Goal: Task Accomplishment & Management: Complete application form

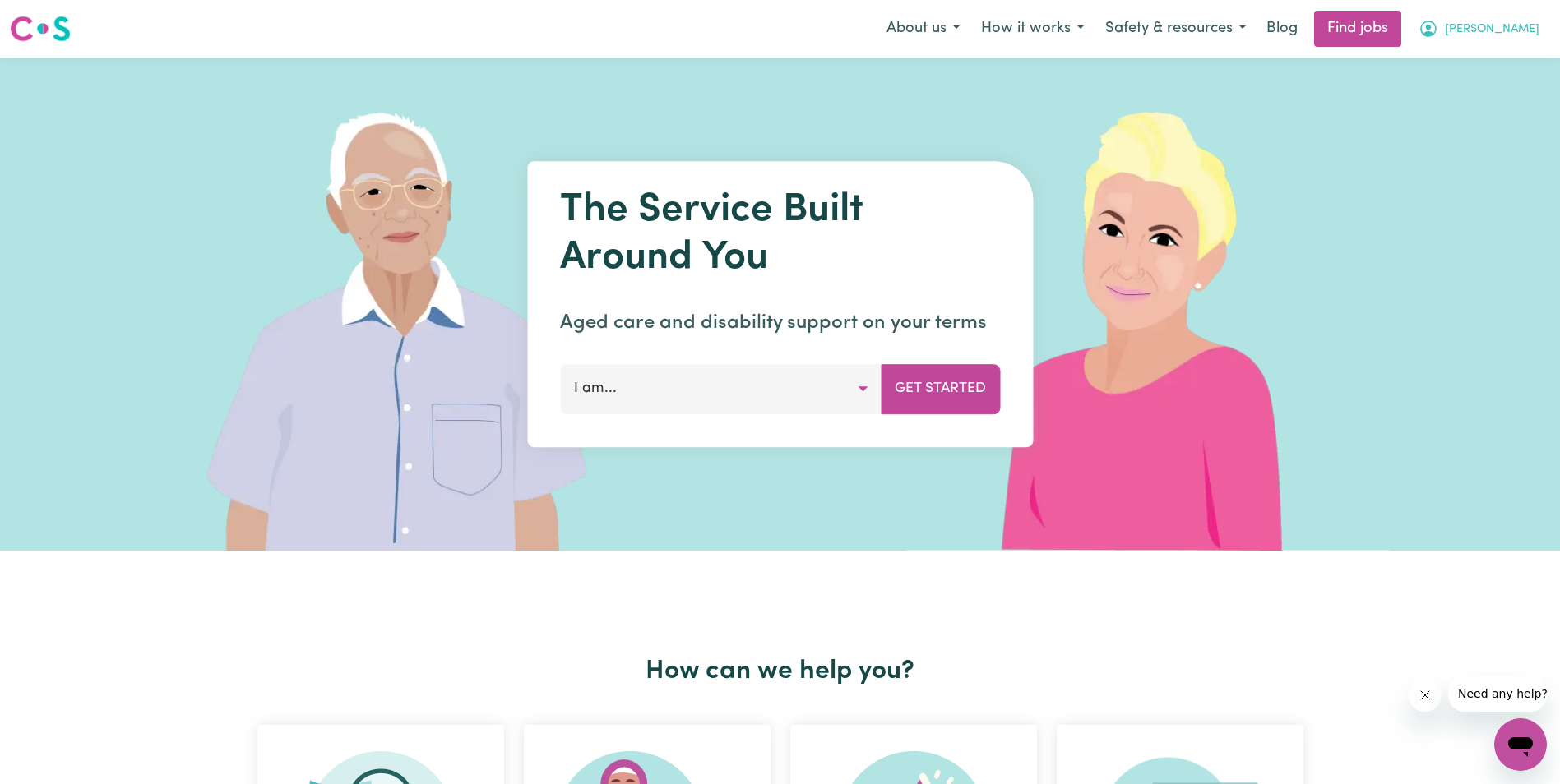
click at [1522, 30] on span "[PERSON_NAME]" at bounding box center [1492, 30] width 95 height 18
click at [1480, 59] on link "My Account" at bounding box center [1484, 64] width 130 height 31
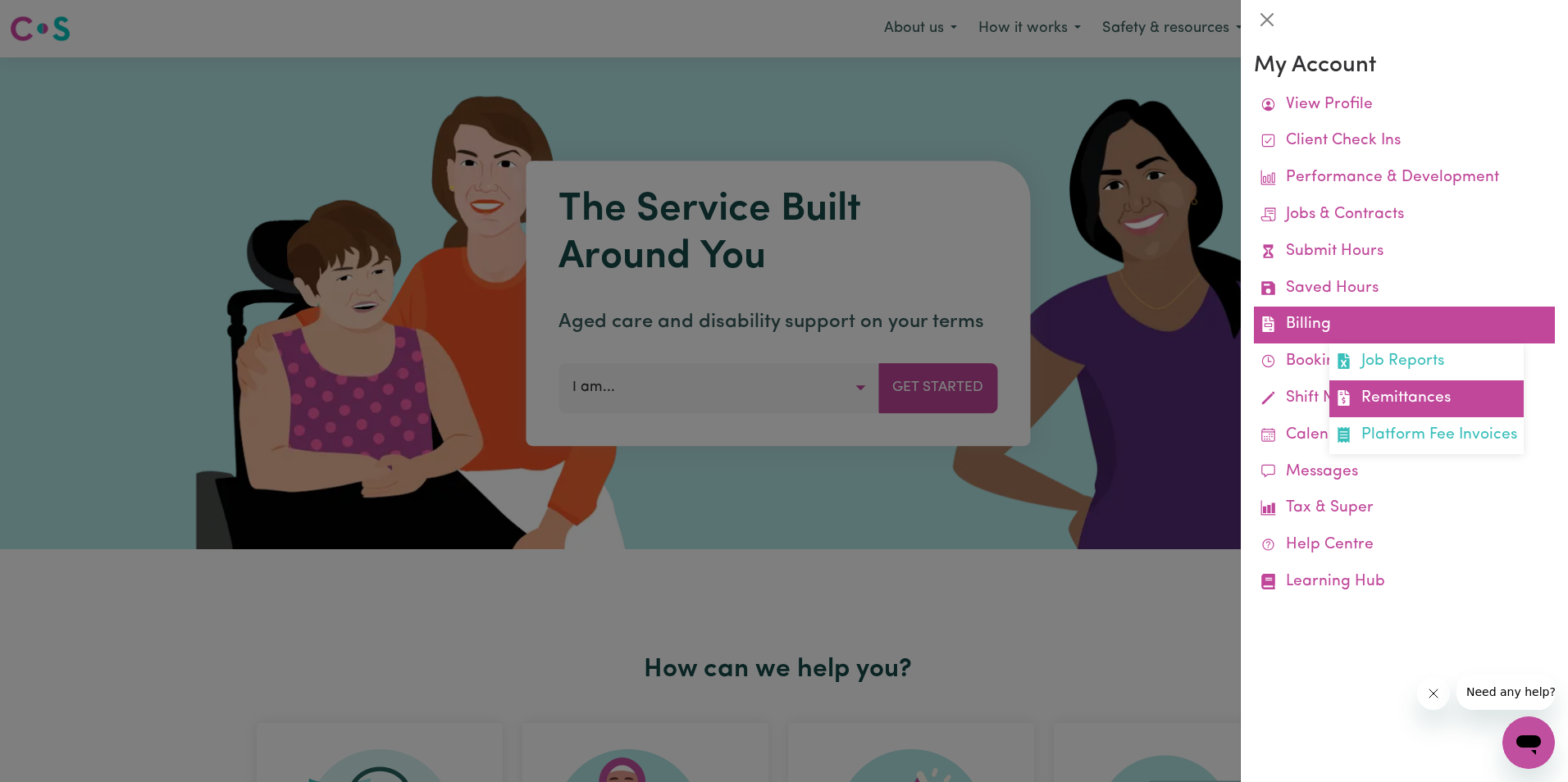
click at [1380, 396] on link "Remittances" at bounding box center [1427, 398] width 194 height 37
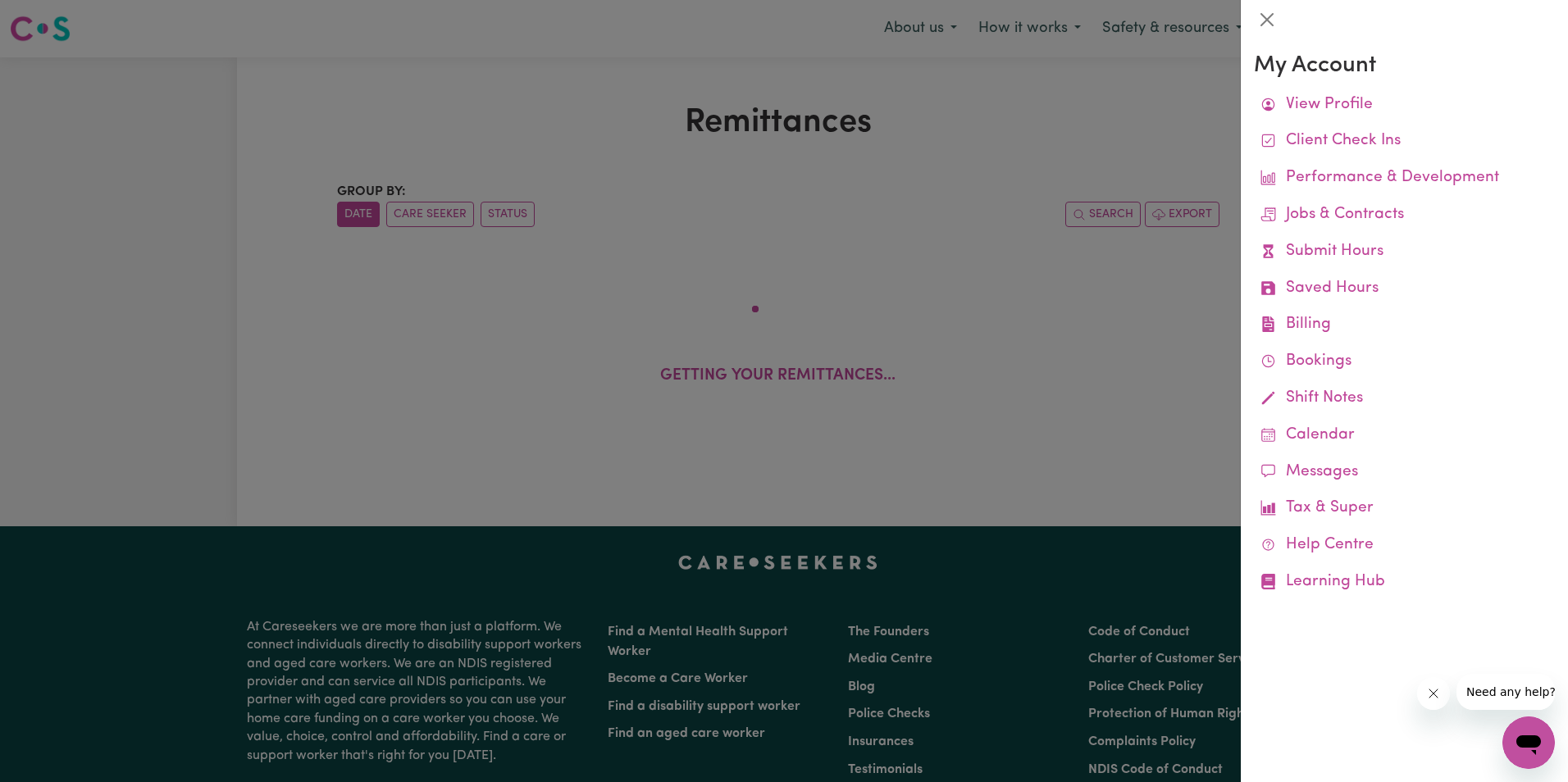
click at [479, 137] on div at bounding box center [784, 391] width 1568 height 782
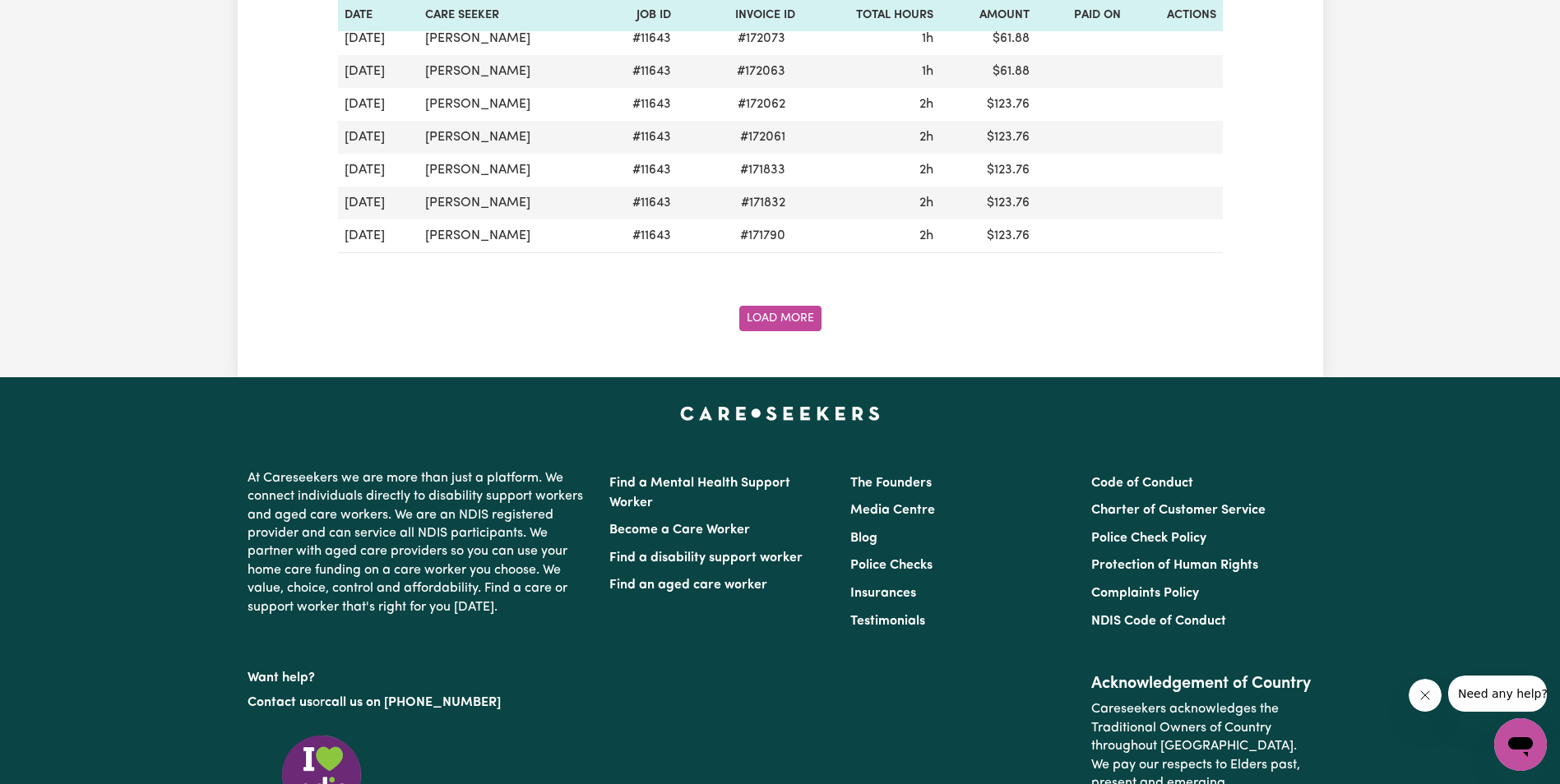
scroll to position [1973, 0]
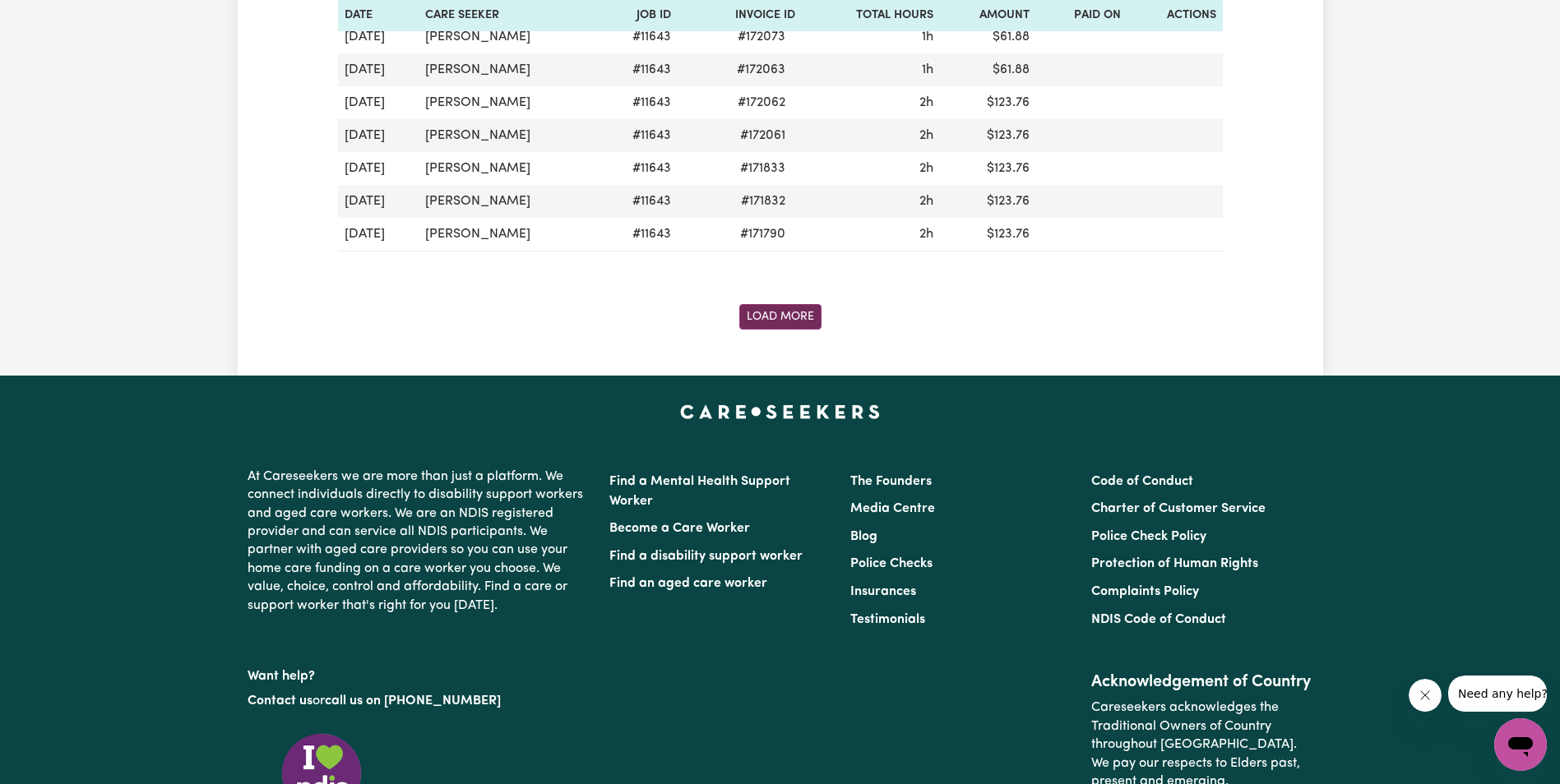
click at [766, 320] on button "Load More" at bounding box center [780, 316] width 83 height 25
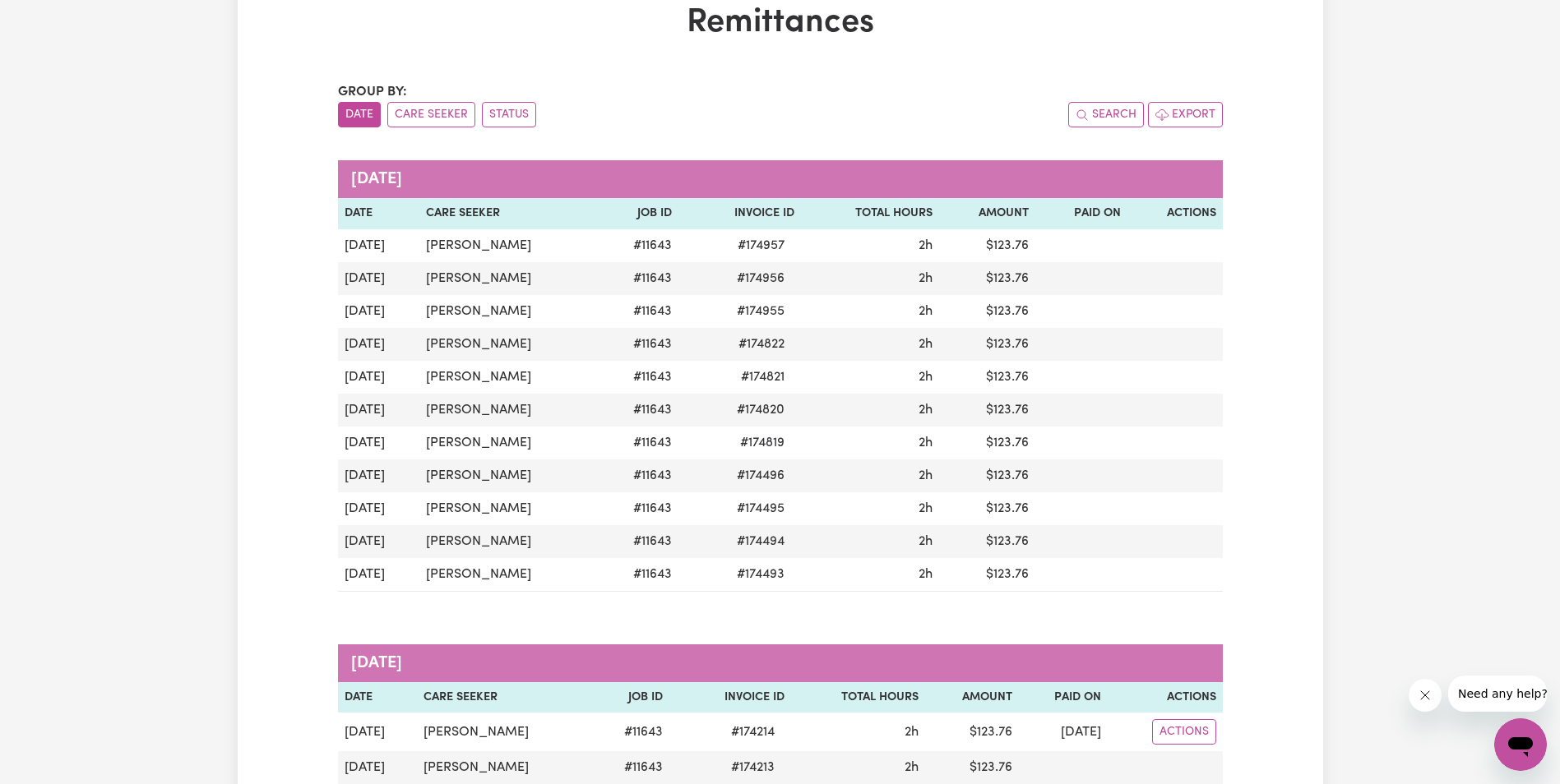
scroll to position [0, 0]
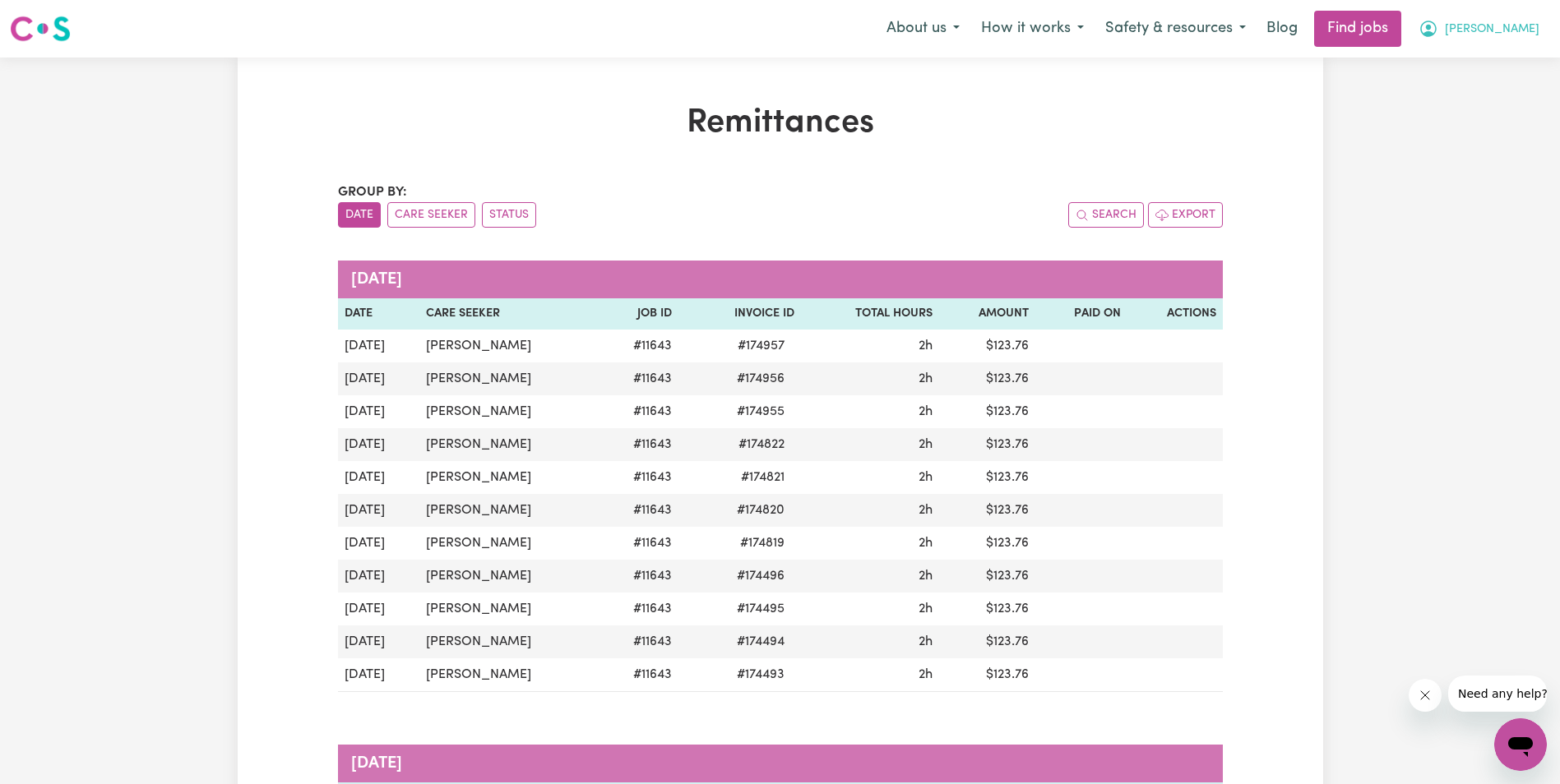
click at [1522, 31] on span "[PERSON_NAME]" at bounding box center [1492, 30] width 95 height 18
click at [1463, 66] on link "My Account" at bounding box center [1484, 64] width 130 height 31
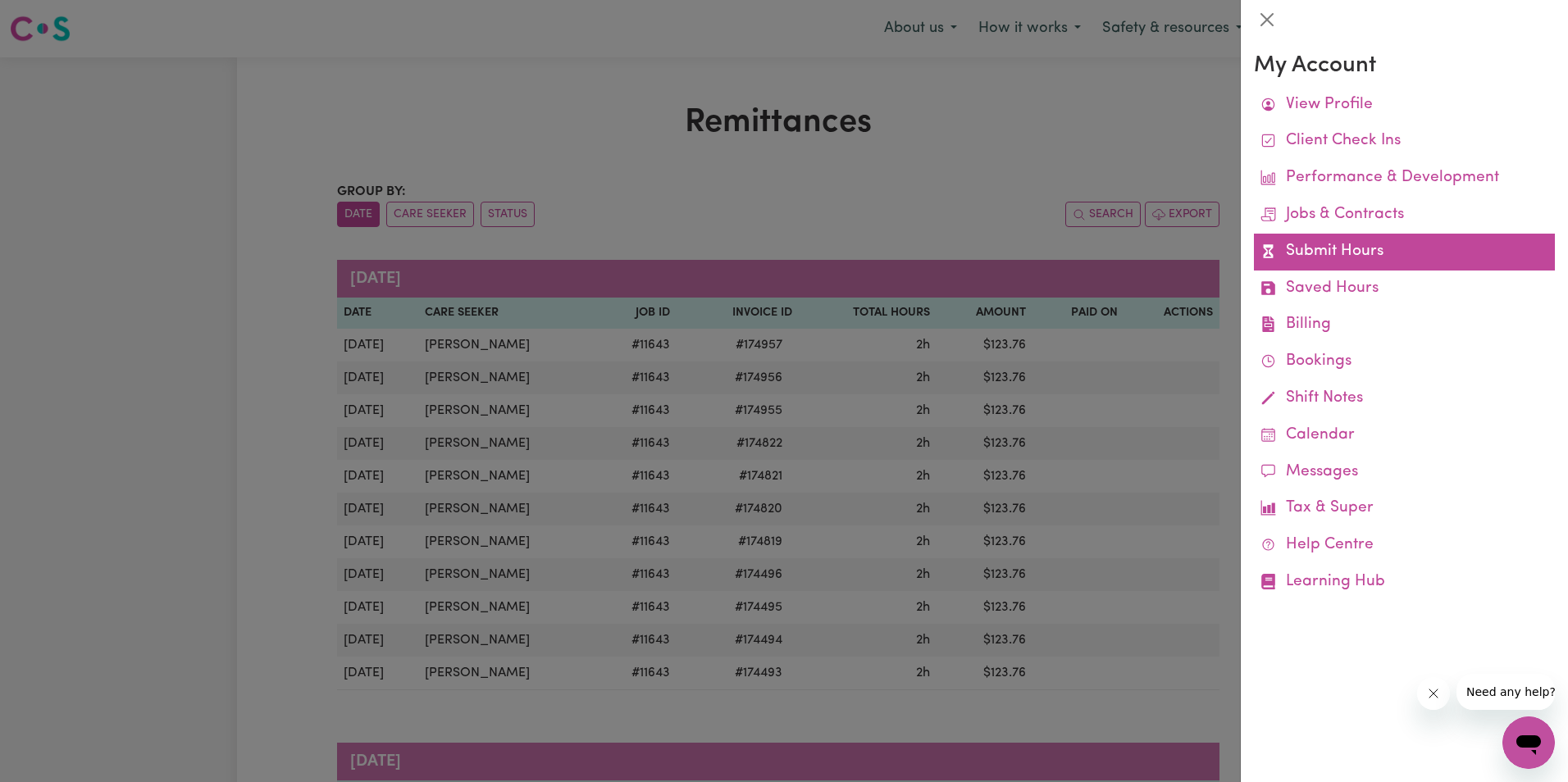
click at [1301, 255] on link "Submit Hours" at bounding box center [1404, 252] width 301 height 37
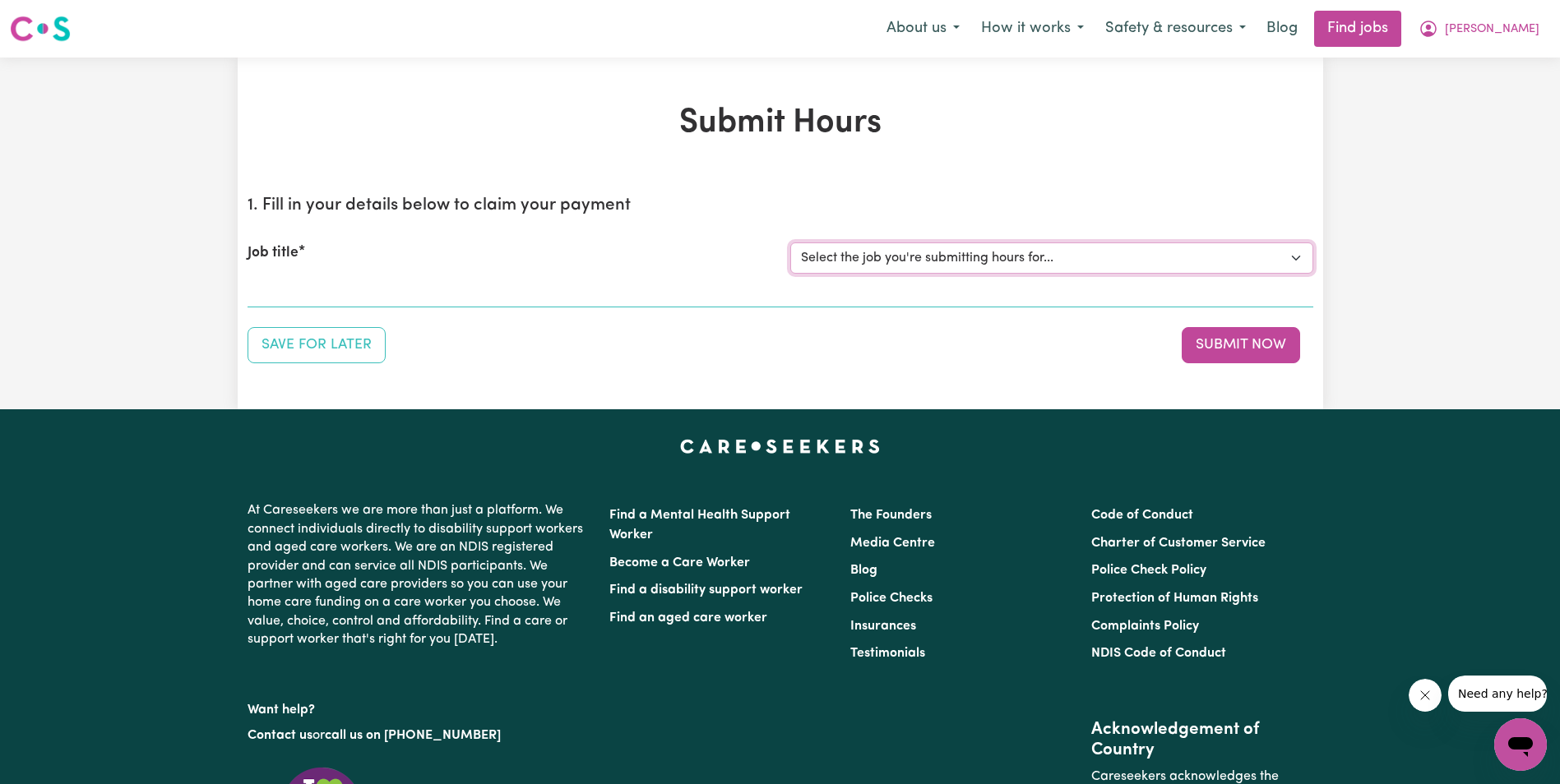
click at [880, 250] on select "Select the job you're submitting hours for... [[PERSON_NAME]] Support Worker in…" at bounding box center [1052, 258] width 523 height 31
select select "11643"
click at [790, 242] on select "Select the job you're submitting hours for... [[PERSON_NAME]] Support Worker in…" at bounding box center [1052, 258] width 523 height 31
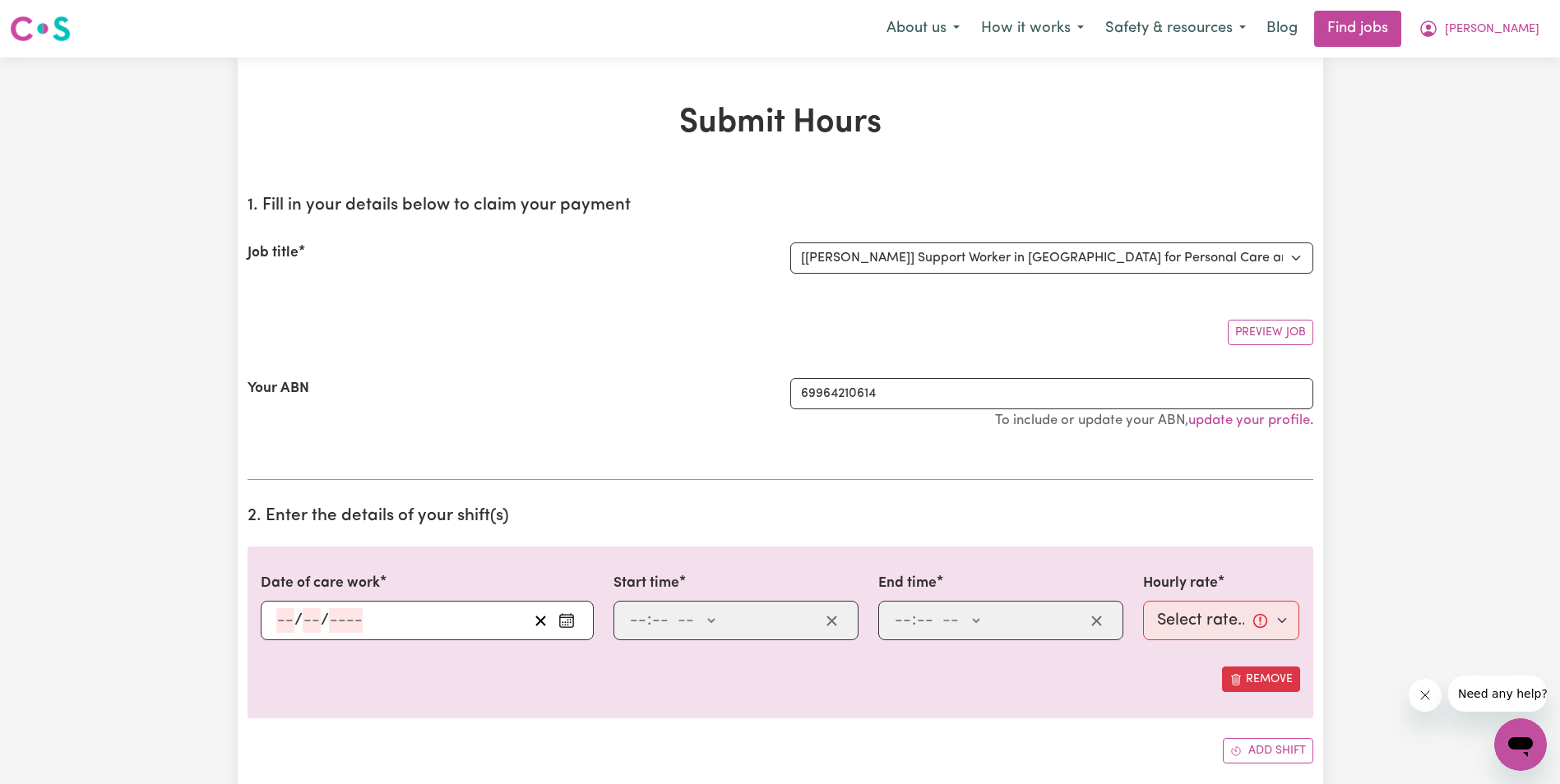
click at [277, 623] on input "number" at bounding box center [285, 621] width 18 height 24
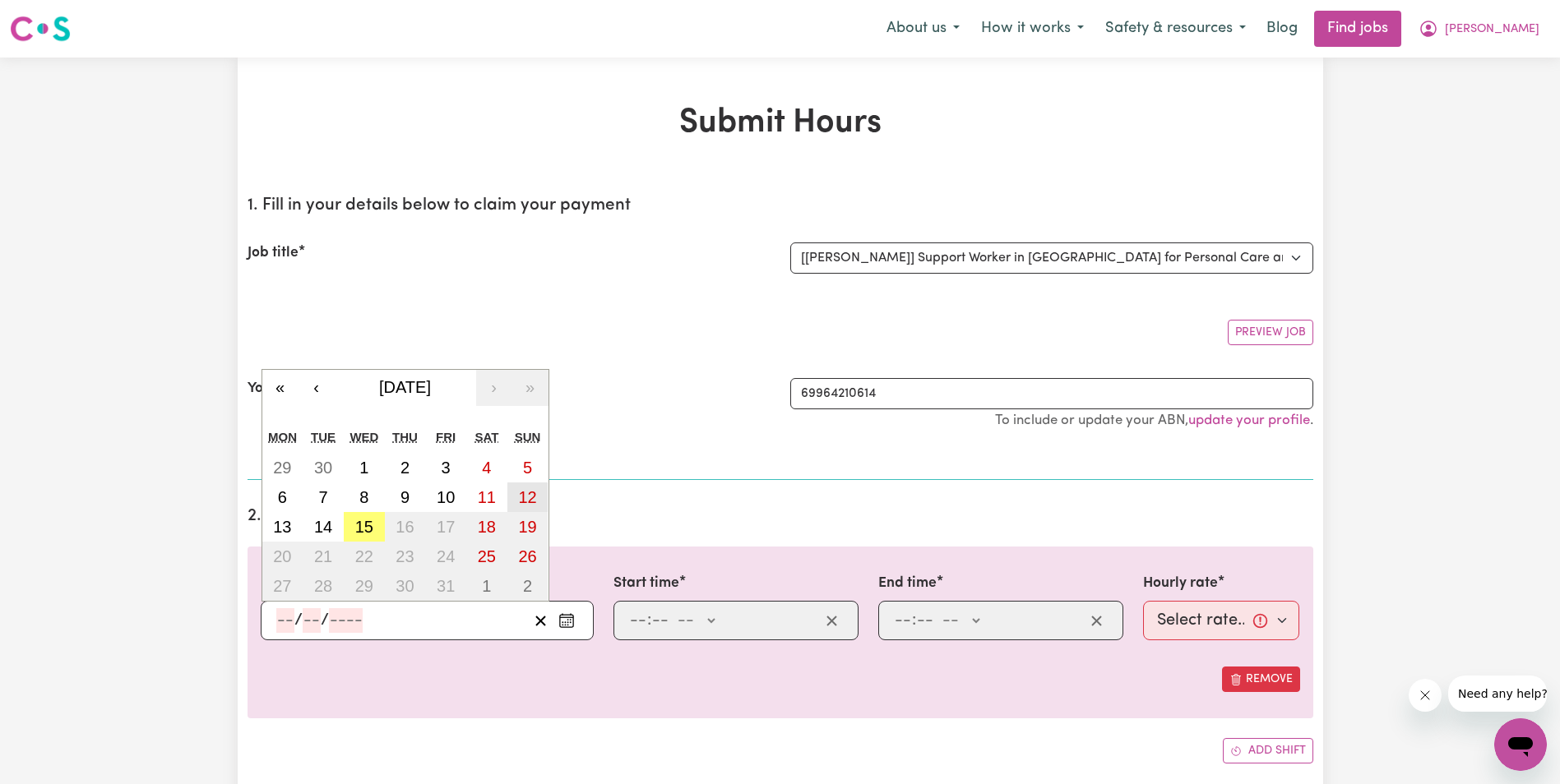
click at [525, 496] on abbr "12" at bounding box center [526, 497] width 18 height 18
type input "[DATE]"
type input "12"
type input "10"
type input "2025"
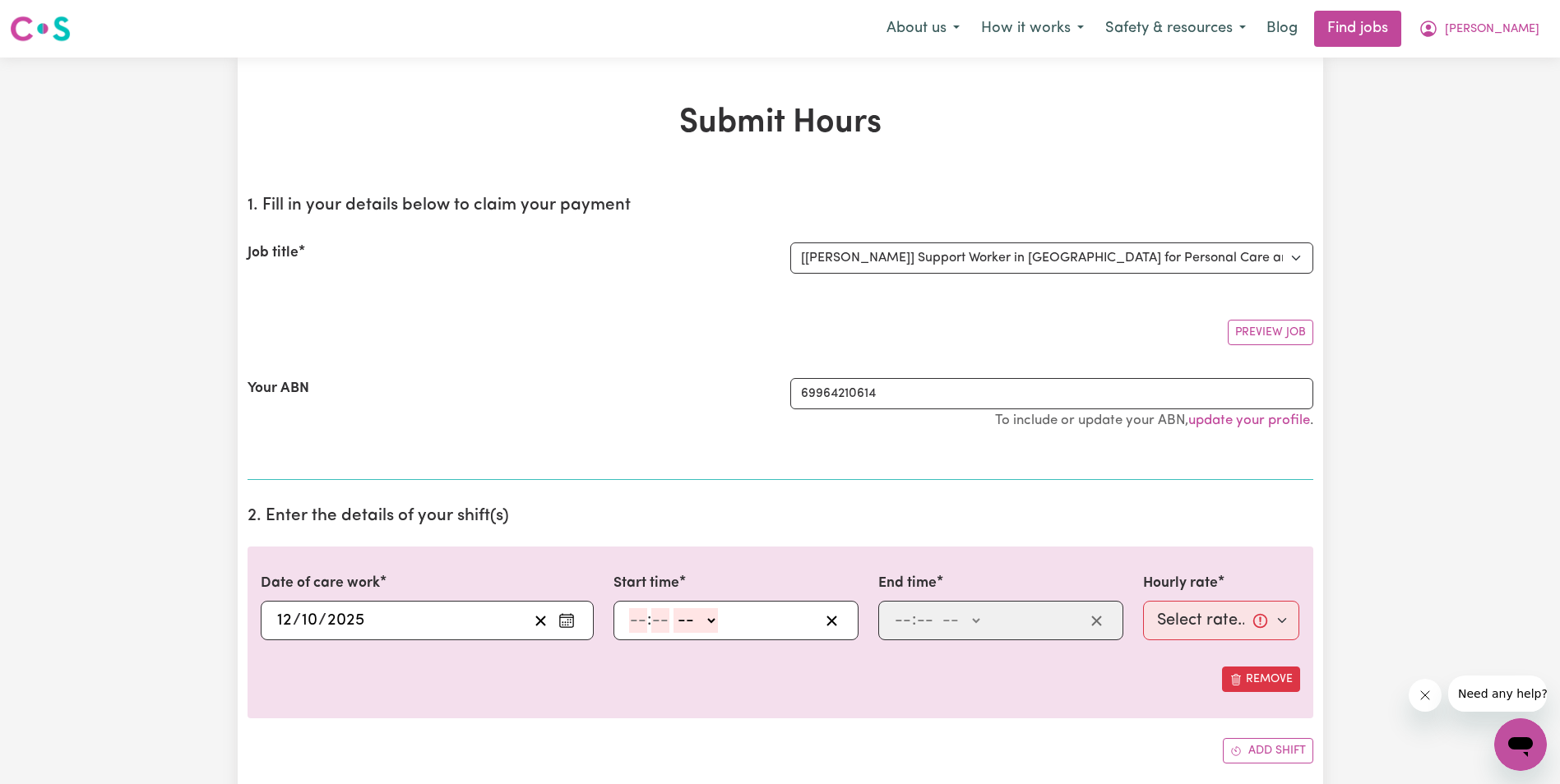
click at [641, 620] on input "number" at bounding box center [638, 621] width 18 height 24
type input "8"
drag, startPoint x: 648, startPoint y: 622, endPoint x: 662, endPoint y: 623, distance: 14.0
click at [662, 623] on div "8 : 15 -- AM PM" at bounding box center [723, 621] width 192 height 24
type input "15"
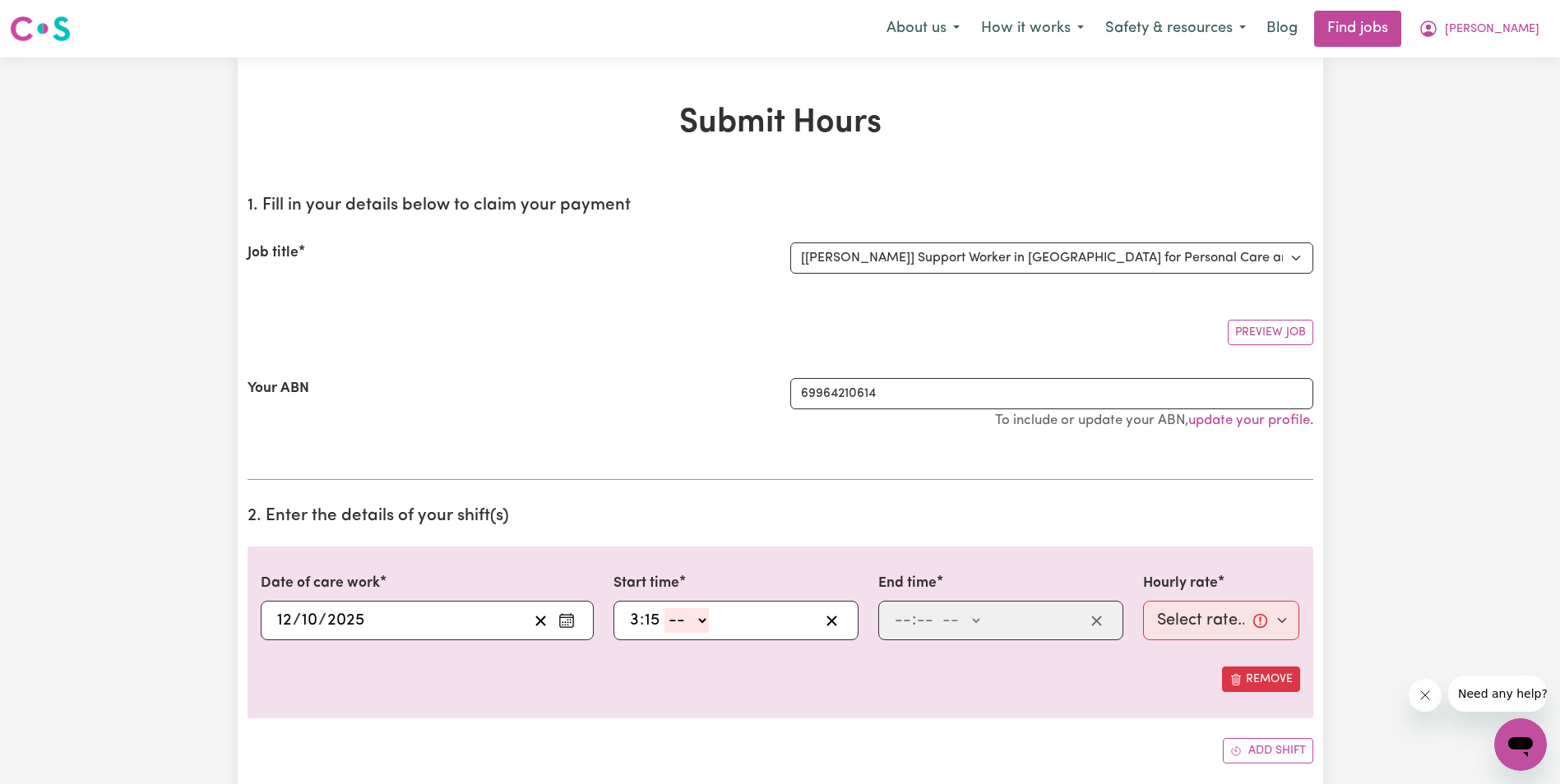
type input "3"
type input "0"
click at [569, 623] on icon "Enter the date of care work" at bounding box center [566, 620] width 17 height 16
click at [630, 619] on input "3" at bounding box center [634, 621] width 10 height 24
type input "8"
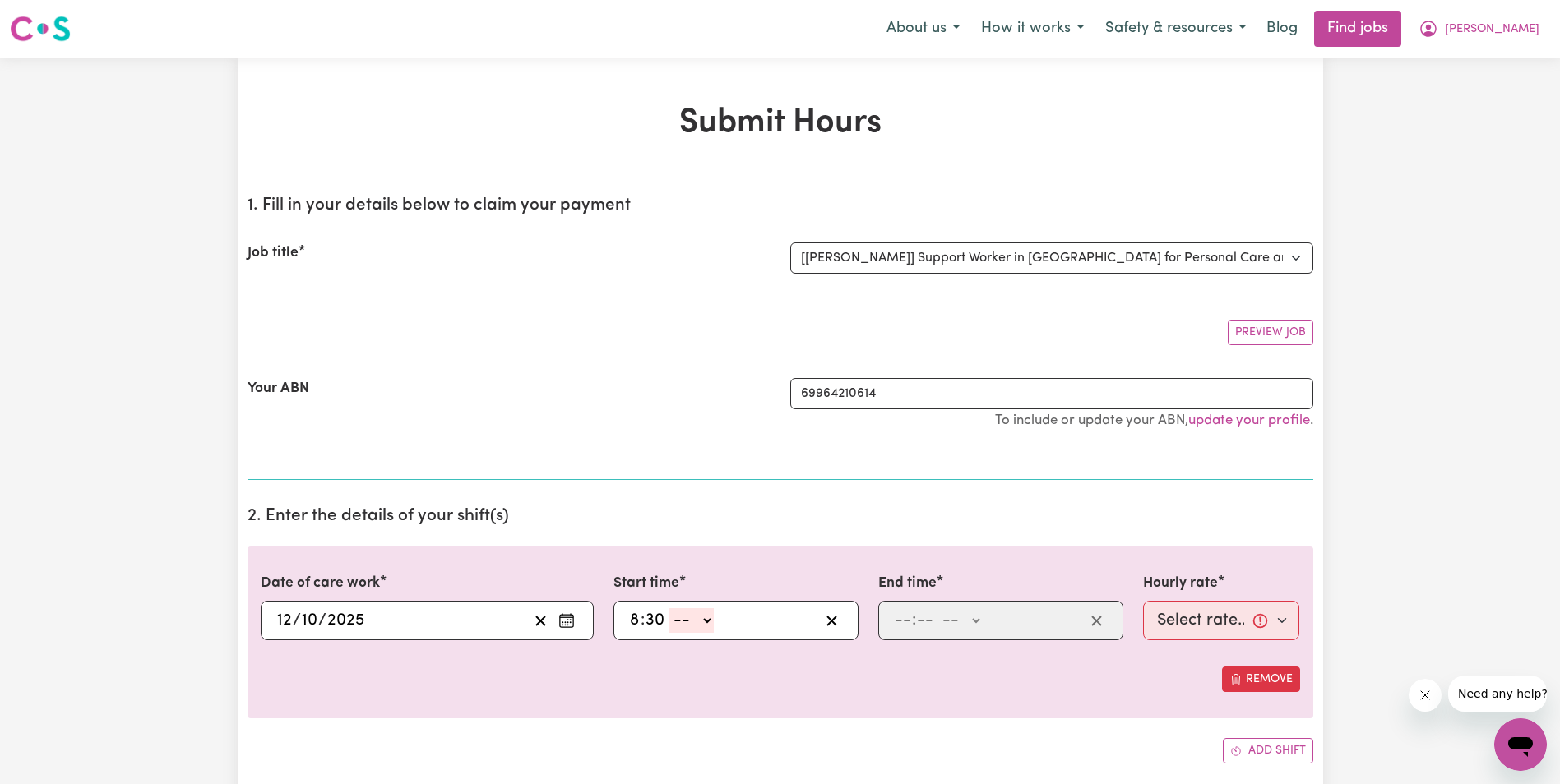
type input "30"
click at [709, 619] on select "-- AM PM" at bounding box center [691, 621] width 44 height 24
select select "am"
click at [670, 609] on select "-- AM PM" at bounding box center [691, 621] width 44 height 24
type input "08:30"
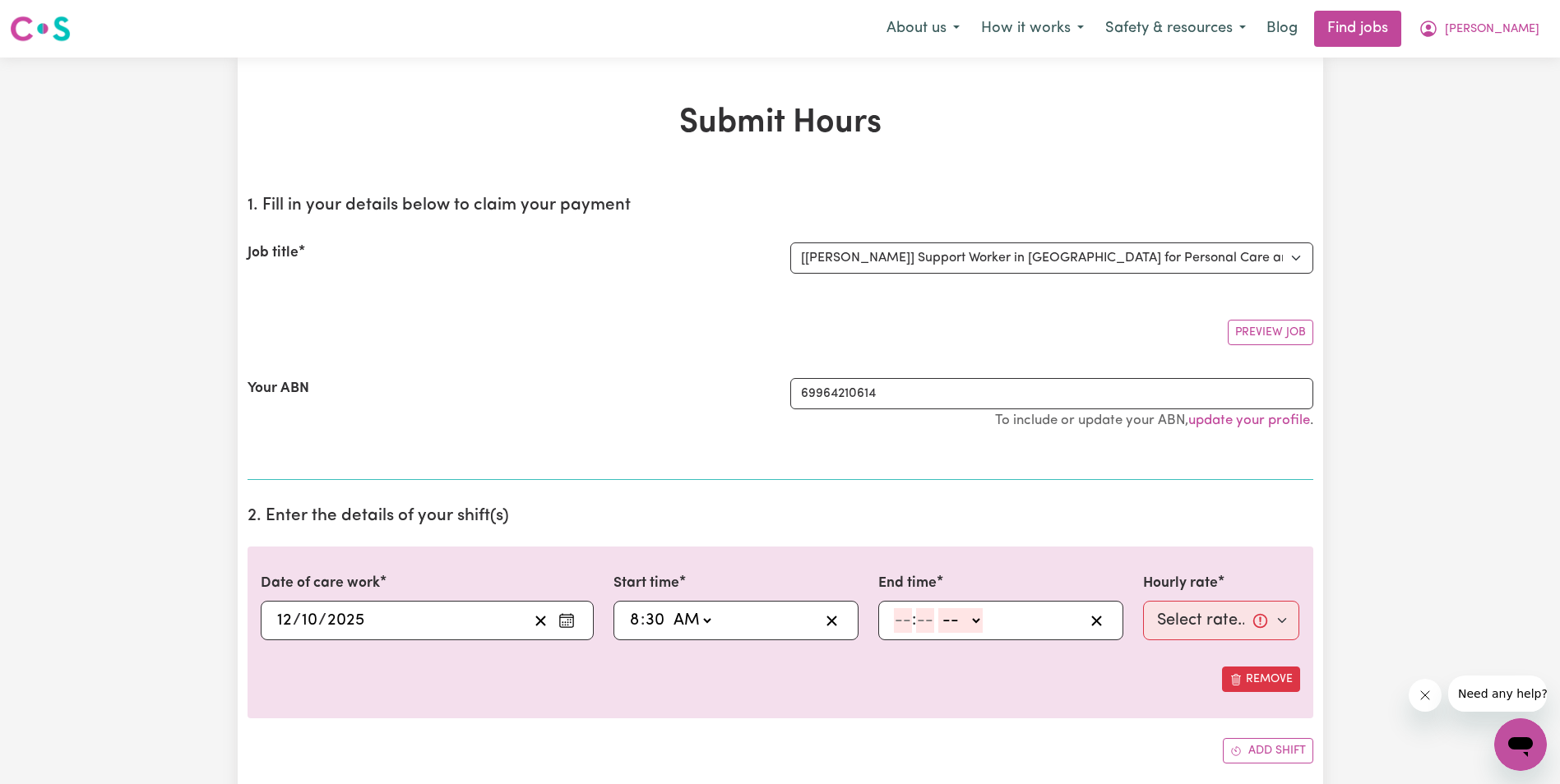
click at [896, 615] on input "number" at bounding box center [902, 621] width 18 height 24
type input "10"
type input "30"
click at [979, 620] on select "-- AM PM" at bounding box center [962, 621] width 44 height 24
select select "am"
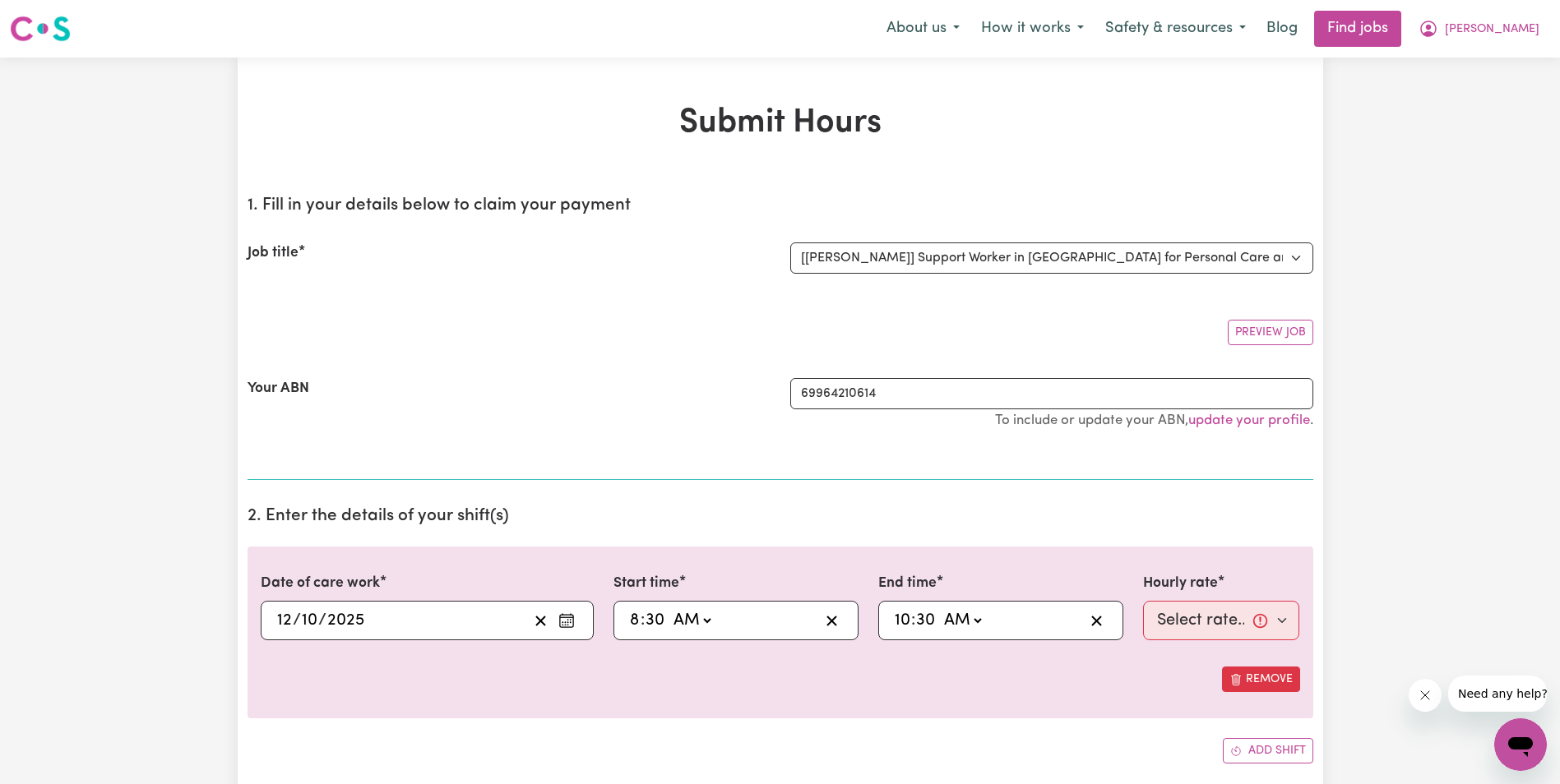
click at [940, 609] on select "-- AM PM" at bounding box center [962, 621] width 44 height 24
type input "10:30"
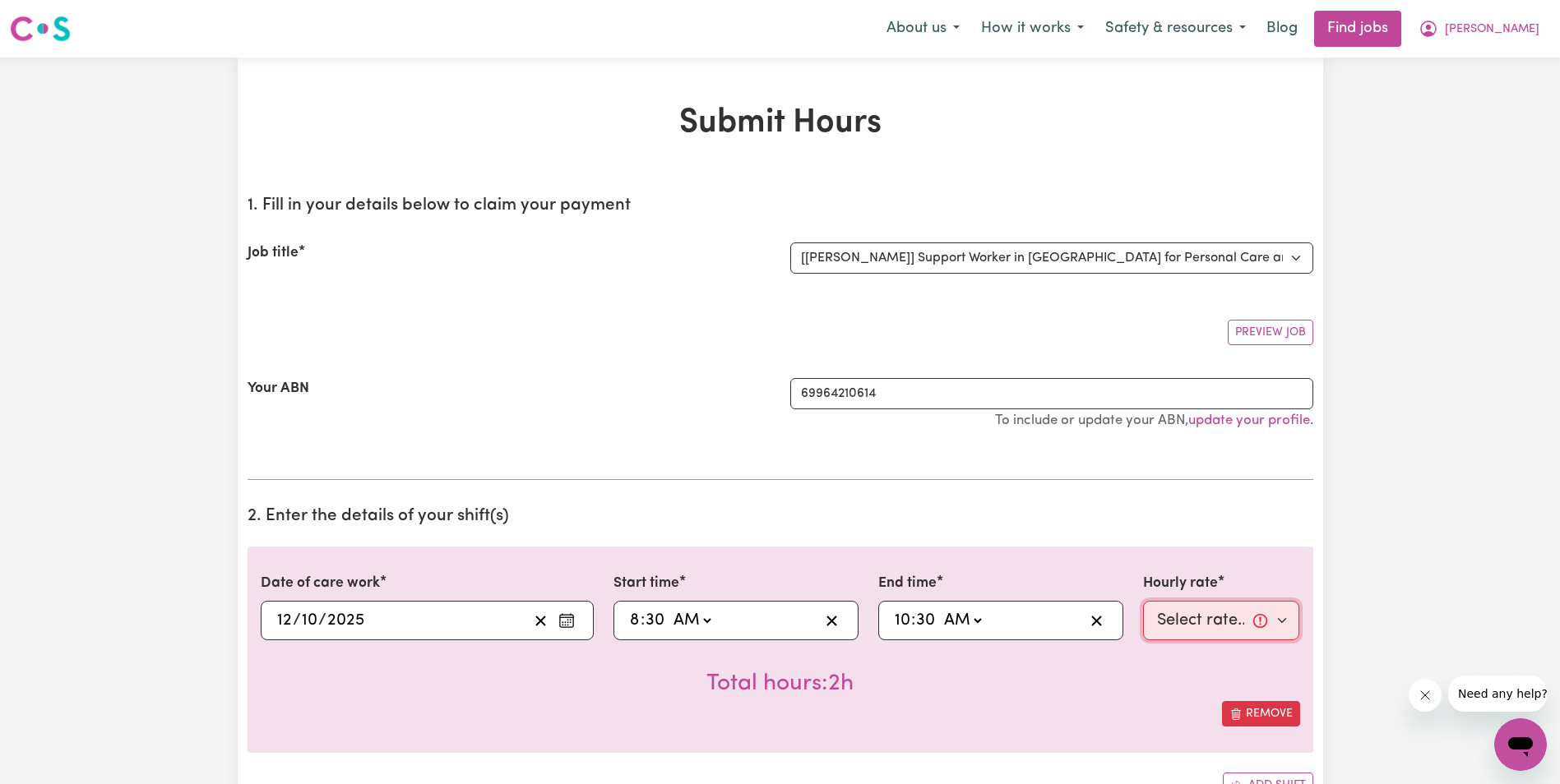
click at [1167, 614] on select "Select rate... $68.00 (Weekday) $68.00 ([DATE]) $68.00 ([DATE])" at bounding box center [1221, 620] width 157 height 39
select select "68-[DATE]"
click at [1143, 601] on select "Select rate... $68.00 (Weekday) $68.00 ([DATE]) $68.00 ([DATE])" at bounding box center [1221, 620] width 157 height 39
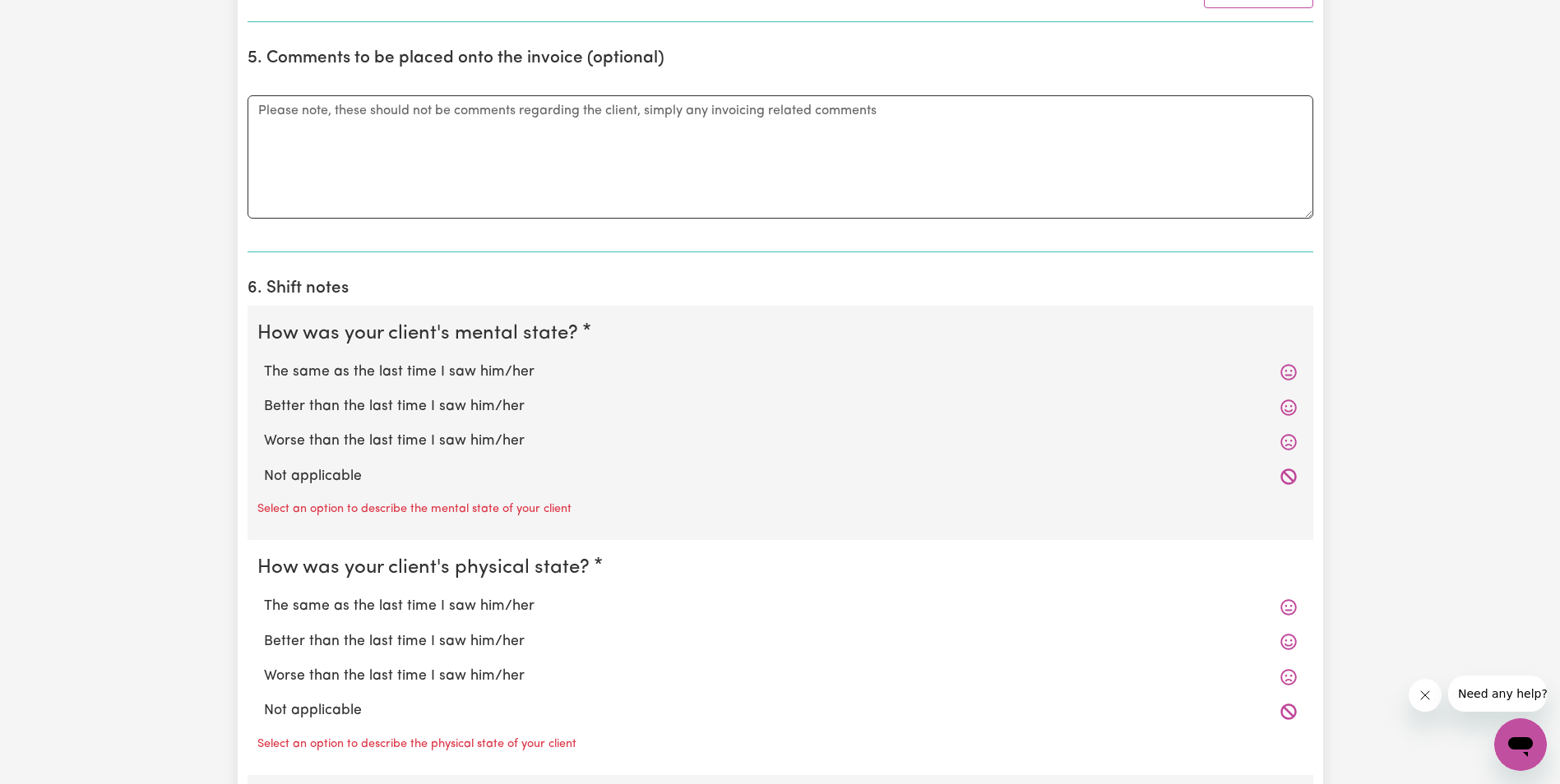
scroll to position [1069, 0]
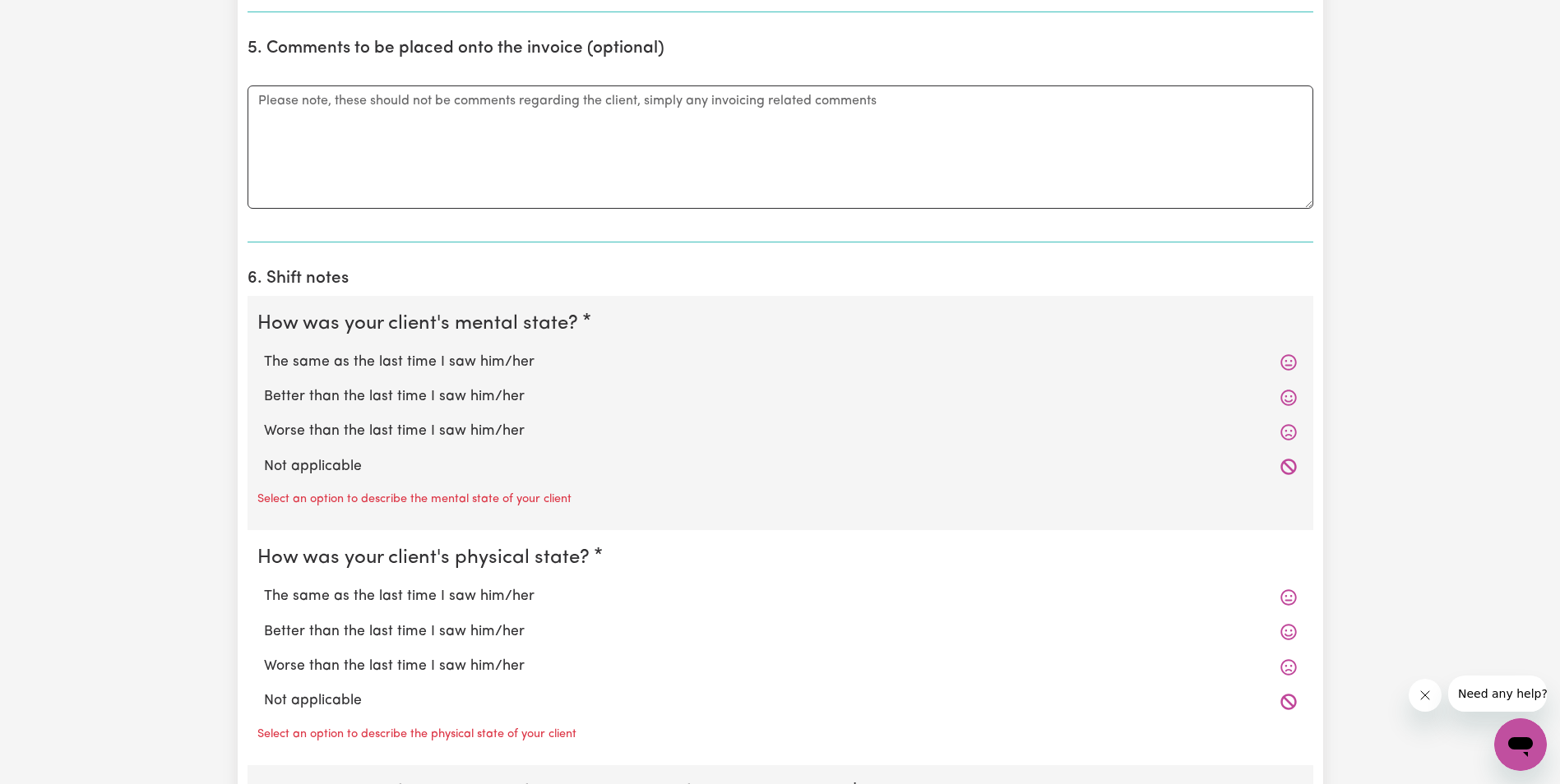
click at [425, 364] on label "The same as the last time I saw him/her" at bounding box center [780, 362] width 1033 height 22
click at [264, 352] on input "The same as the last time I saw him/her" at bounding box center [263, 351] width 1 height 1
radio input "true"
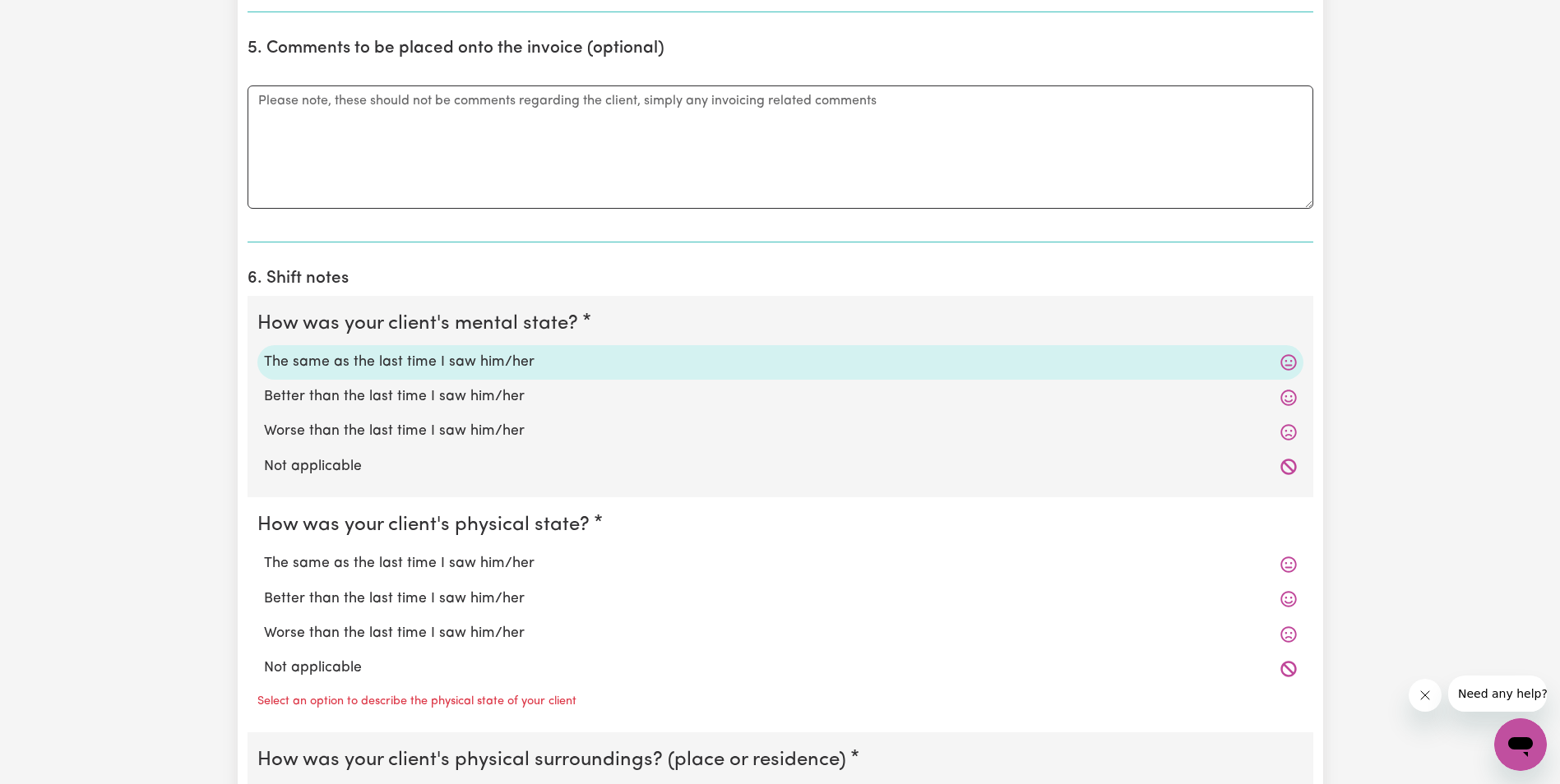
click at [342, 566] on label "The same as the last time I saw him/her" at bounding box center [780, 563] width 1033 height 22
click at [264, 553] on input "The same as the last time I saw him/her" at bounding box center [263, 552] width 1 height 1
radio input "true"
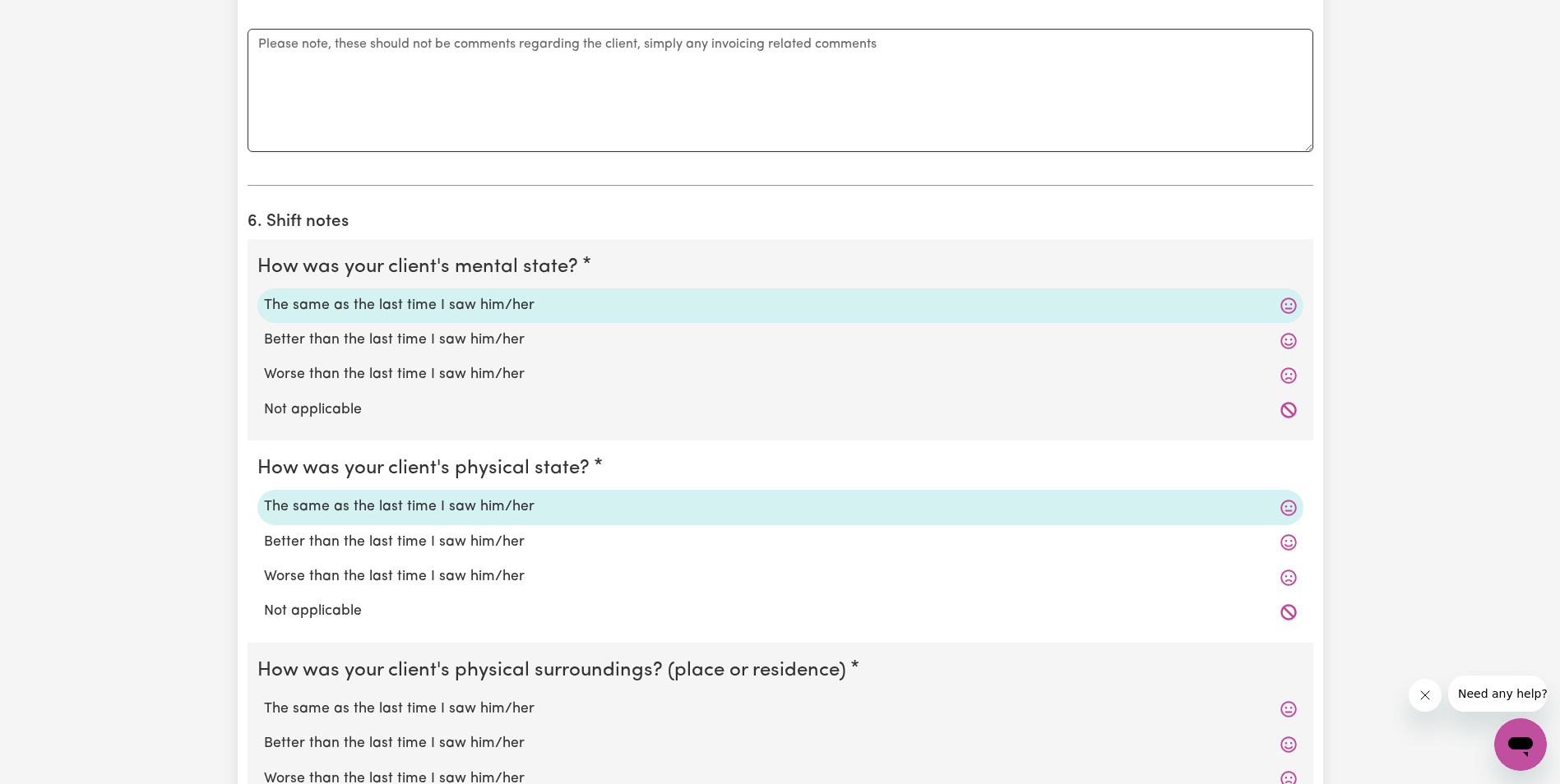
scroll to position [1398, 0]
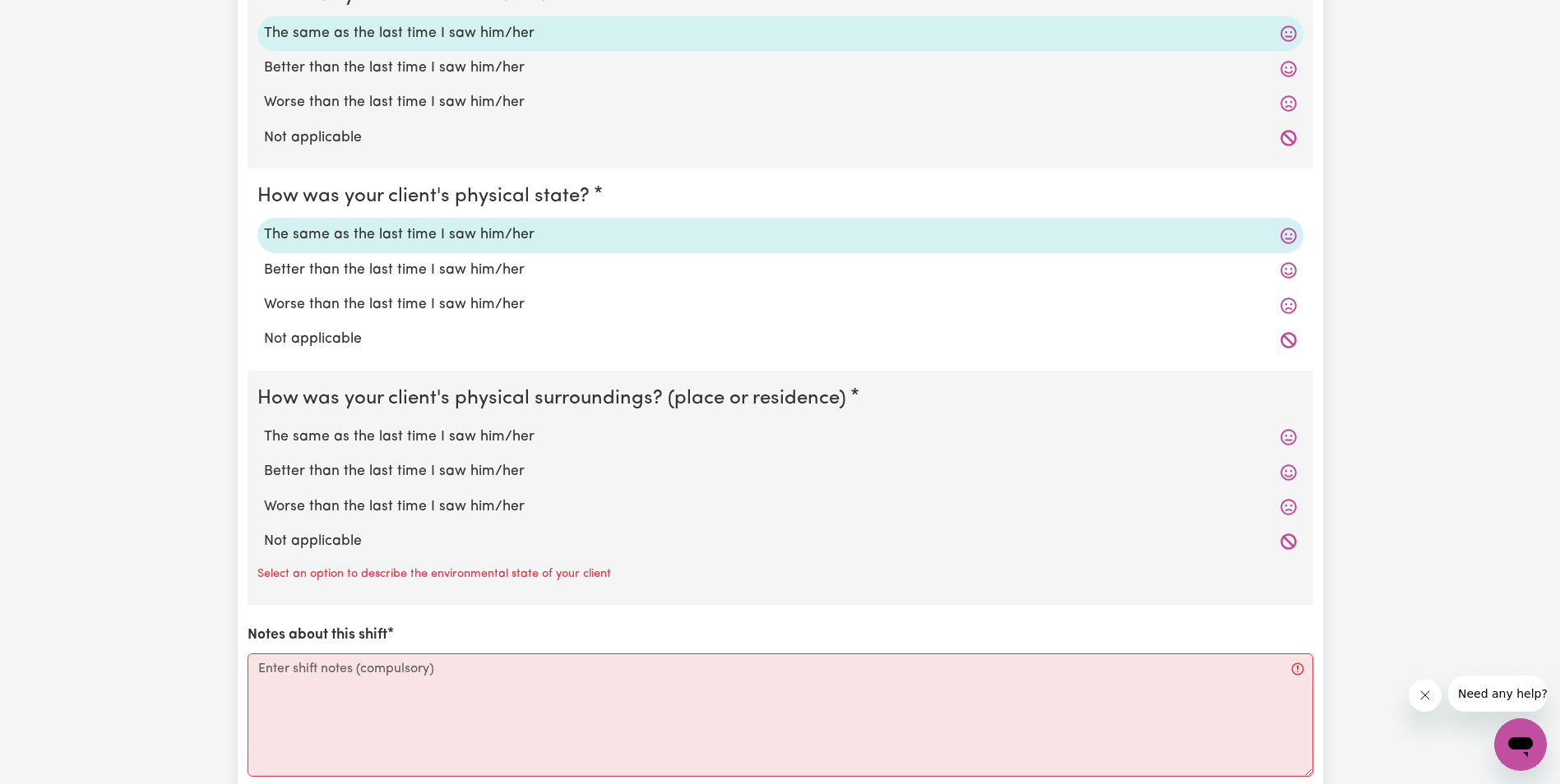
click at [371, 433] on label "The same as the last time I saw him/her" at bounding box center [780, 437] width 1033 height 22
click at [264, 426] on input "The same as the last time I saw him/her" at bounding box center [263, 425] width 1 height 1
radio input "true"
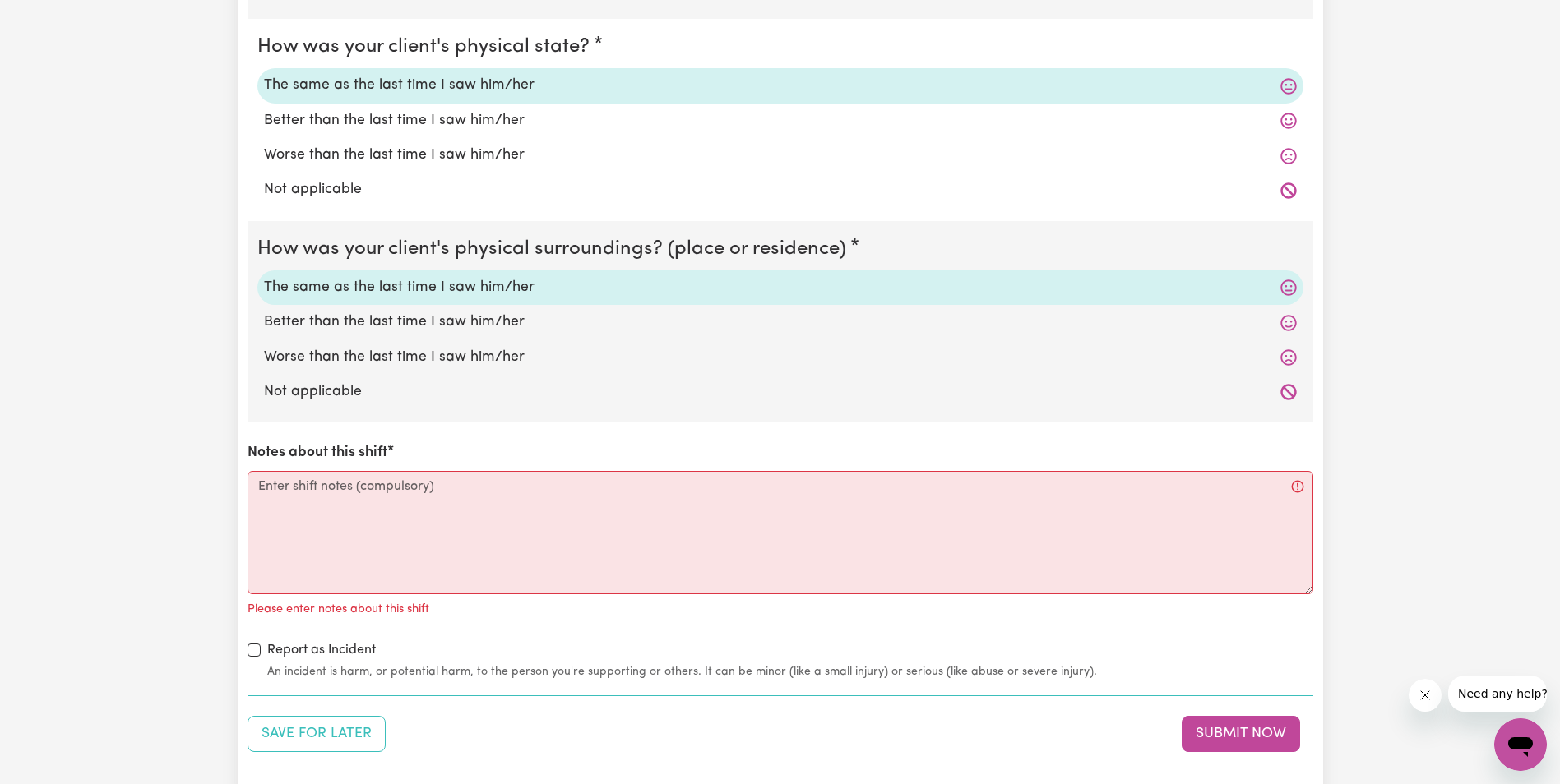
scroll to position [1562, 0]
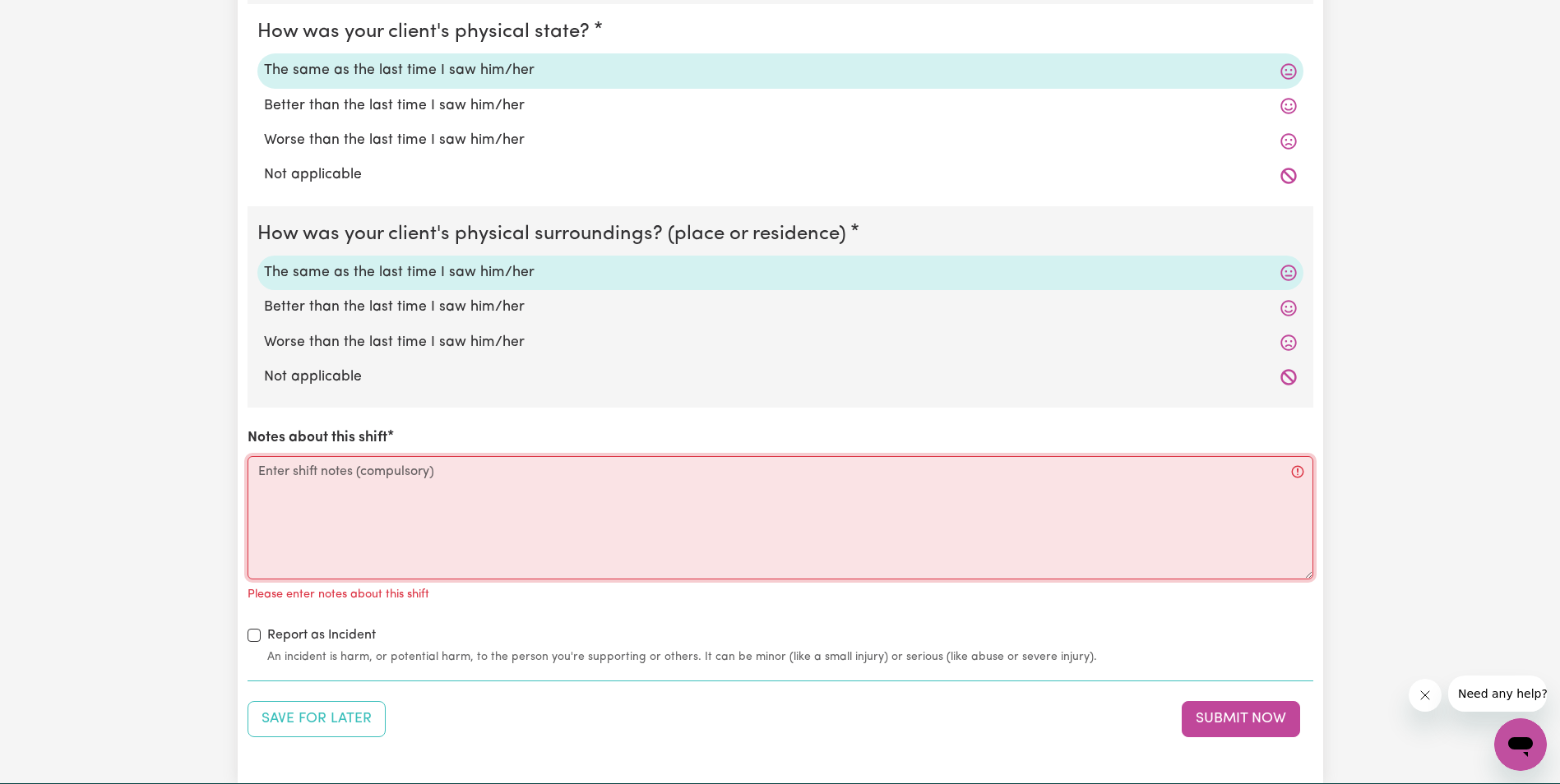
click at [354, 489] on textarea "Notes about this shift" at bounding box center [780, 517] width 1066 height 123
click at [294, 482] on textarea "Notes about this shift" at bounding box center [780, 517] width 1066 height 123
paste textarea "Lorem ips do sit ametcon adipisc elit Seddo. Eiusm temp, inc utlabor etd, mag a…"
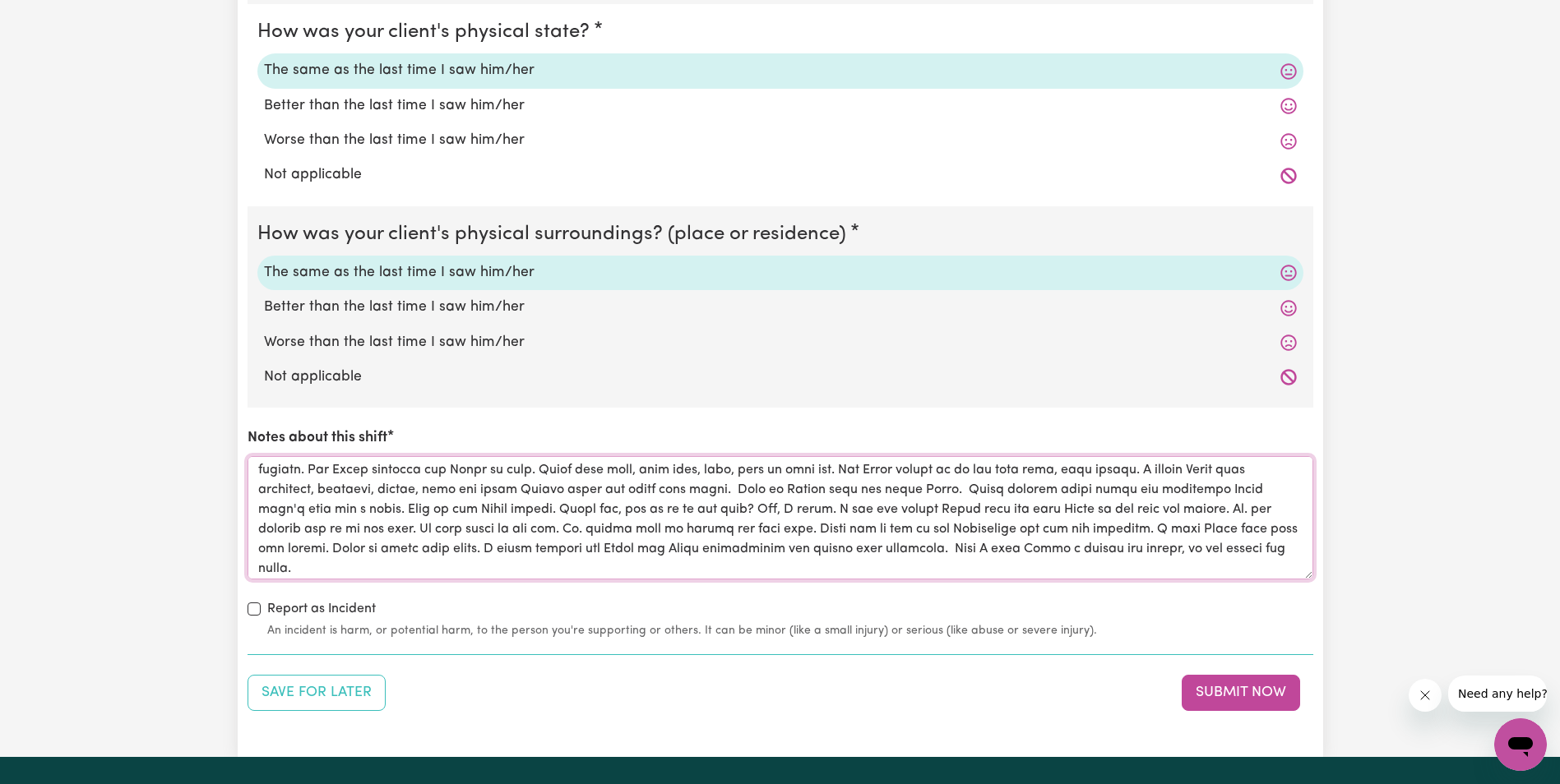
scroll to position [26, 0]
click at [806, 544] on textarea "Notes about this shift" at bounding box center [780, 517] width 1066 height 123
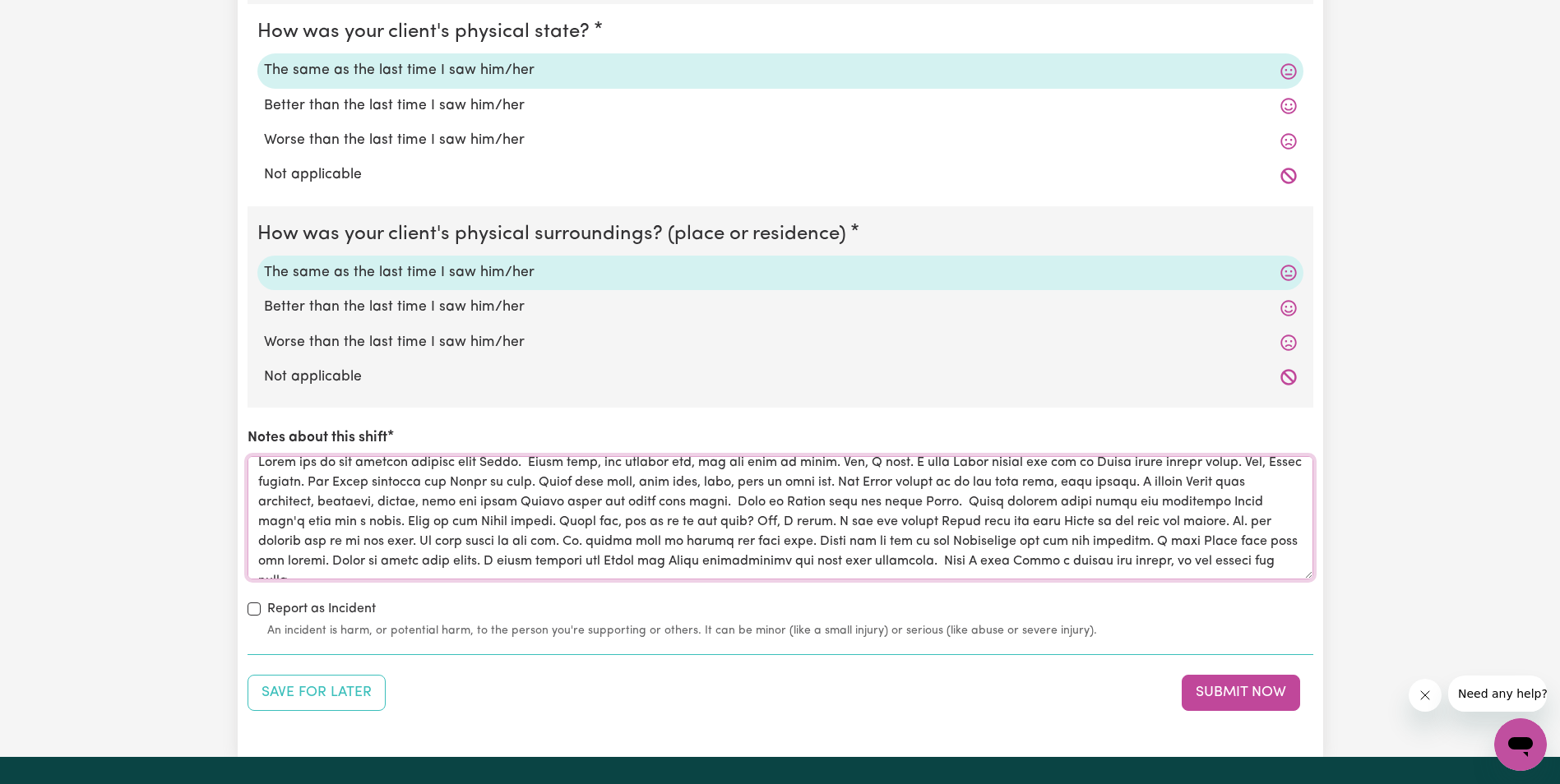
scroll to position [0, 0]
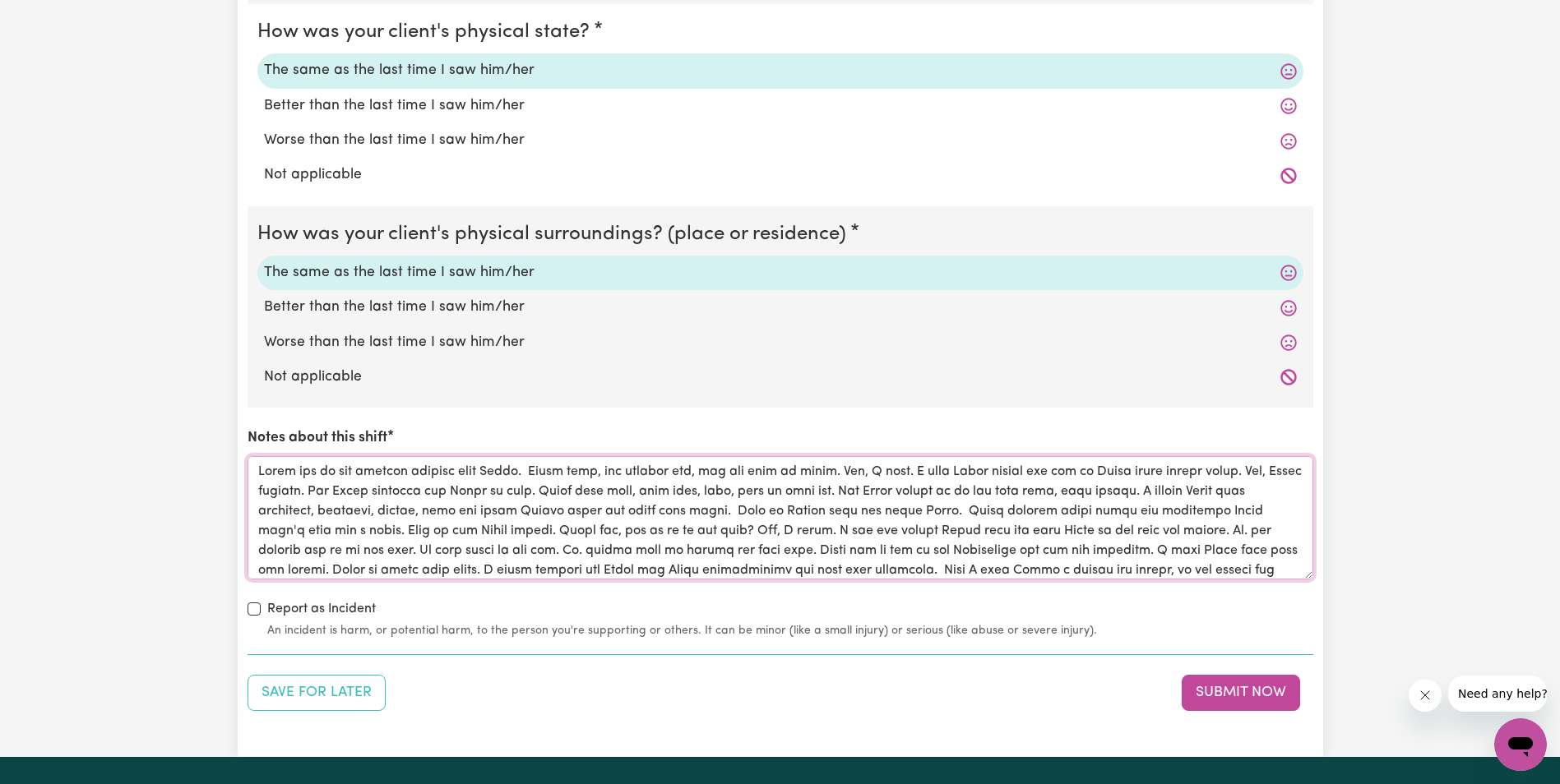
drag, startPoint x: 1283, startPoint y: 545, endPoint x: 254, endPoint y: 470, distance: 1031.7
click at [254, 470] on textarea "Notes about this shift" at bounding box center [780, 517] width 1066 height 123
type textarea "Lorem ips do sit ametcon adipisc elit Seddo. Eiusm temp, inc utlabor etd, mag a…"
click at [1083, 692] on div "Save for Later Submit Now" at bounding box center [780, 693] width 1066 height 36
click at [1240, 693] on button "Submit Now" at bounding box center [1241, 693] width 118 height 36
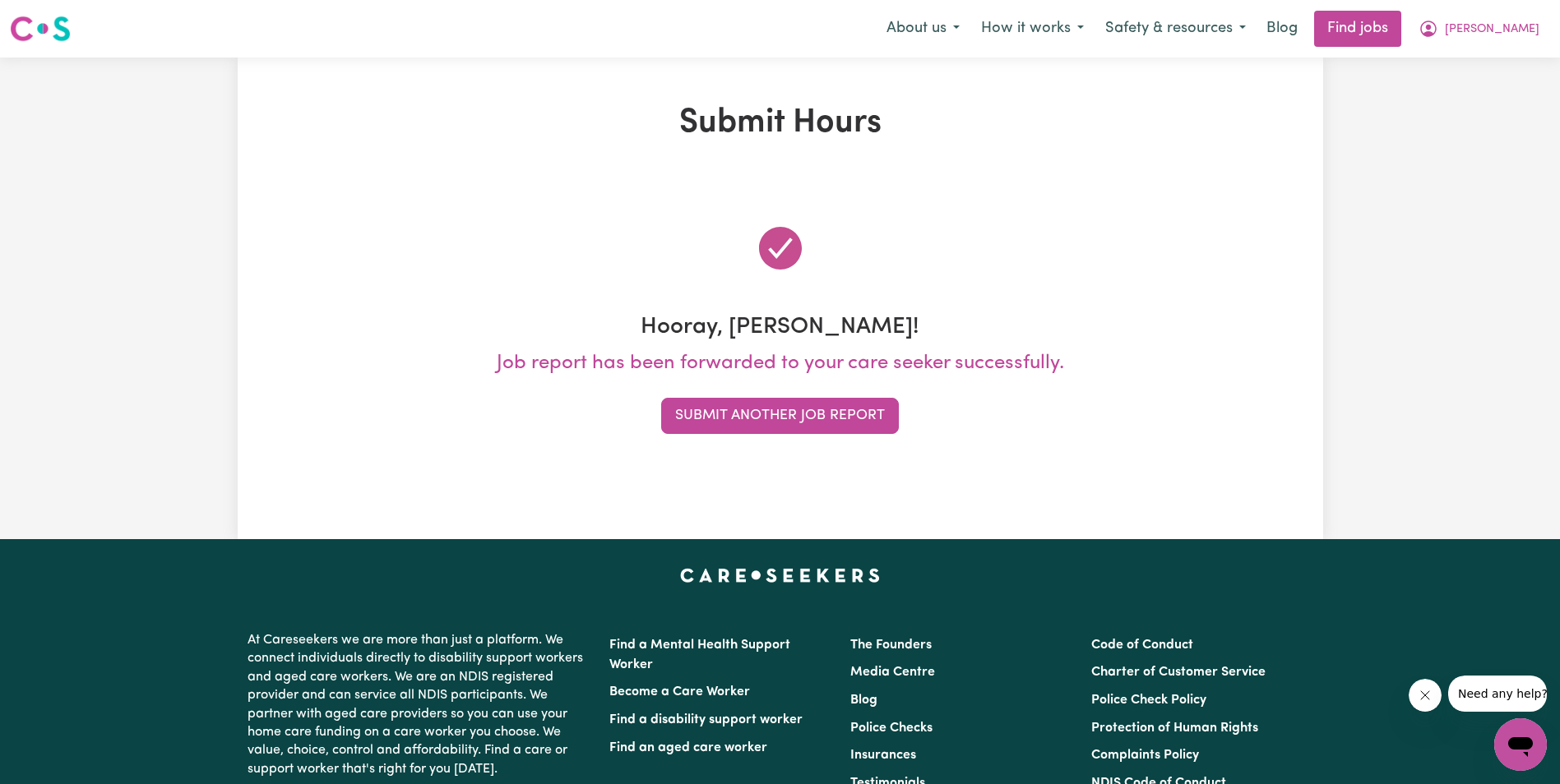
click at [1491, 444] on div "Submit Hours Hooray, [PERSON_NAME]! Job report has been forwarded to your care …" at bounding box center [780, 298] width 1560 height 482
click at [814, 420] on button "Submit Another Job Report" at bounding box center [780, 416] width 238 height 36
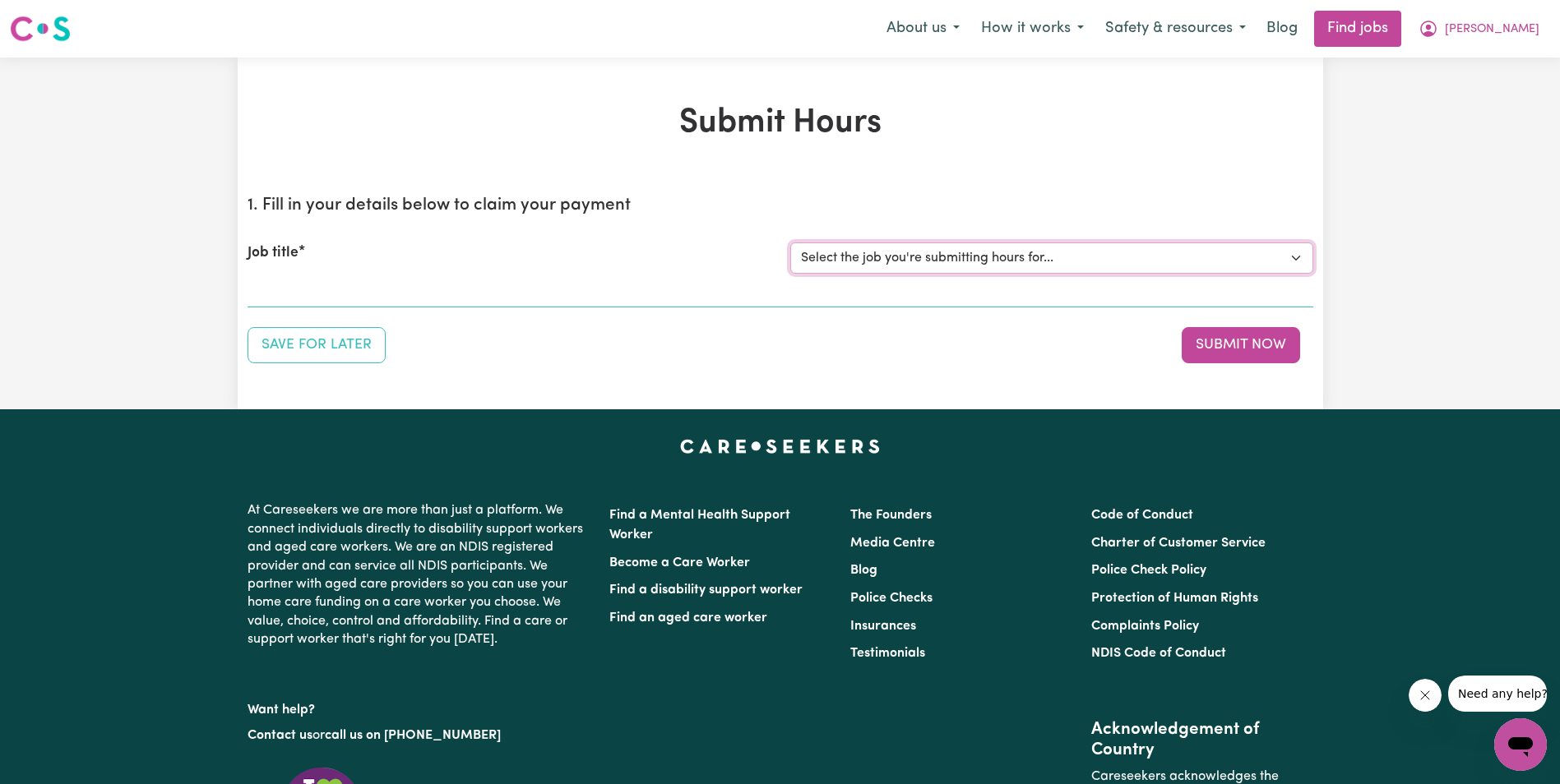
click at [1038, 254] on select "Select the job you're submitting hours for... [[PERSON_NAME]] Support Worker in…" at bounding box center [1052, 258] width 523 height 31
select select "11643"
click at [790, 242] on select "Select the job you're submitting hours for... [[PERSON_NAME]] Support Worker in…" at bounding box center [1052, 258] width 523 height 31
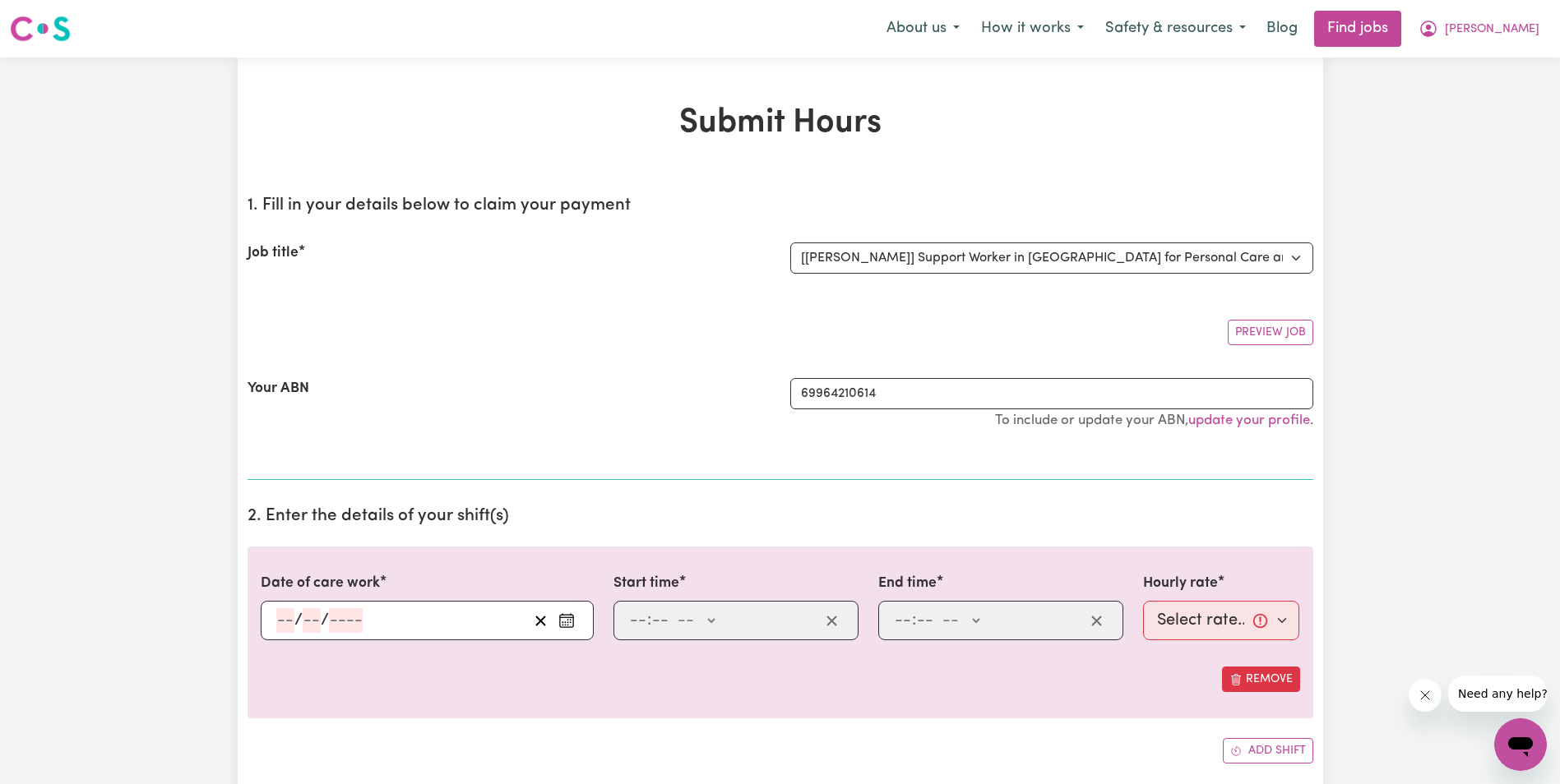
click at [279, 622] on input "number" at bounding box center [285, 621] width 18 height 24
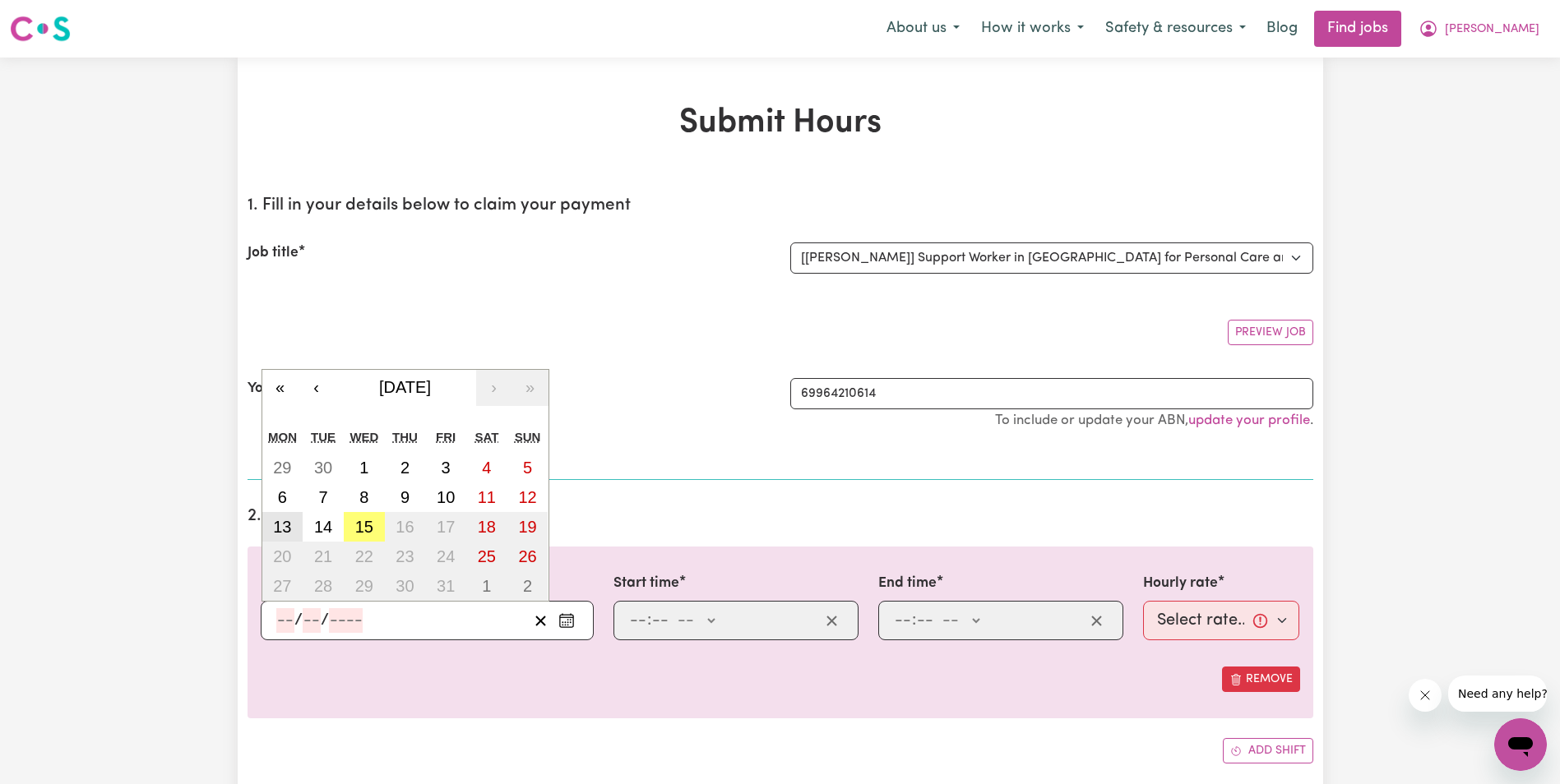
click at [283, 533] on abbr "13" at bounding box center [281, 526] width 18 height 18
type input "[DATE]"
type input "13"
type input "10"
type input "2025"
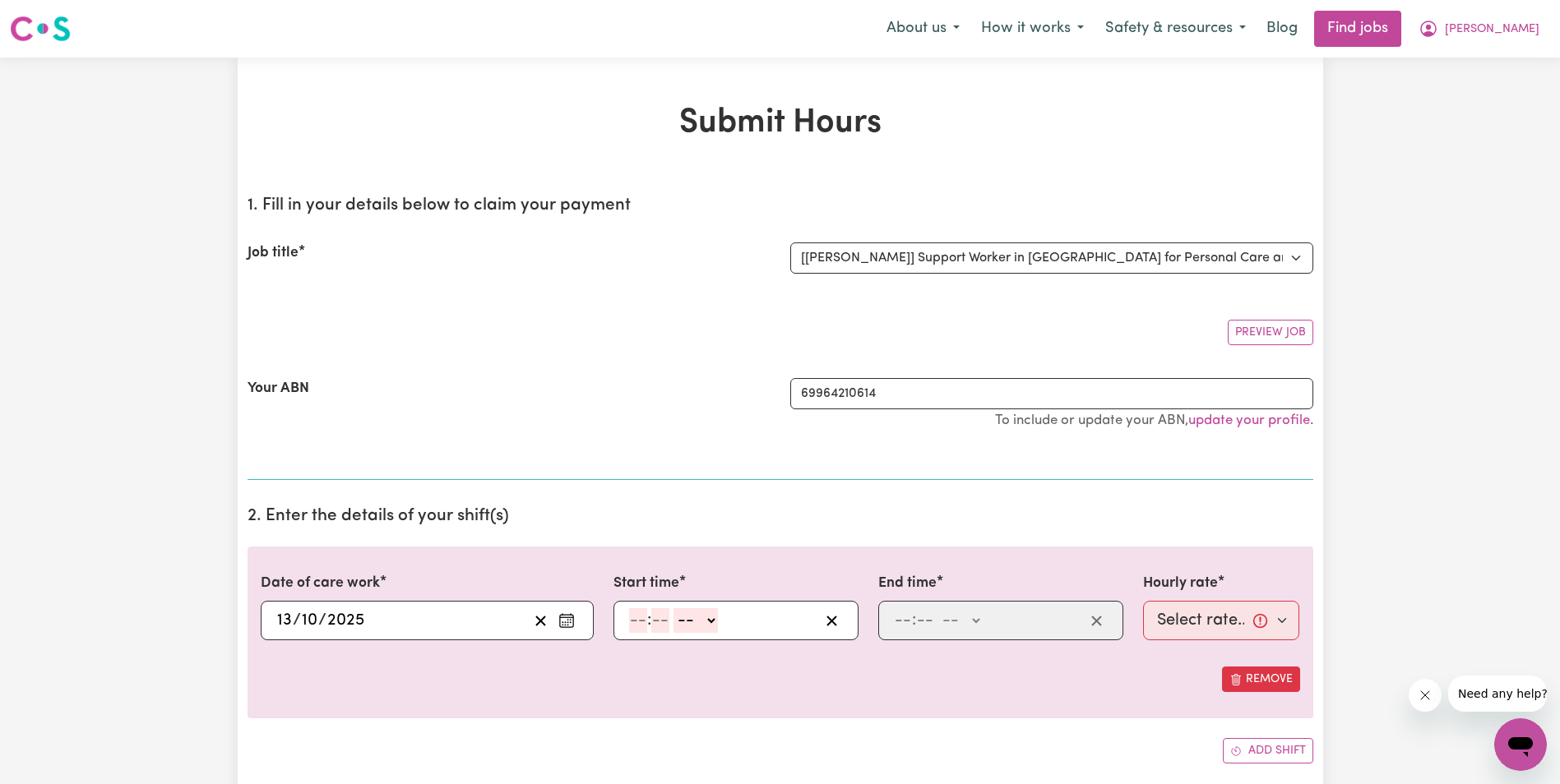
click at [627, 625] on div ": -- AM PM" at bounding box center [723, 621] width 192 height 24
type input "8"
type input "15"
click at [708, 621] on select "-- AM PM" at bounding box center [687, 621] width 44 height 24
select select "am"
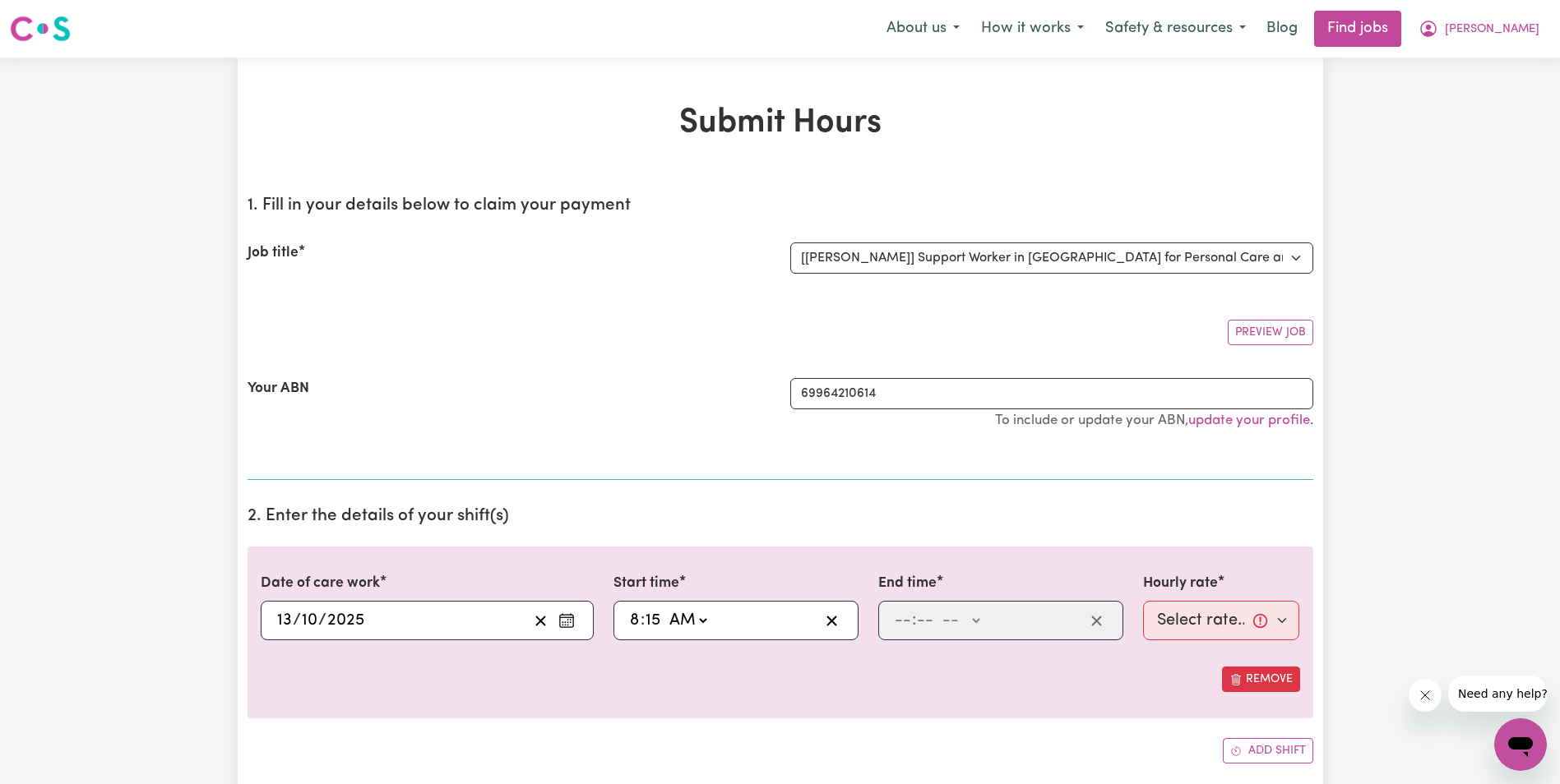
click at [665, 609] on select "-- AM PM" at bounding box center [687, 621] width 44 height 24
type input "08:15"
click at [902, 618] on input "number" at bounding box center [902, 621] width 18 height 24
type input "10"
click at [919, 626] on input "11" at bounding box center [922, 621] width 13 height 24
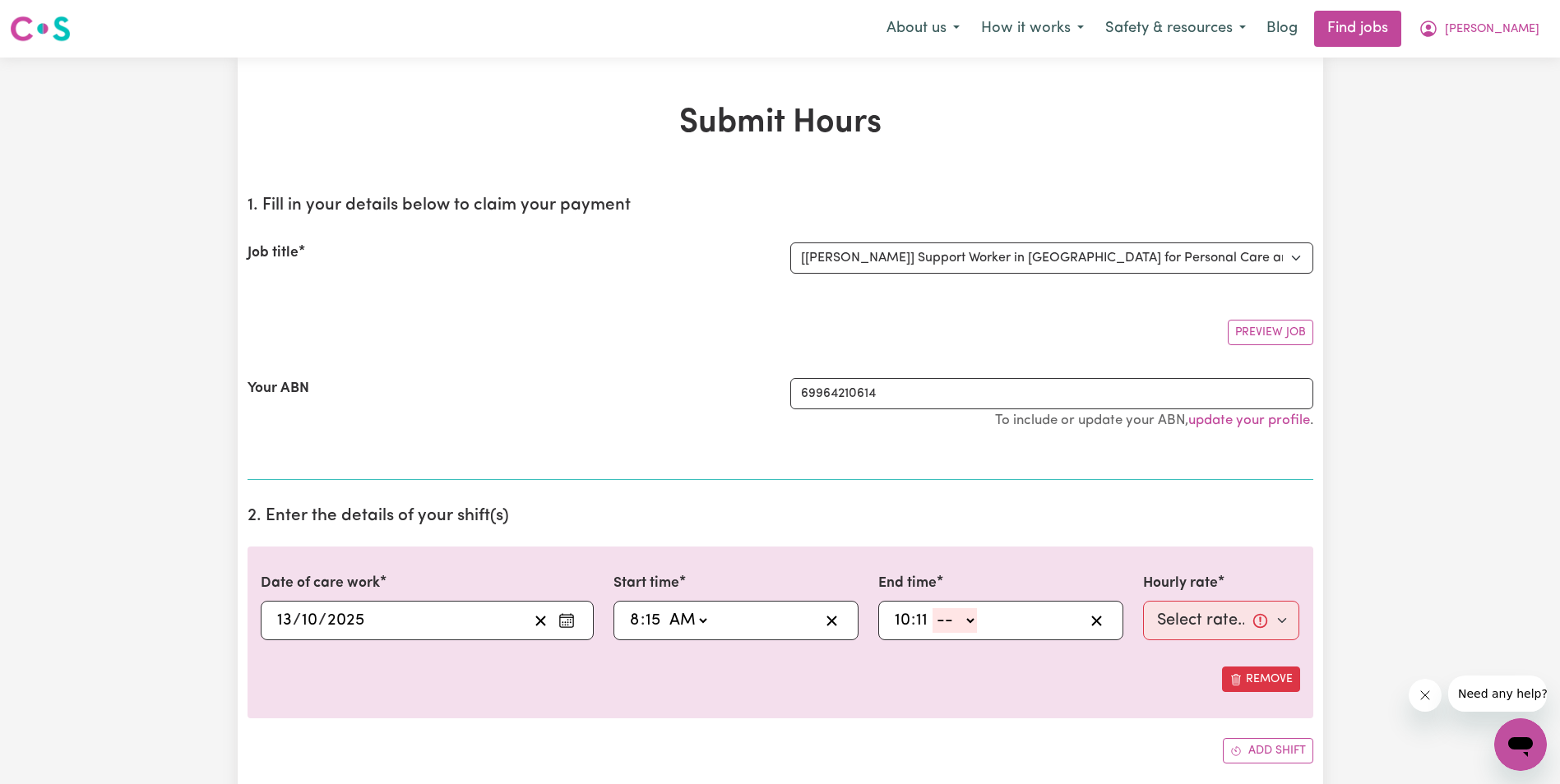
click at [925, 619] on input "11" at bounding box center [922, 621] width 13 height 24
type input "15"
click at [972, 619] on select "-- AM PM" at bounding box center [957, 621] width 44 height 24
select select "am"
click at [935, 609] on select "-- AM PM" at bounding box center [957, 621] width 44 height 24
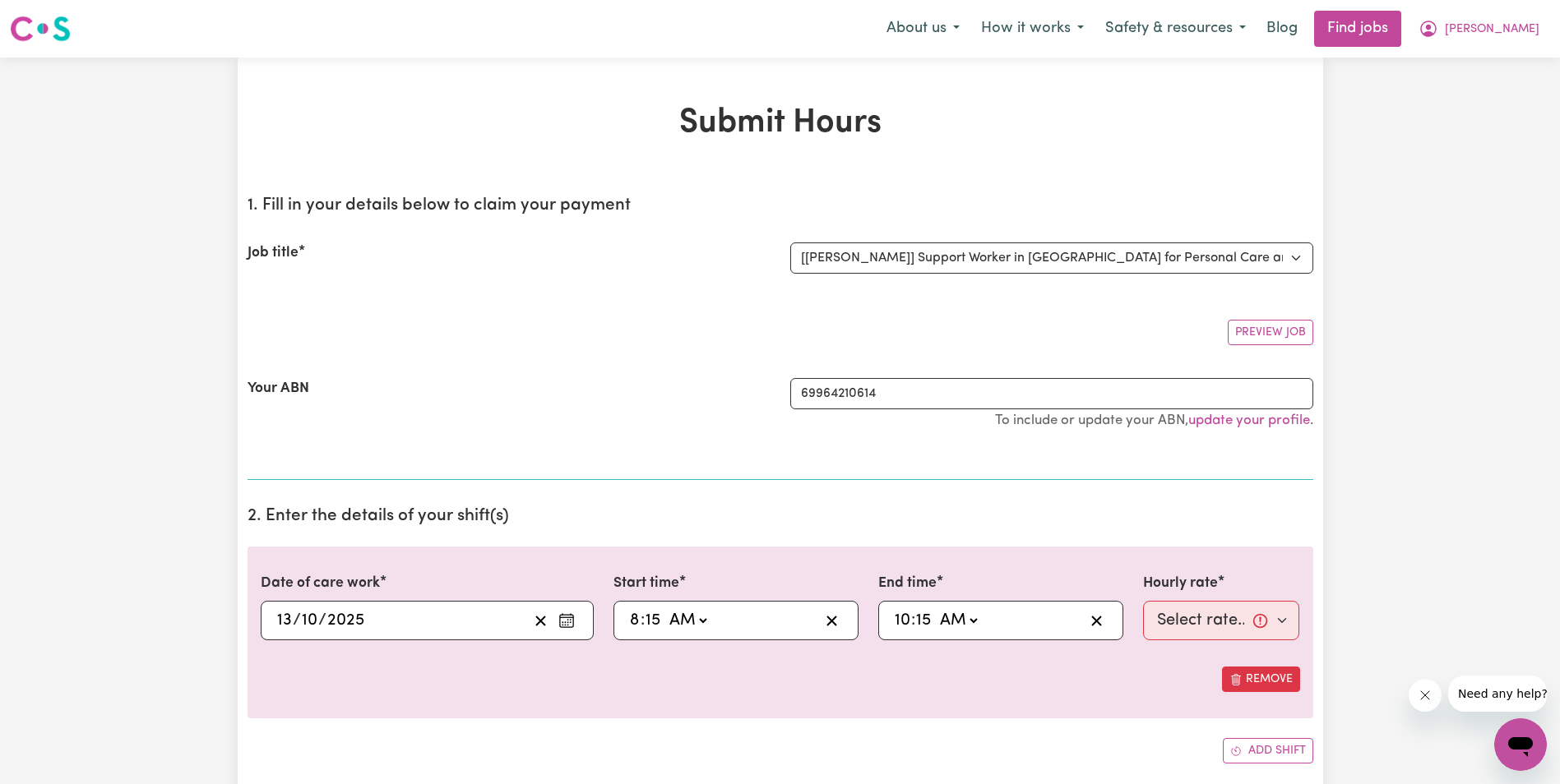
type input "10:15"
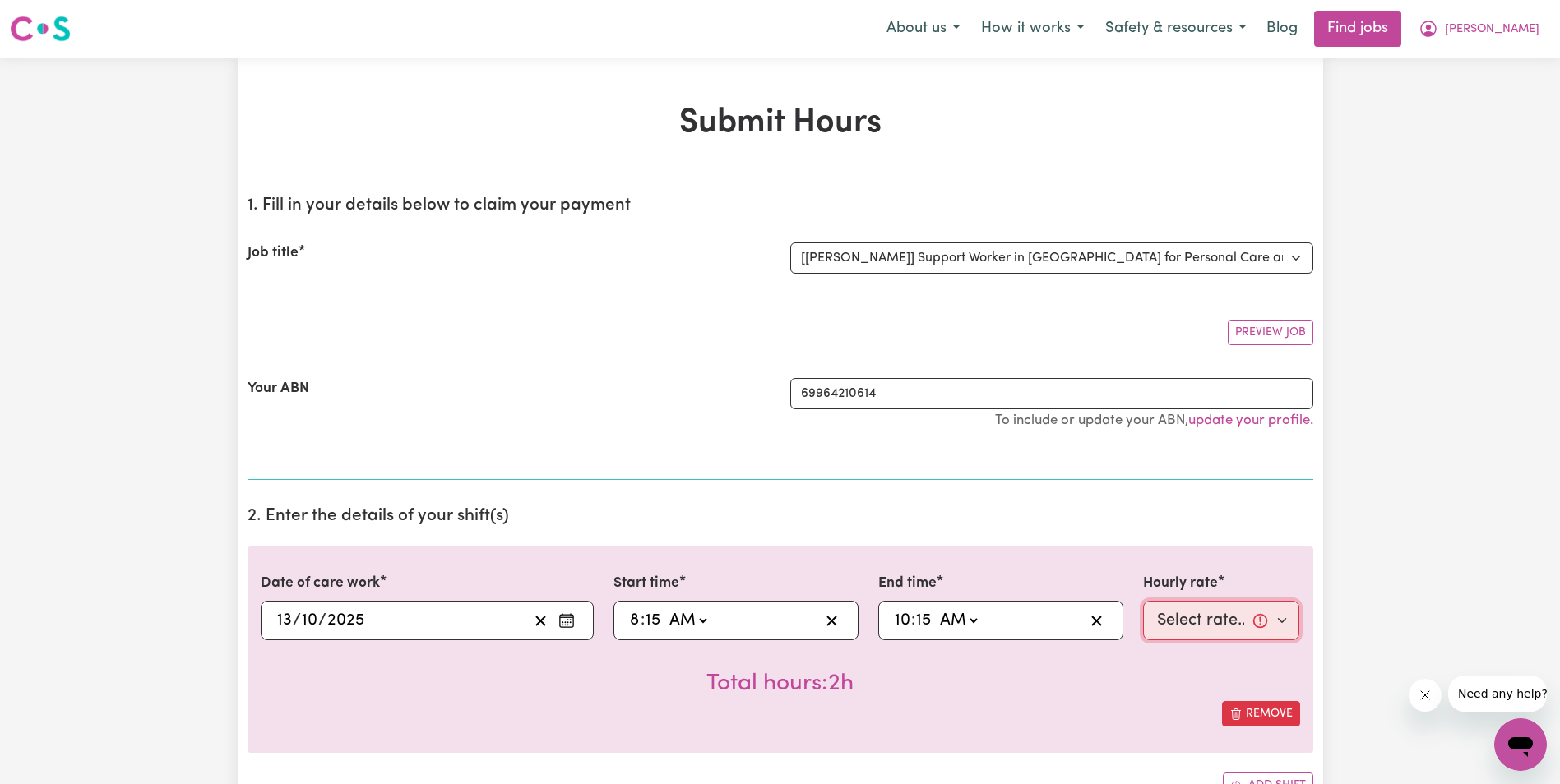
click at [1176, 622] on select "Select rate... $68.00 (Weekday) $68.00 ([DATE]) $68.00 ([DATE])" at bounding box center [1221, 620] width 157 height 39
select select "68-Weekday"
click at [1143, 601] on select "Select rate... $68.00 (Weekday) $68.00 ([DATE]) $68.00 ([DATE])" at bounding box center [1221, 620] width 157 height 39
click at [564, 624] on icon "Enter the date of care work" at bounding box center [566, 620] width 17 height 16
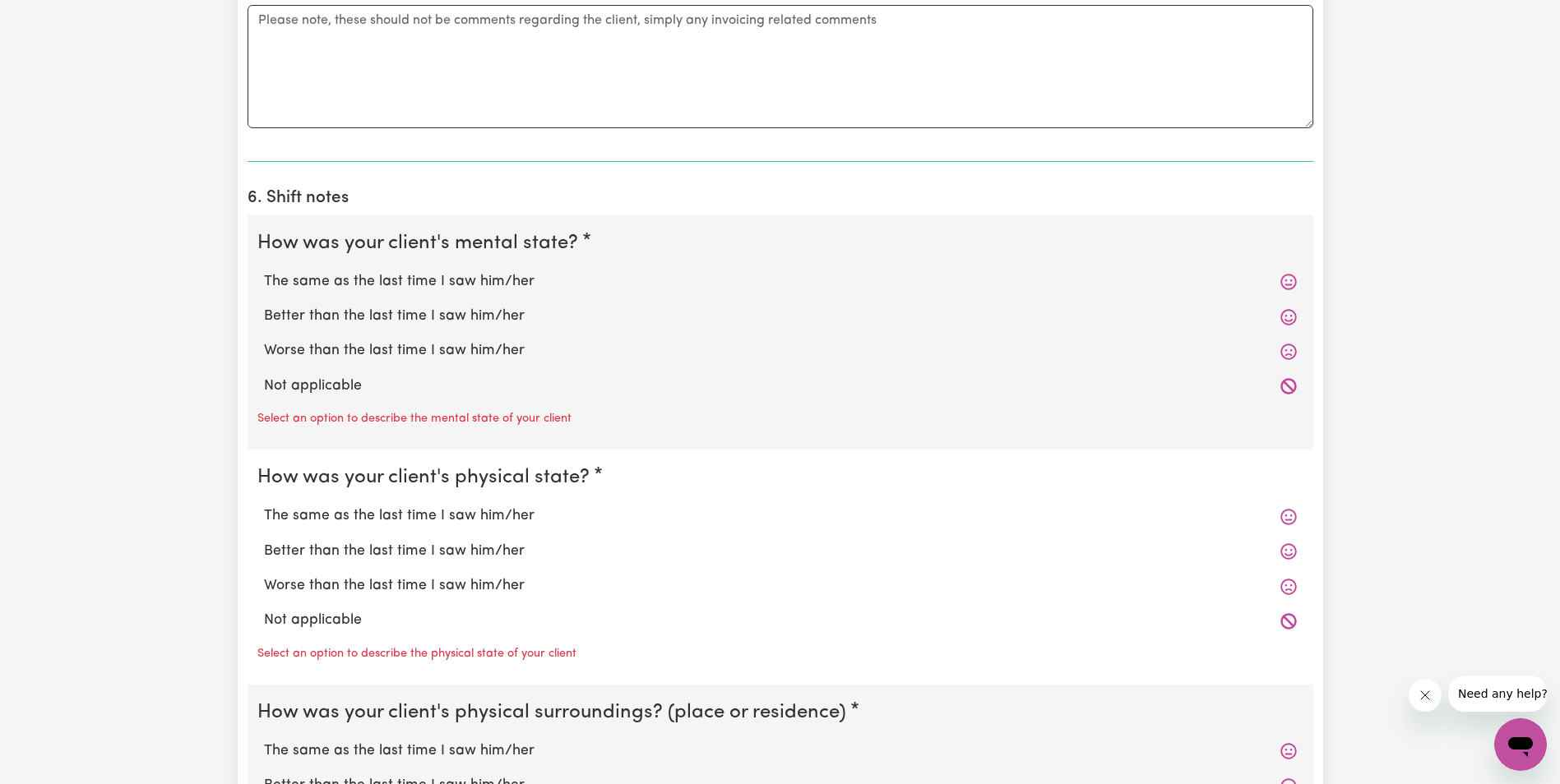
scroll to position [1151, 0]
click at [418, 278] on label "The same as the last time I saw him/her" at bounding box center [780, 280] width 1033 height 22
click at [264, 270] on input "The same as the last time I saw him/her" at bounding box center [263, 269] width 1 height 1
radio input "true"
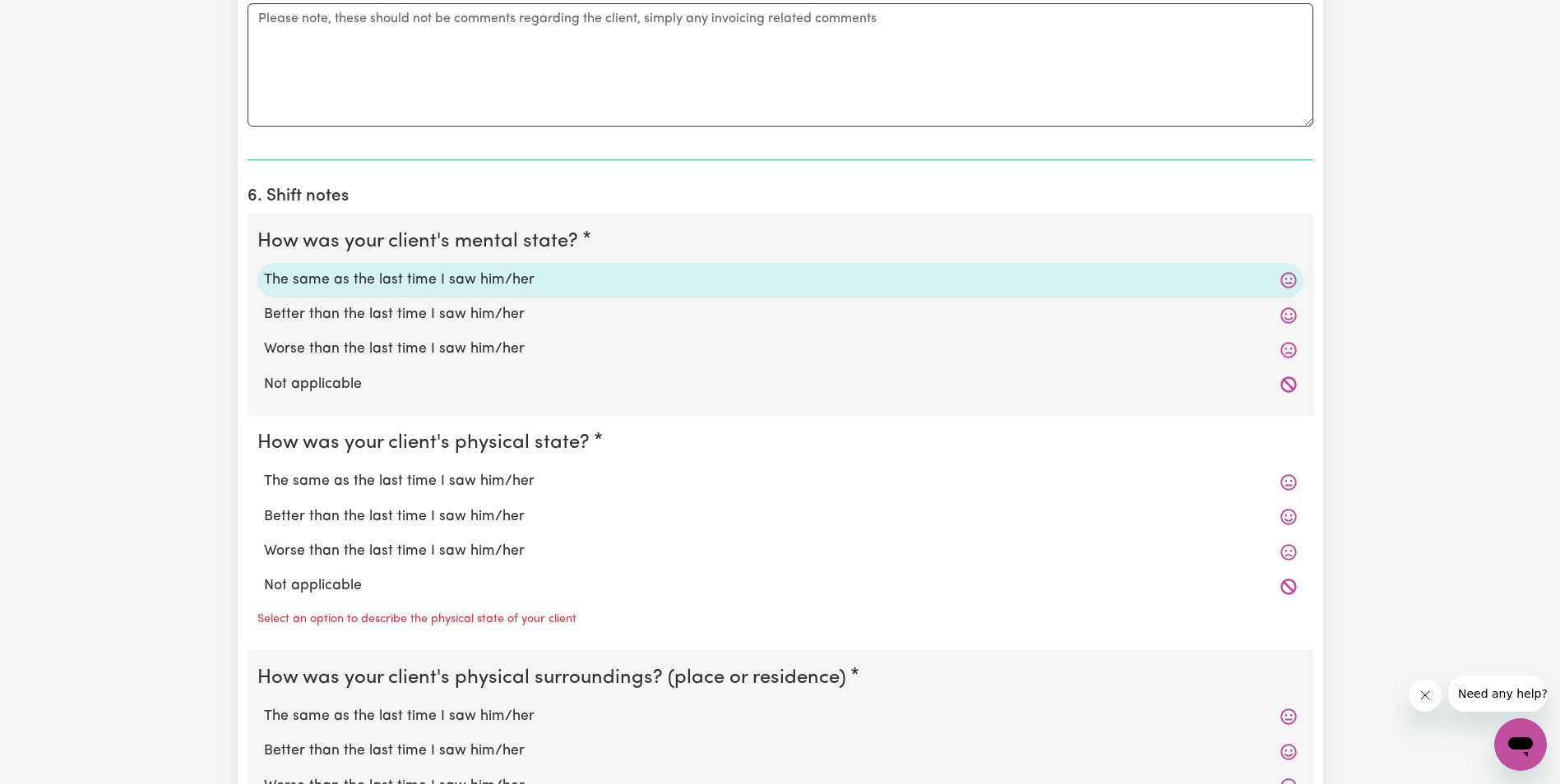
click at [343, 557] on label "Worse than the last time I saw him/her" at bounding box center [780, 551] width 1033 height 22
click at [264, 541] on input "Worse than the last time I saw him/her" at bounding box center [263, 540] width 1 height 1
radio input "true"
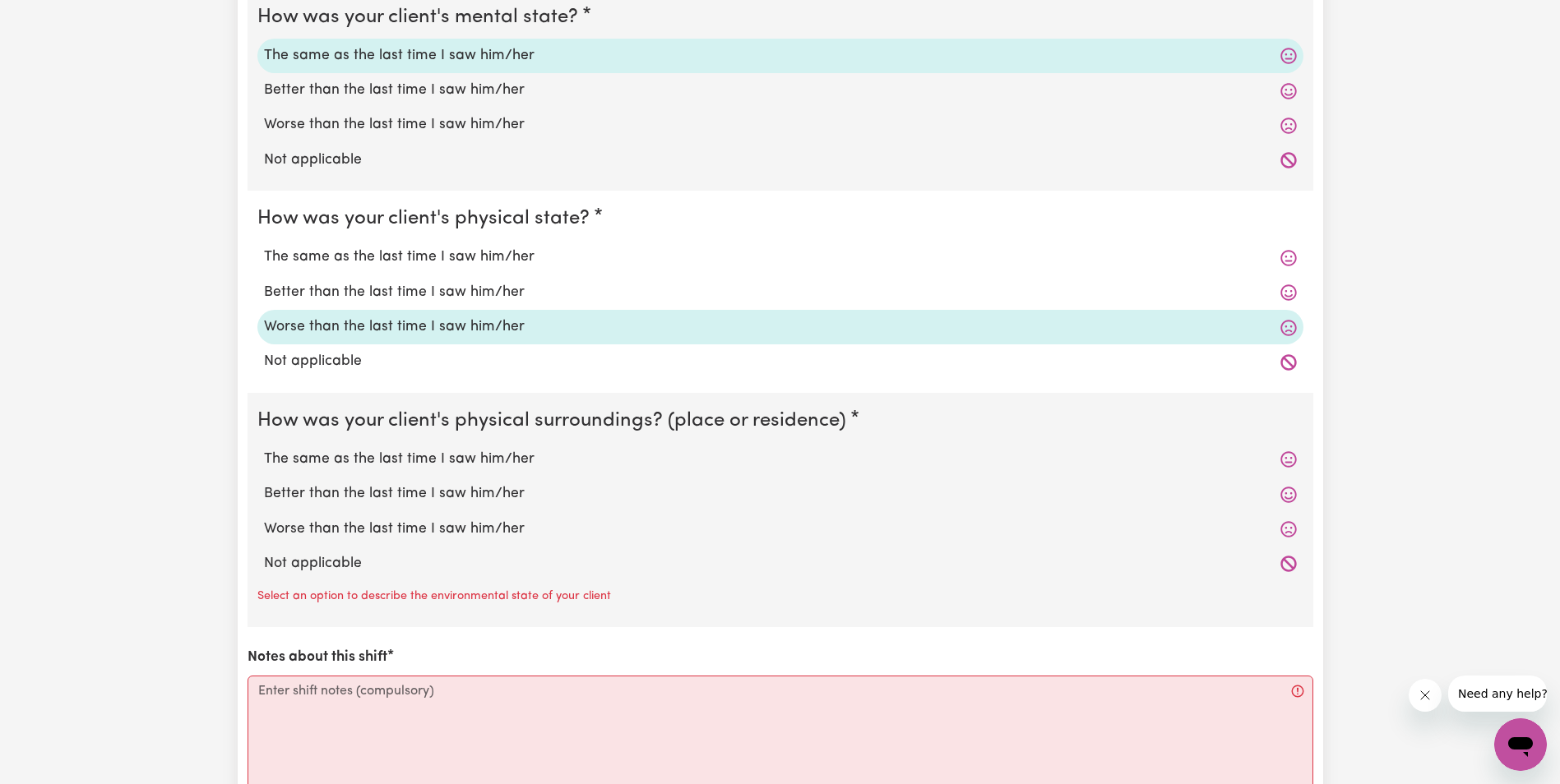
scroll to position [1398, 0]
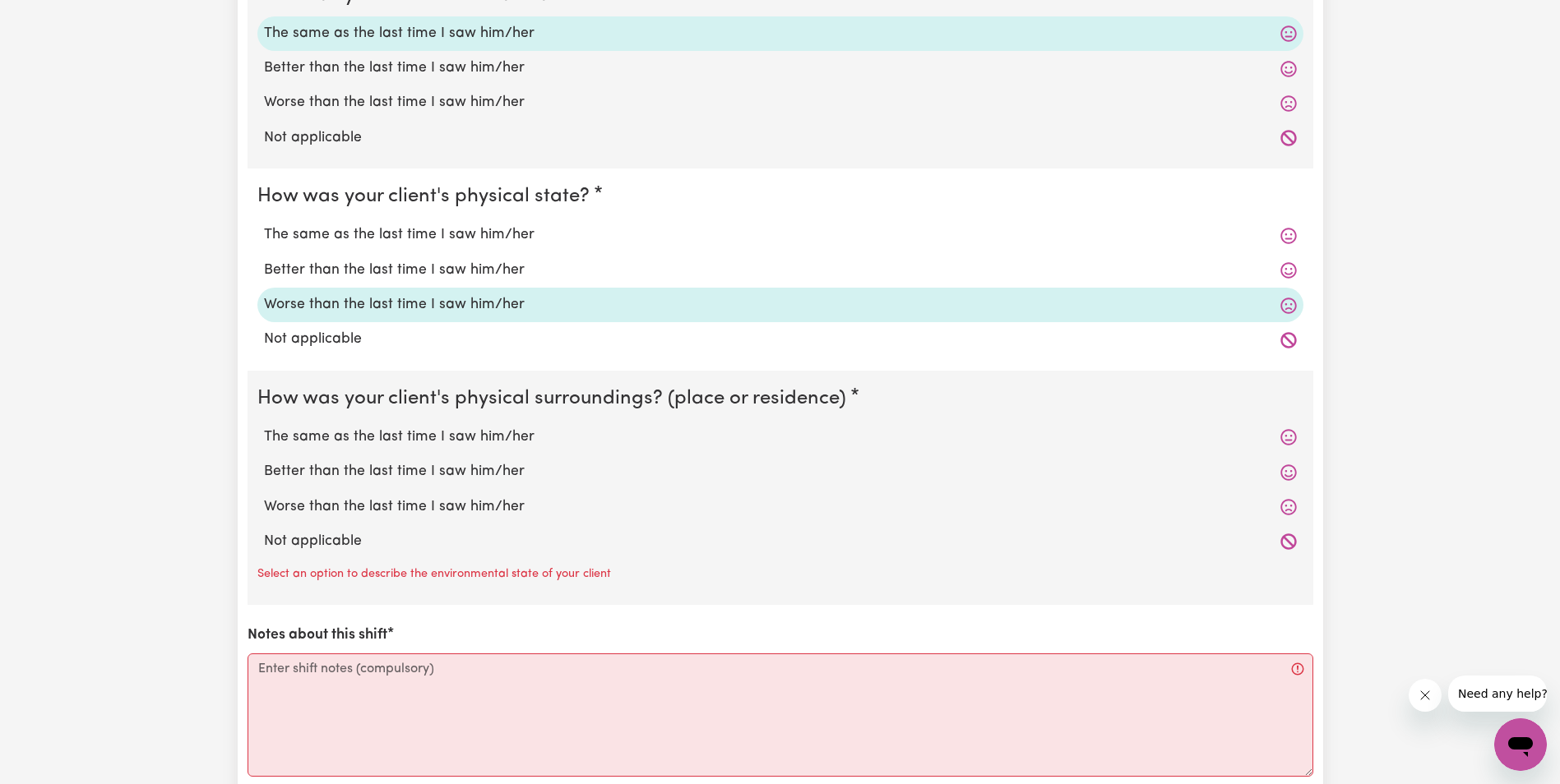
click at [329, 436] on label "The same as the last time I saw him/her" at bounding box center [780, 437] width 1033 height 22
click at [264, 426] on input "The same as the last time I saw him/her" at bounding box center [263, 425] width 1 height 1
radio input "true"
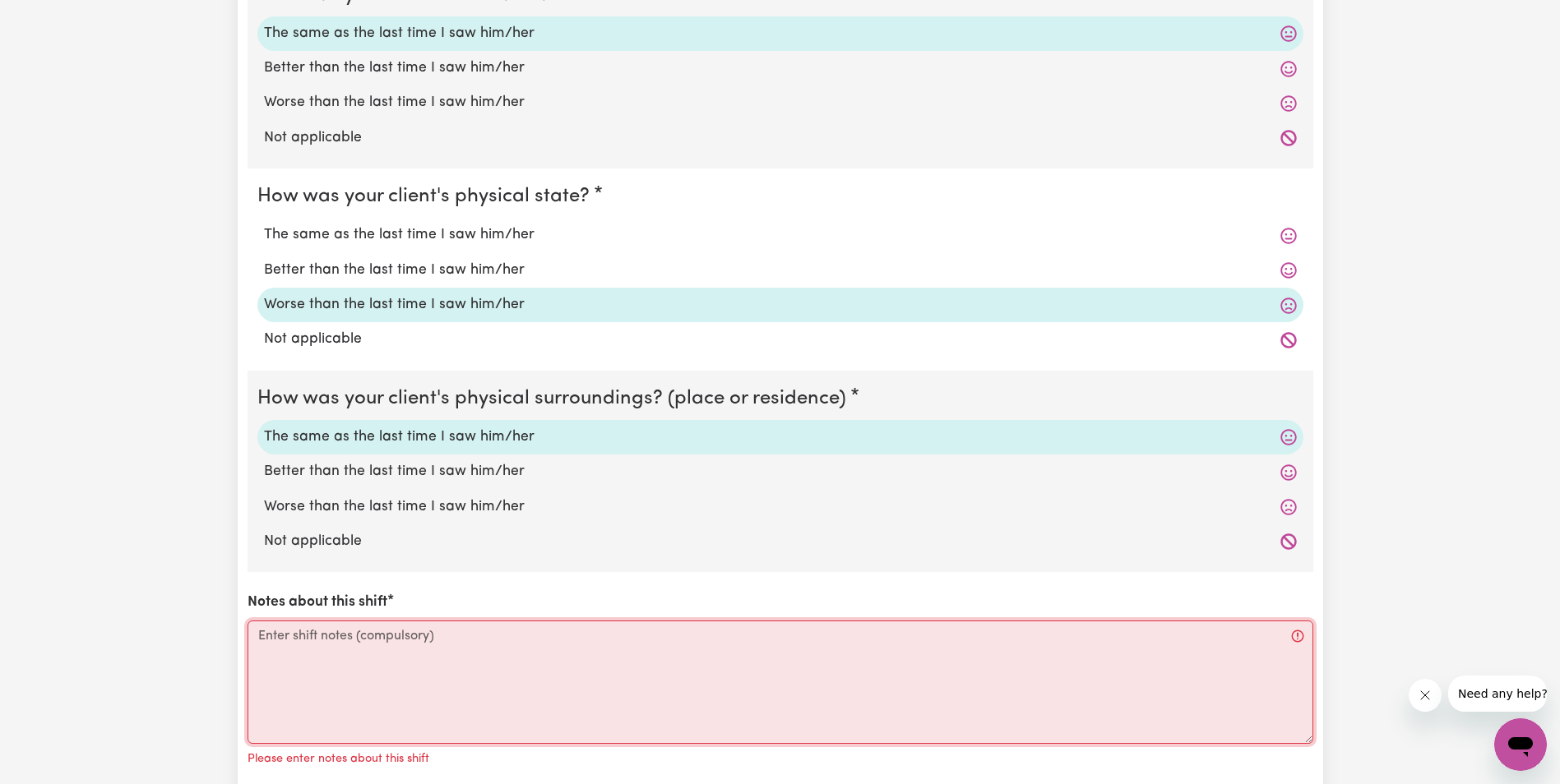
click at [297, 646] on textarea "Notes about this shift" at bounding box center [780, 682] width 1066 height 123
paste textarea "Lorem ips do sit ametcon ad eli Seddoeiusm te inc utlab. Et dolor magna aliqu e…"
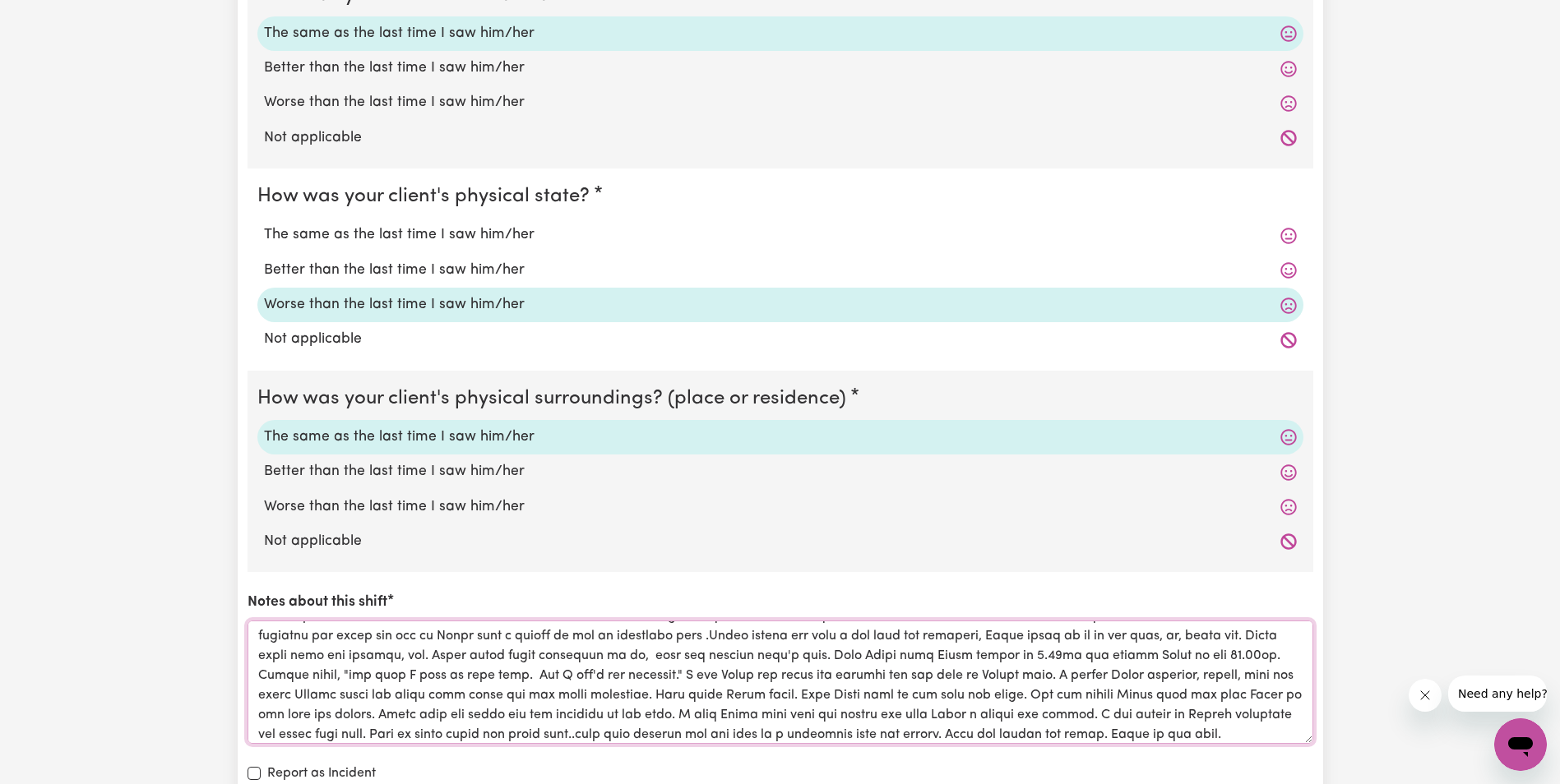
scroll to position [0, 0]
click at [637, 697] on textarea "Notes about this shift" at bounding box center [780, 682] width 1066 height 123
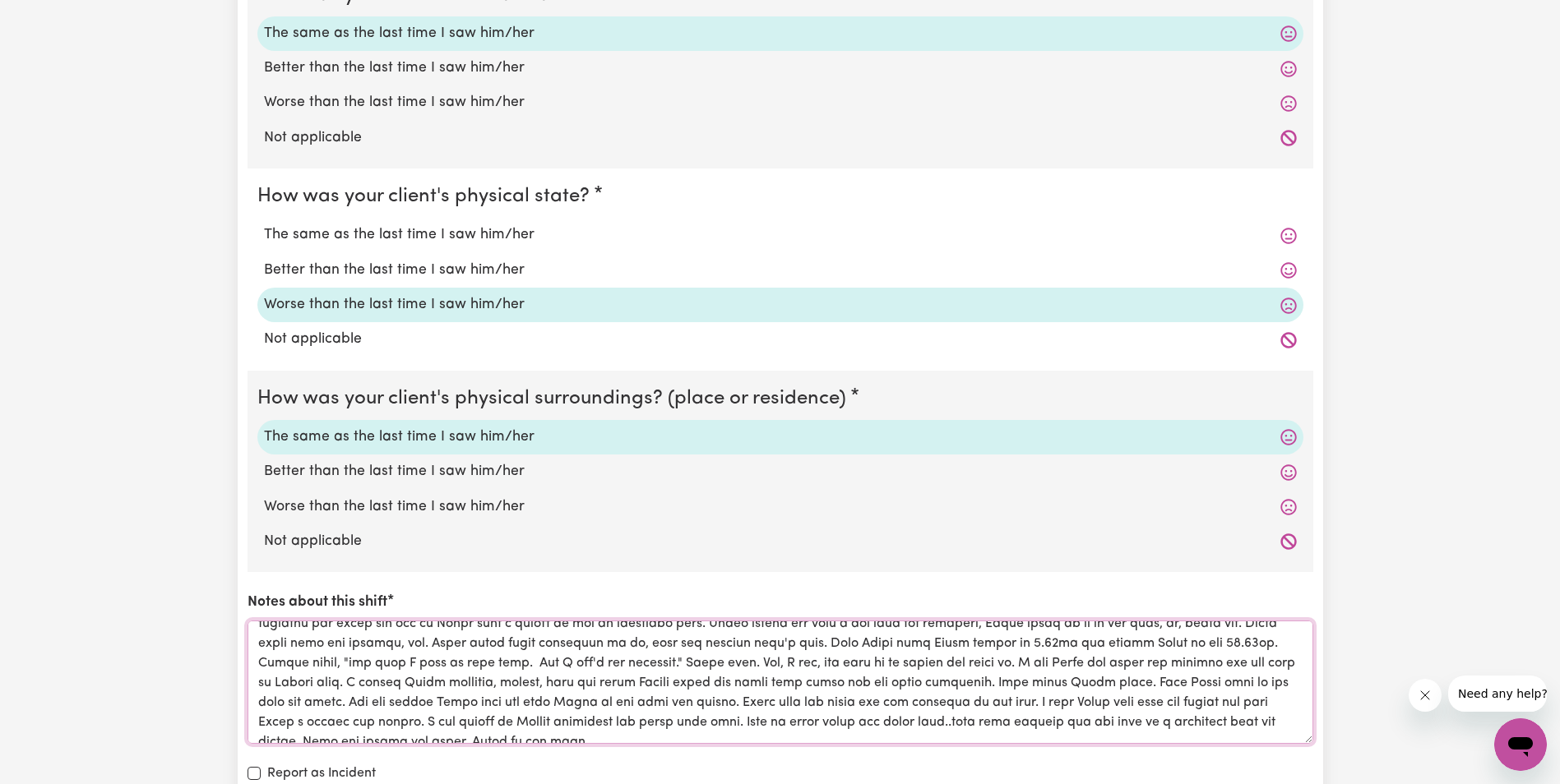
scroll to position [46, 0]
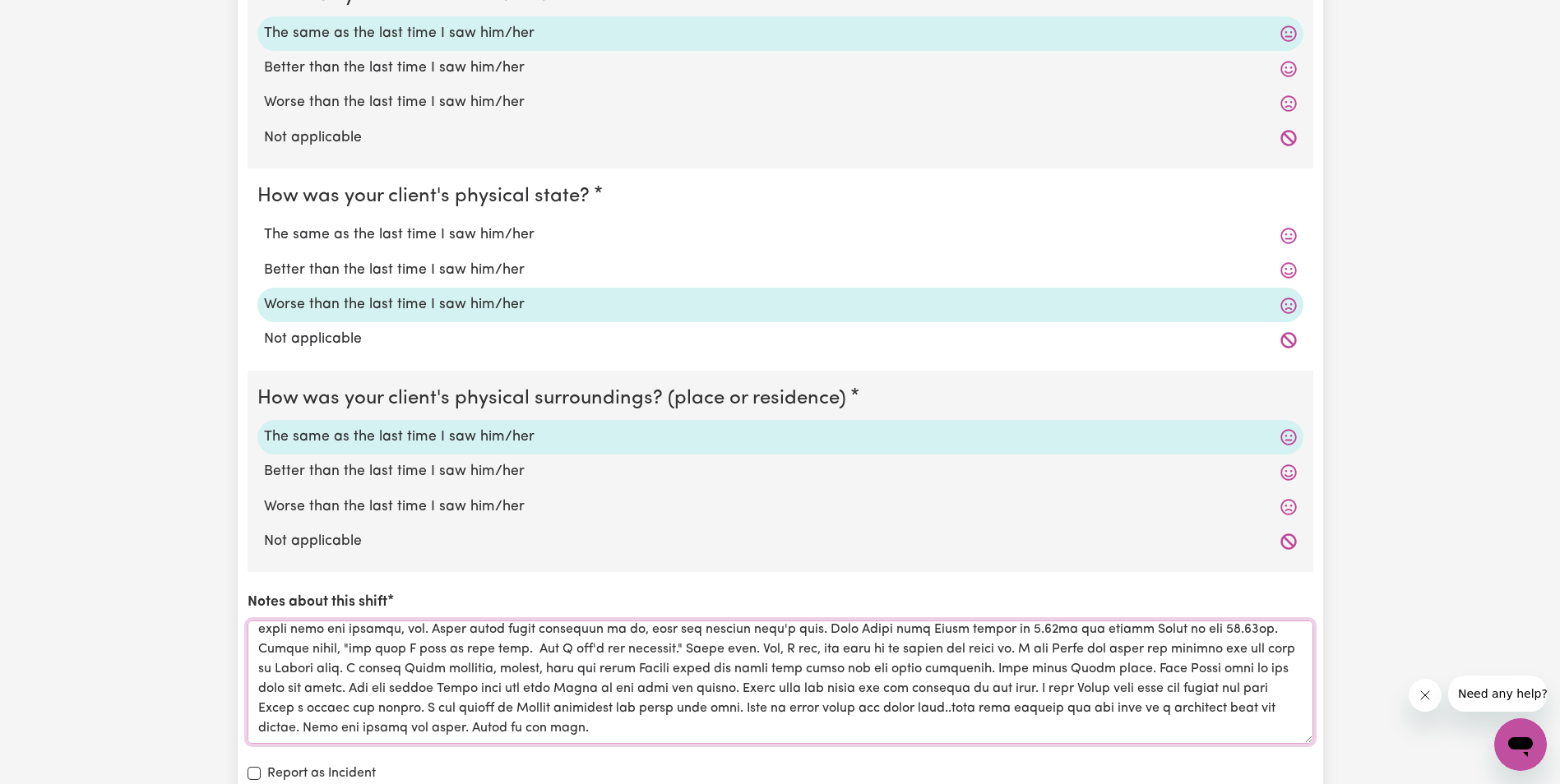
drag, startPoint x: 951, startPoint y: 710, endPoint x: 974, endPoint y: 716, distance: 23.8
click at [984, 690] on textarea "Notes about this shift" at bounding box center [780, 682] width 1066 height 123
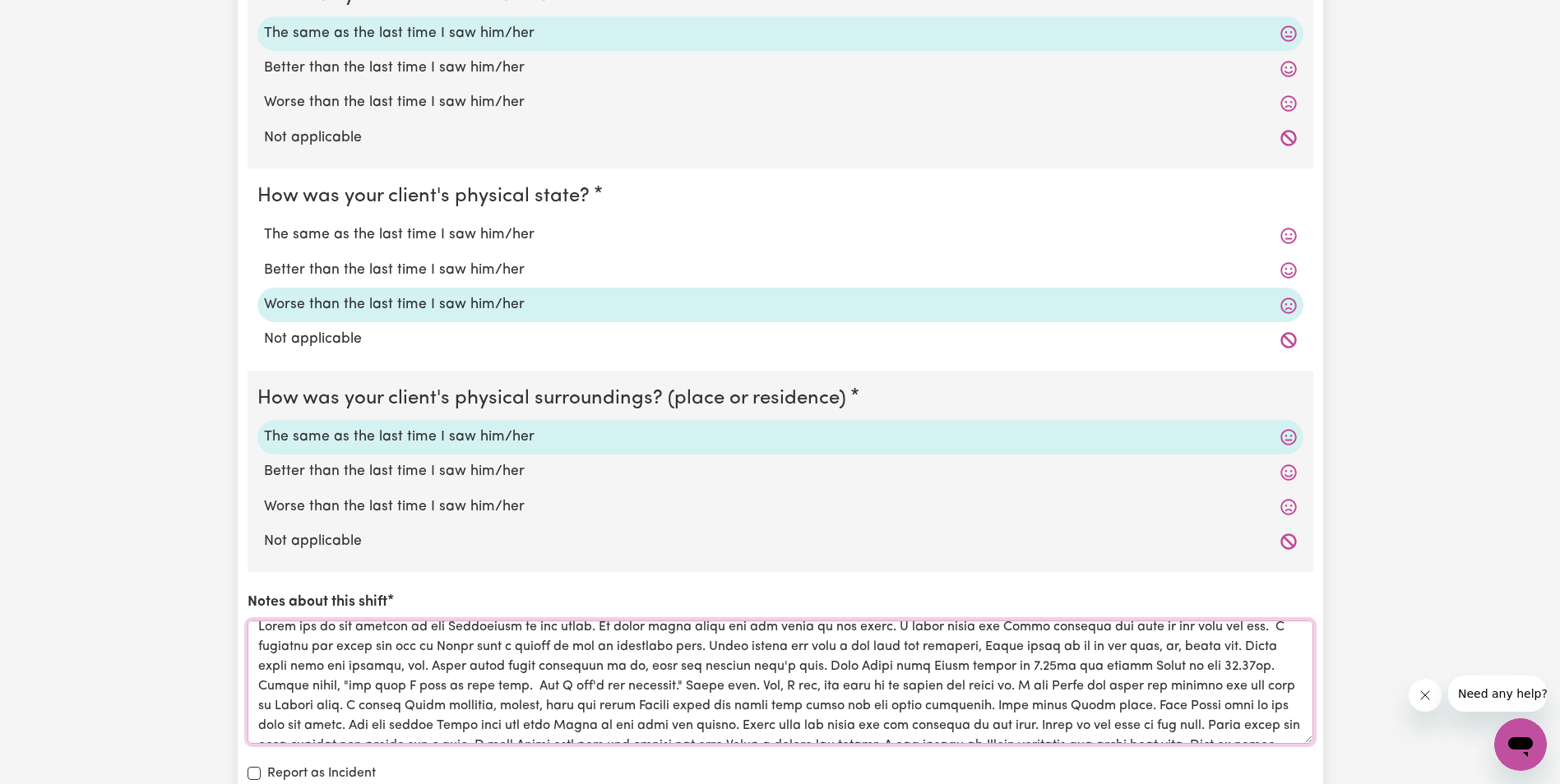
scroll to position [0, 0]
drag, startPoint x: 1048, startPoint y: 728, endPoint x: 260, endPoint y: 629, distance: 794.2
click at [260, 629] on textarea "Notes about this shift" at bounding box center [780, 682] width 1066 height 123
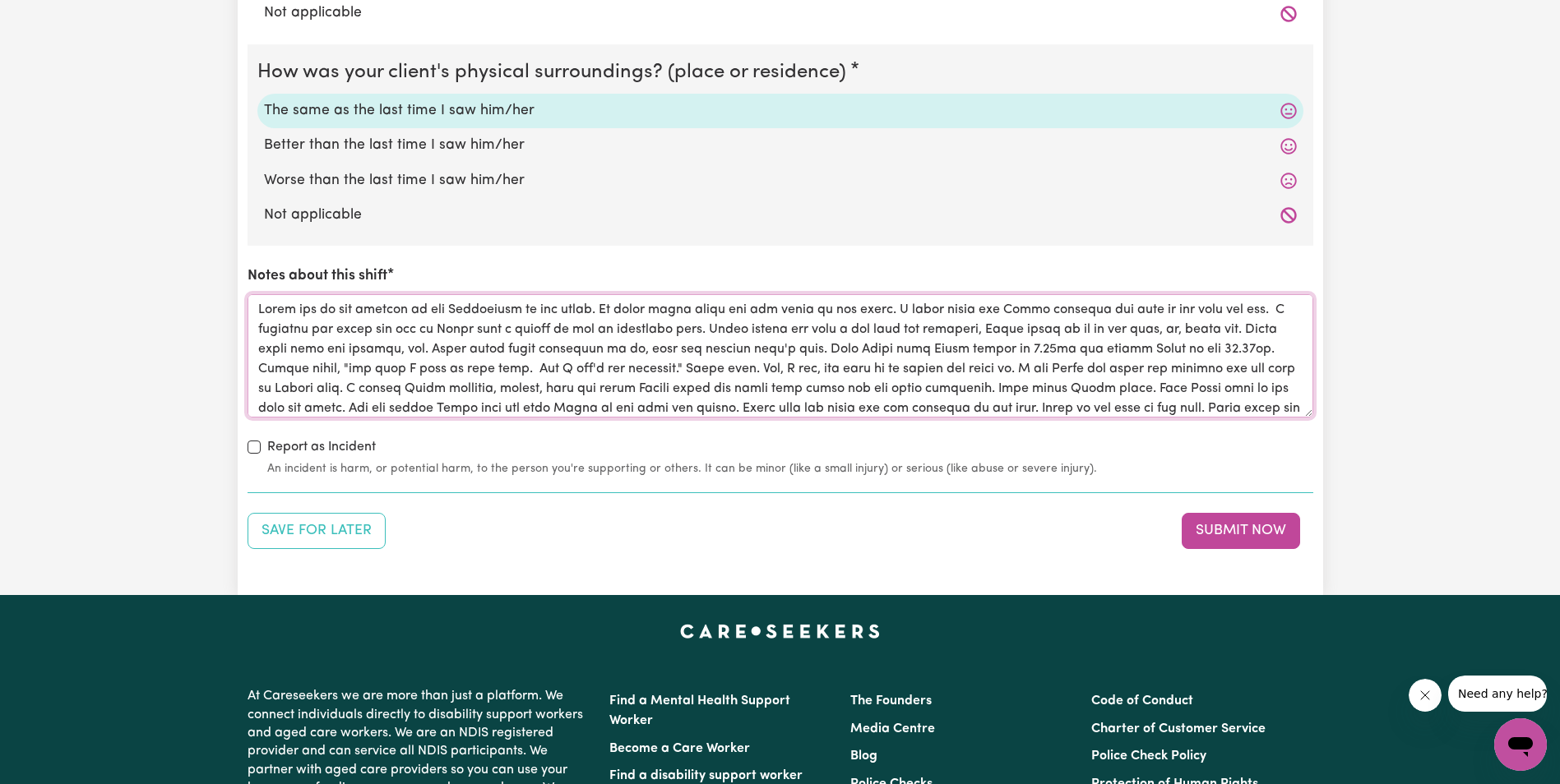
scroll to position [1726, 0]
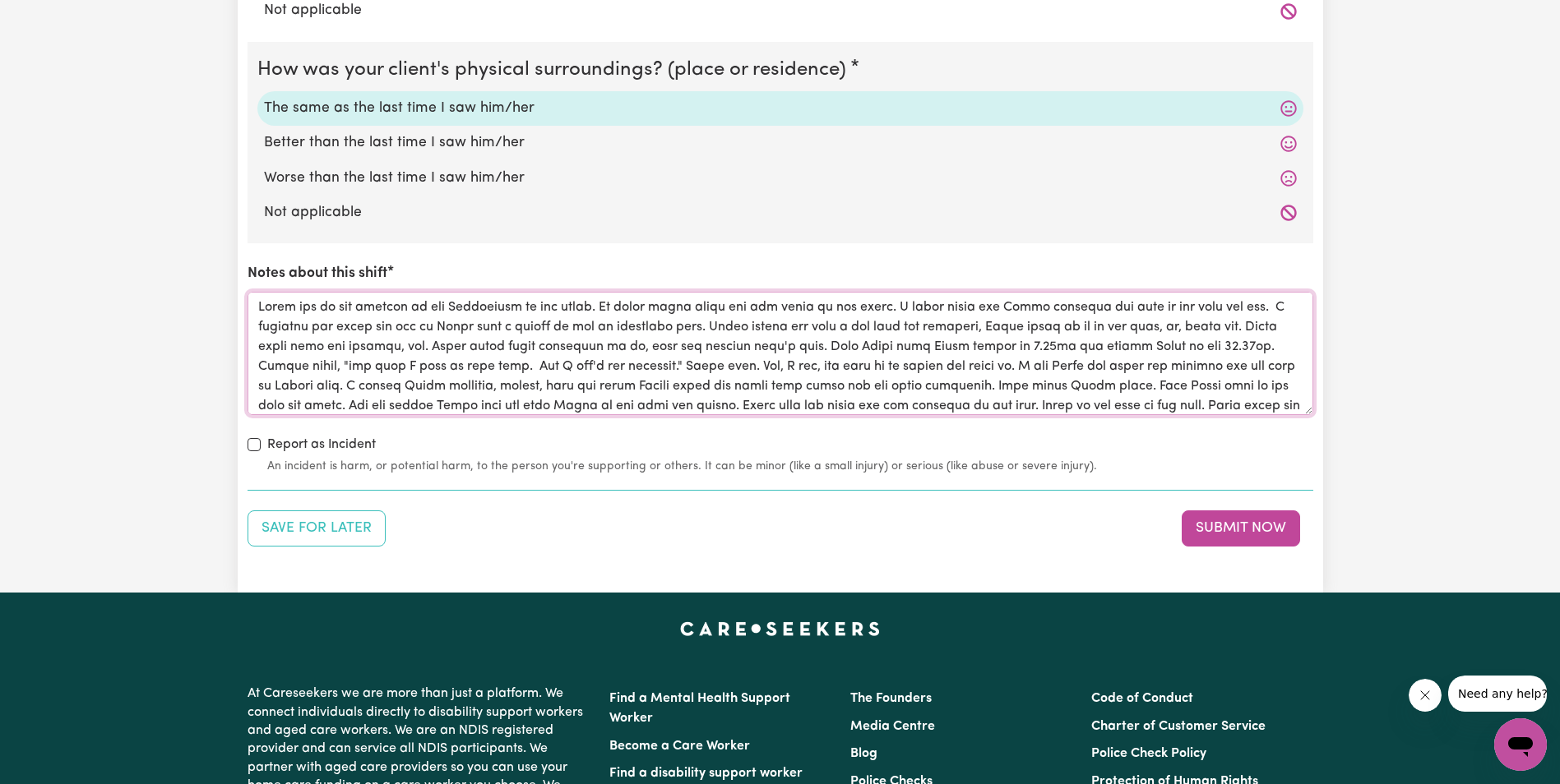
type textarea "Lorem ips do sit ametcon ad eli Seddoeiusm te inc utlab. Et dolor magna aliqu e…"
click at [968, 512] on div "Save for Later Submit Now" at bounding box center [780, 529] width 1066 height 36
click at [1225, 531] on button "Submit Now" at bounding box center [1241, 529] width 118 height 36
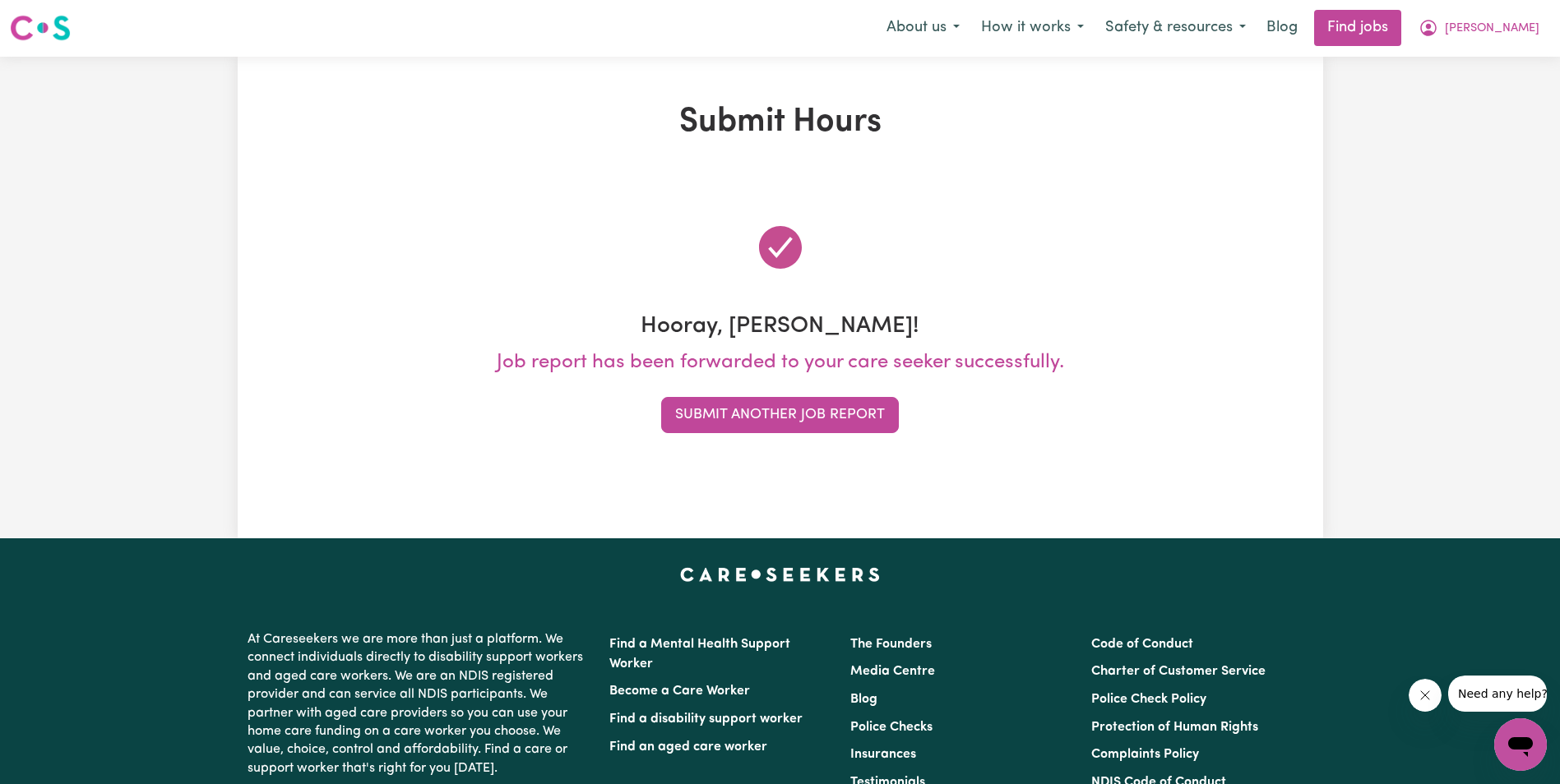
scroll to position [0, 0]
drag, startPoint x: 1491, startPoint y: 390, endPoint x: 1315, endPoint y: 400, distance: 176.3
click at [1491, 390] on div "Submit Hours Hooray, [PERSON_NAME]! Job report has been forwarded to your care …" at bounding box center [780, 298] width 1560 height 482
click at [724, 425] on button "Submit Another Job Report" at bounding box center [780, 416] width 238 height 36
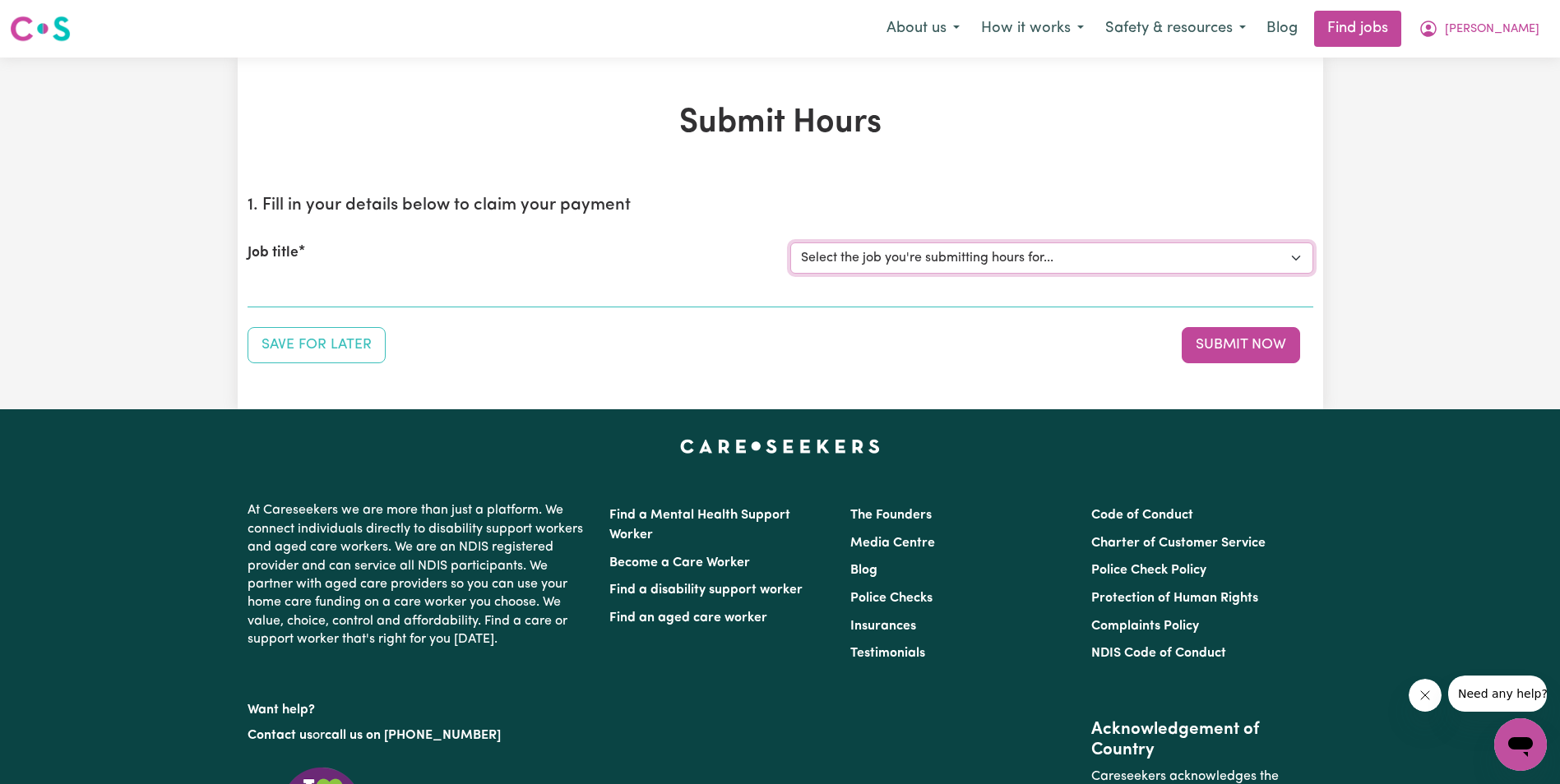
click at [953, 256] on select "Select the job you're submitting hours for... [[PERSON_NAME]] Support Worker in…" at bounding box center [1052, 258] width 523 height 31
select select "11643"
click at [790, 242] on select "Select the job you're submitting hours for... [[PERSON_NAME]] Support Worker in…" at bounding box center [1052, 258] width 523 height 31
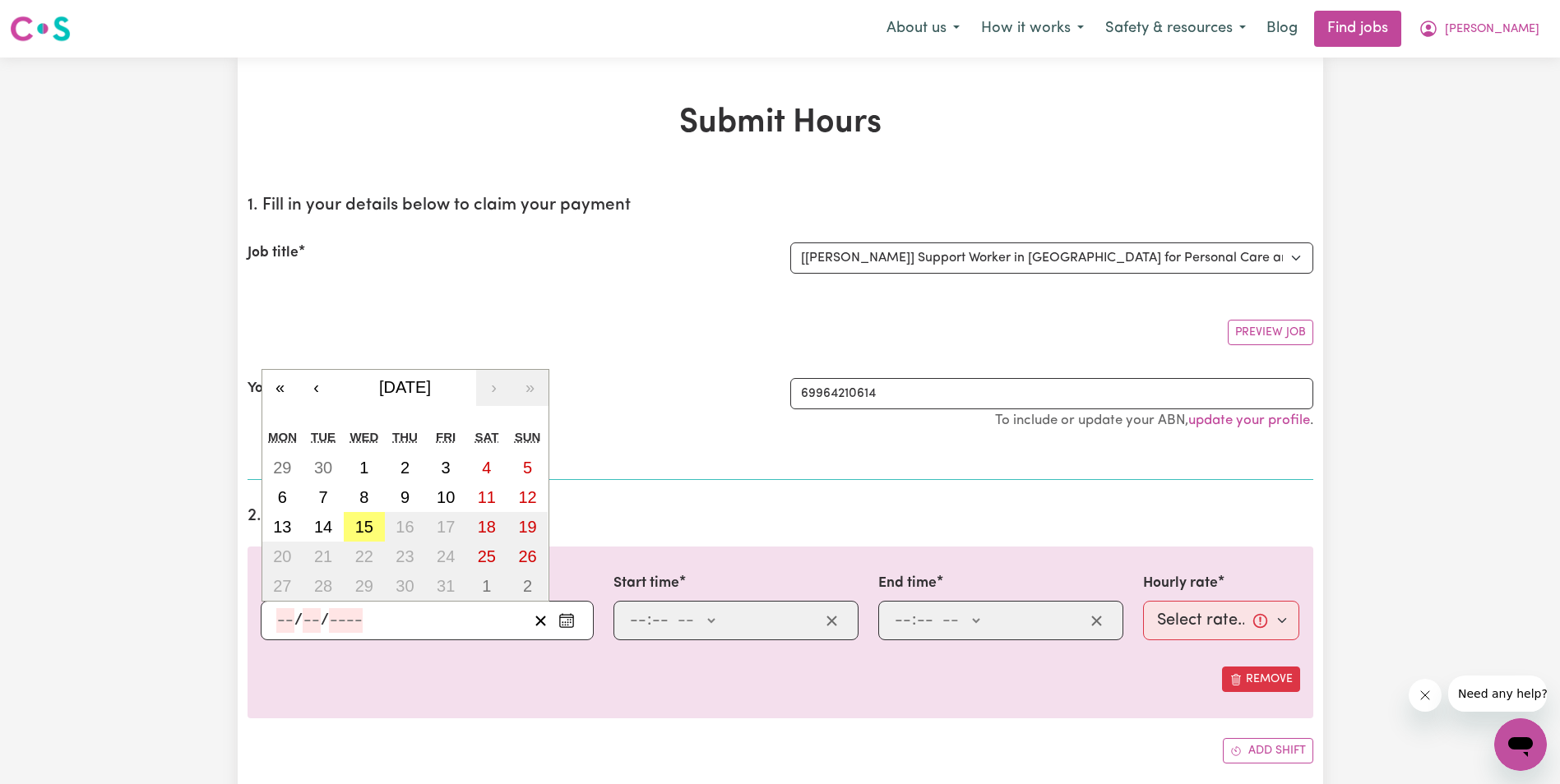
click at [286, 615] on input "number" at bounding box center [285, 621] width 18 height 24
click at [324, 527] on abbr "14" at bounding box center [323, 526] width 18 height 18
type input "[DATE]"
type input "14"
type input "10"
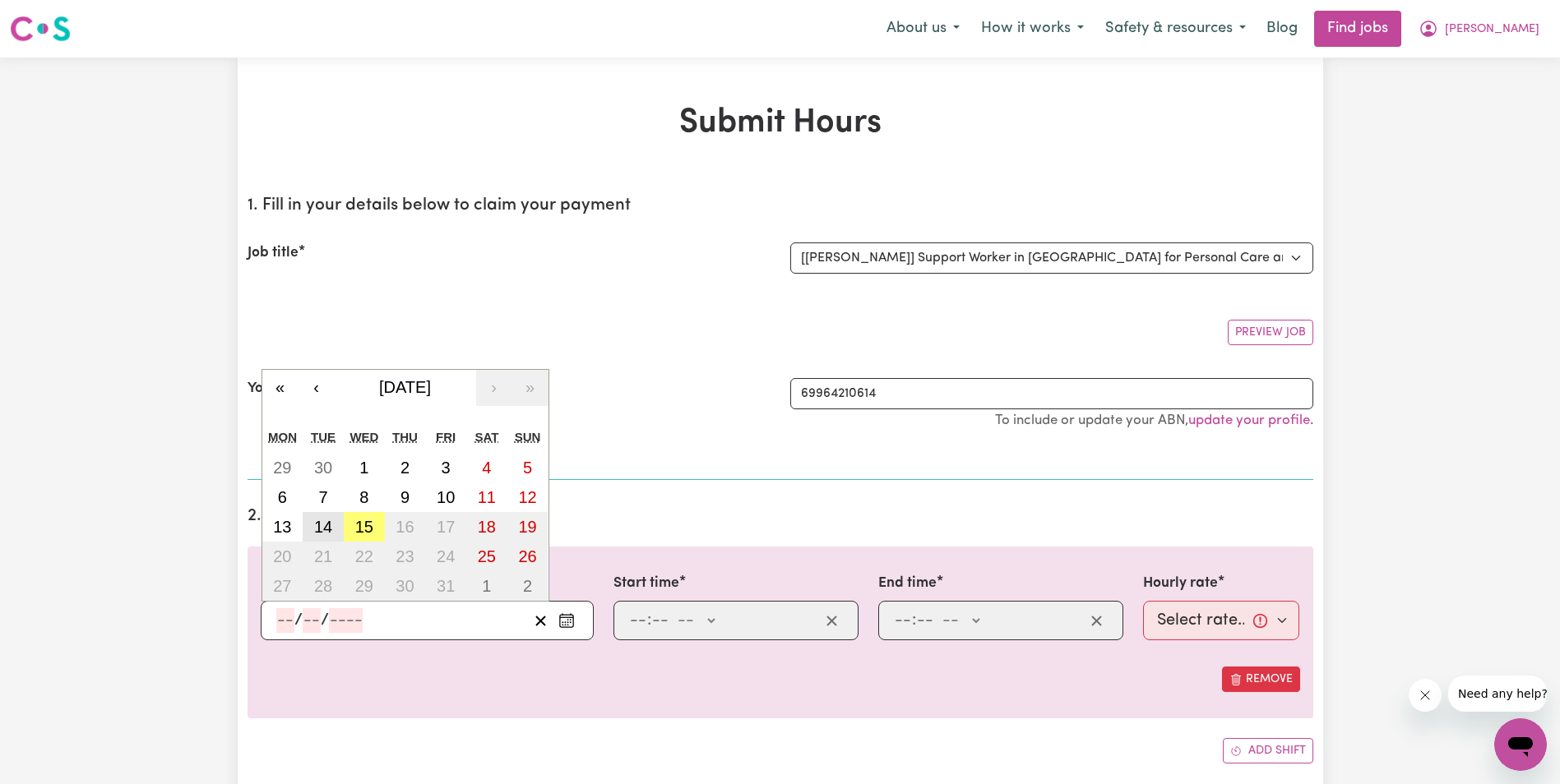
type input "2025"
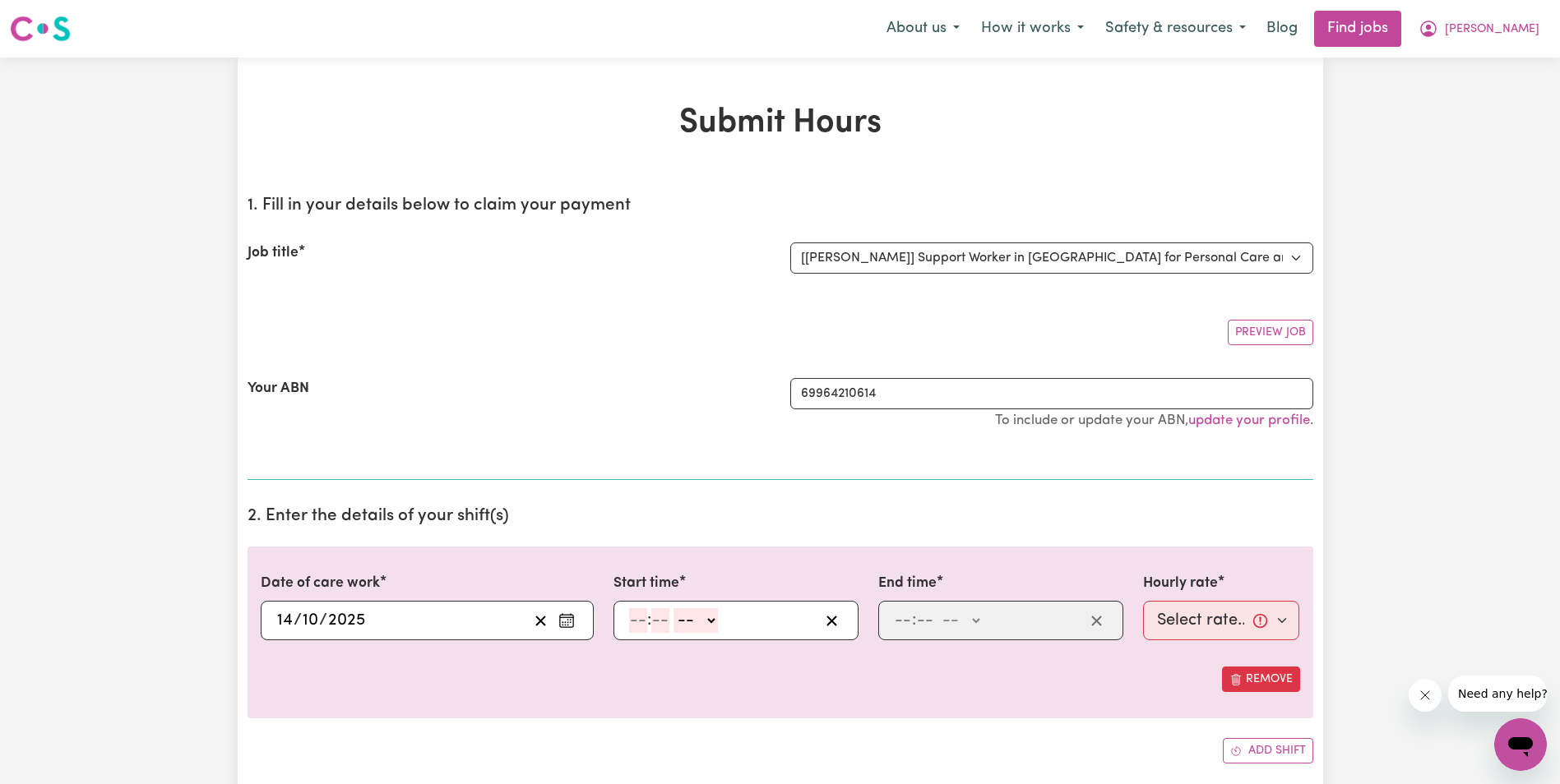
click at [645, 625] on input "number" at bounding box center [638, 621] width 18 height 24
type input "8"
type input "30"
click at [711, 622] on select "-- AM PM" at bounding box center [691, 621] width 44 height 24
select select "am"
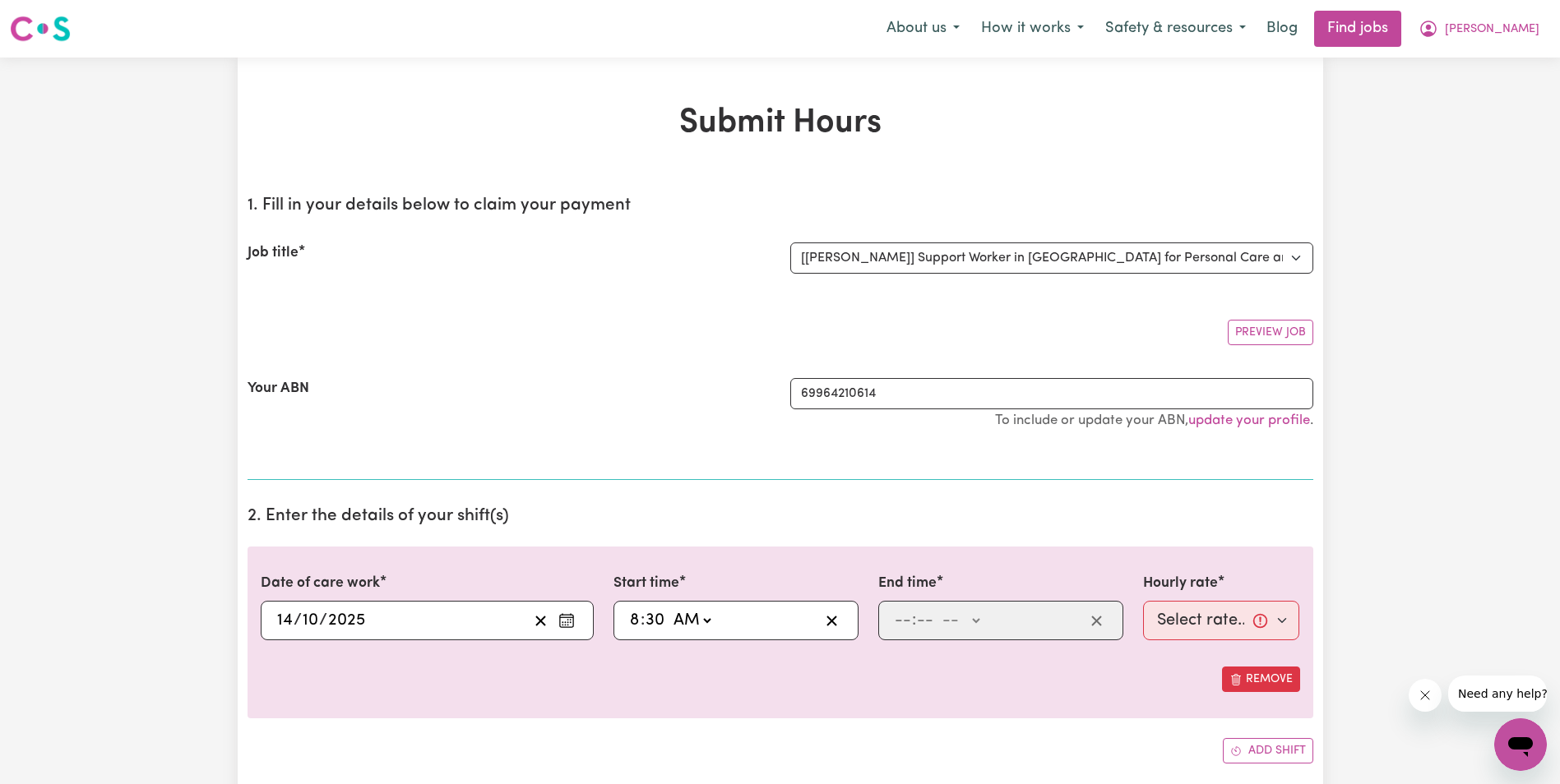
click at [670, 609] on select "-- AM PM" at bounding box center [691, 621] width 44 height 24
type input "08:30"
click at [902, 623] on input "number" at bounding box center [902, 621] width 18 height 24
type input "10"
type input "30"
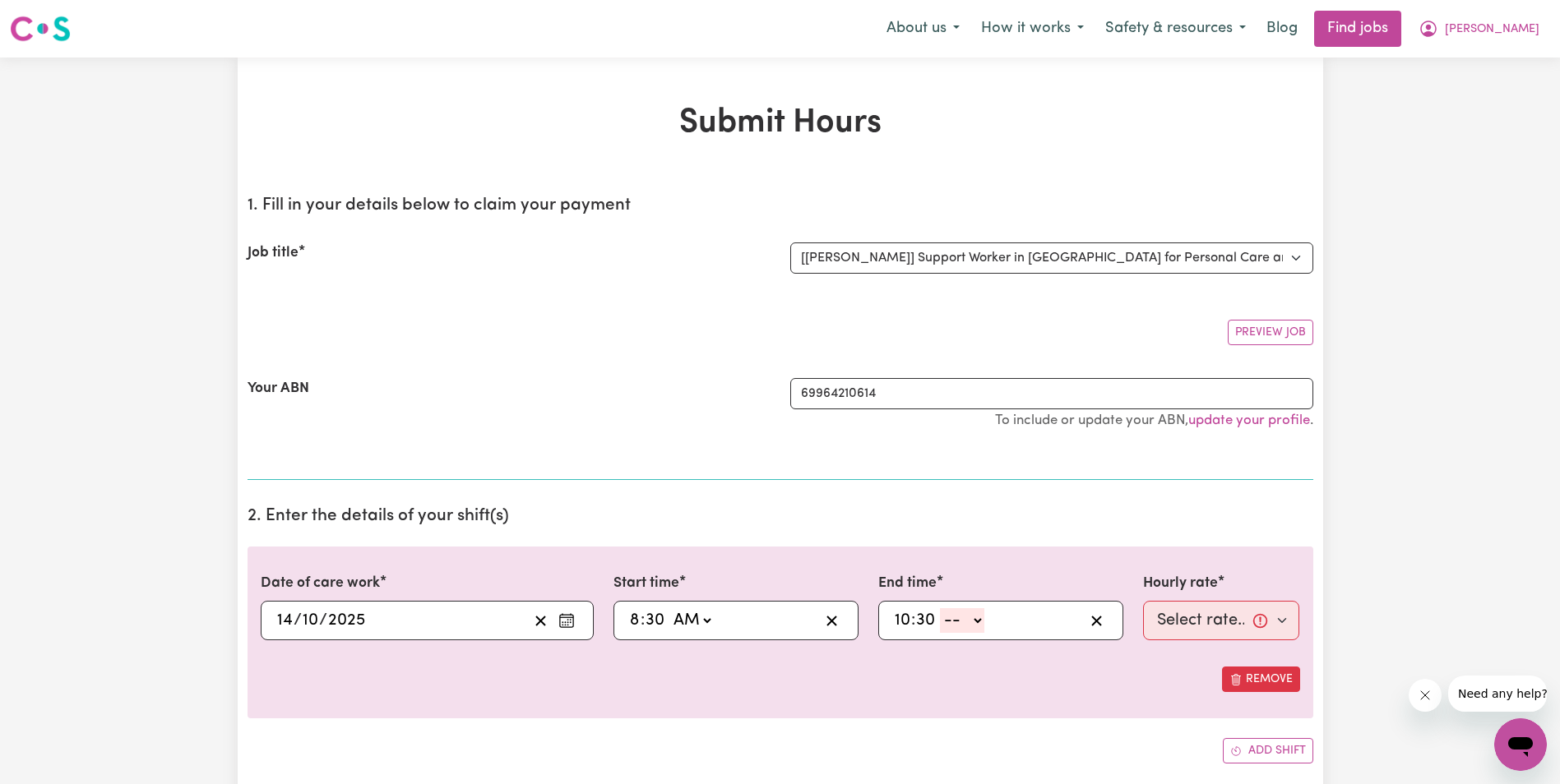
click at [980, 622] on select "-- AM PM" at bounding box center [962, 621] width 44 height 24
select select "am"
click at [940, 609] on select "-- AM PM" at bounding box center [962, 621] width 44 height 24
type input "10:30"
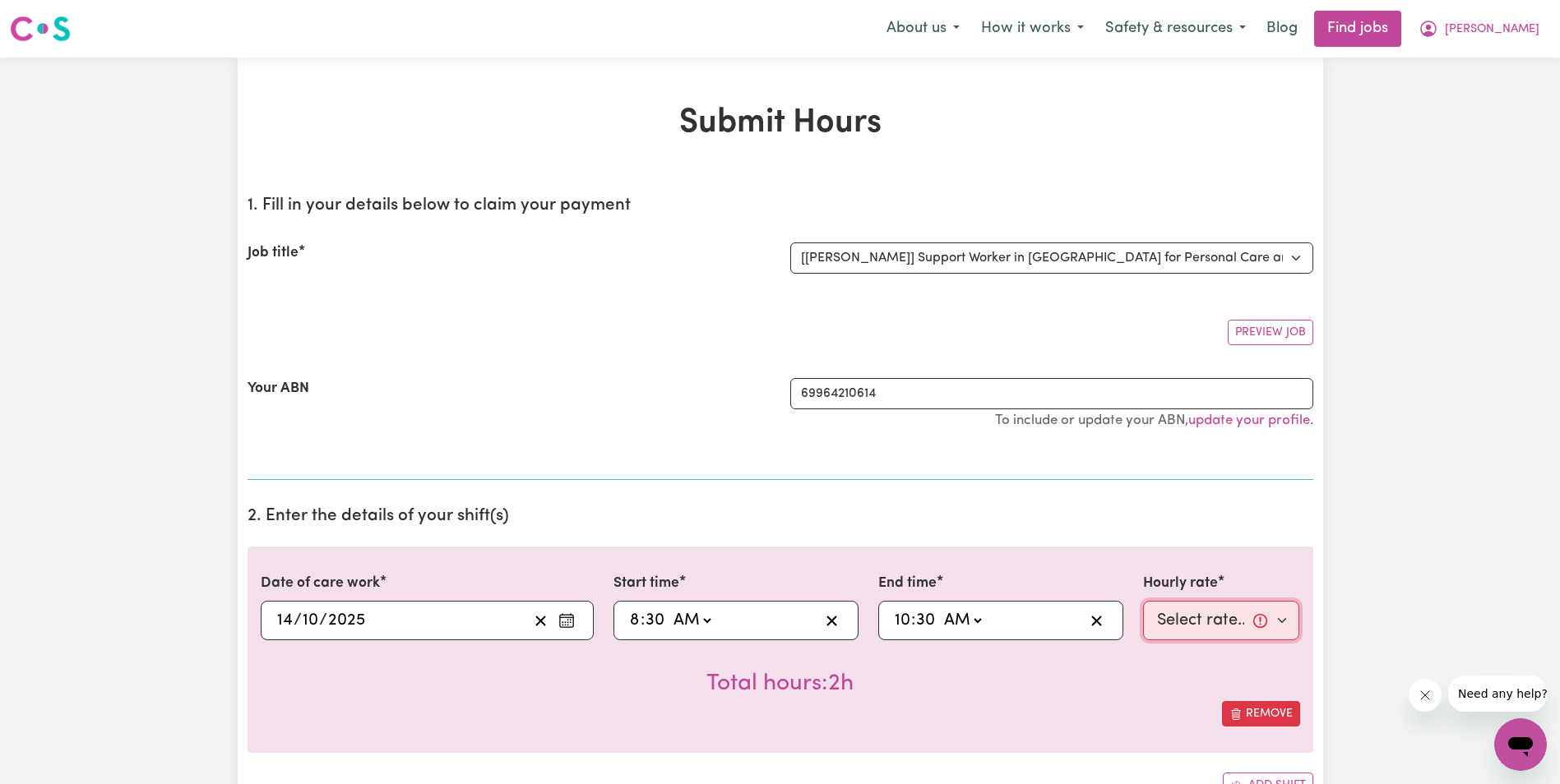
click at [1156, 623] on select "Select rate... $68.00 (Weekday) $68.00 ([DATE]) $68.00 ([DATE])" at bounding box center [1221, 620] width 157 height 39
select select "68-Weekday"
click at [1143, 601] on select "Select rate... $68.00 (Weekday) $68.00 ([DATE]) $68.00 ([DATE])" at bounding box center [1221, 620] width 157 height 39
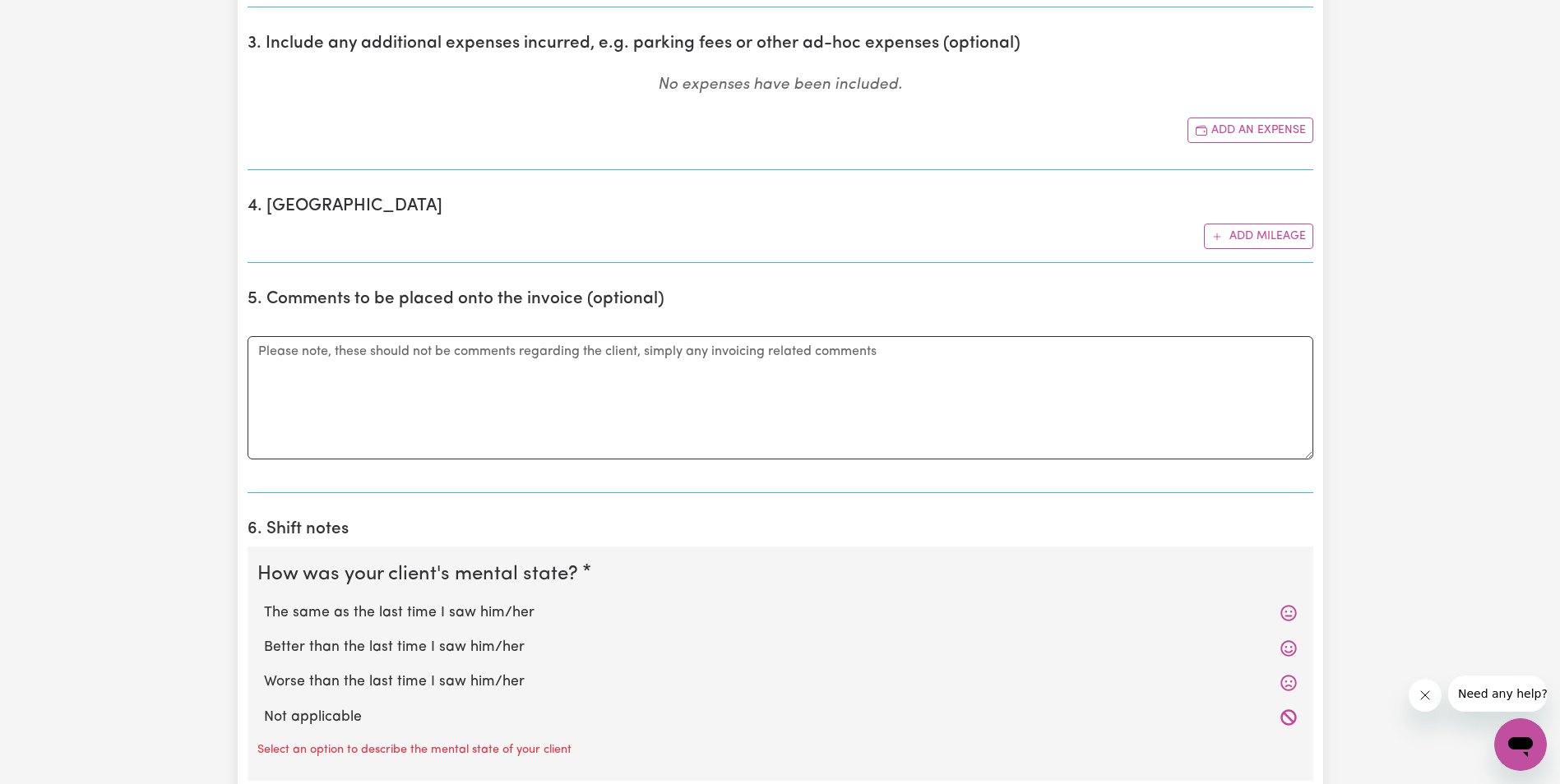
scroll to position [822, 0]
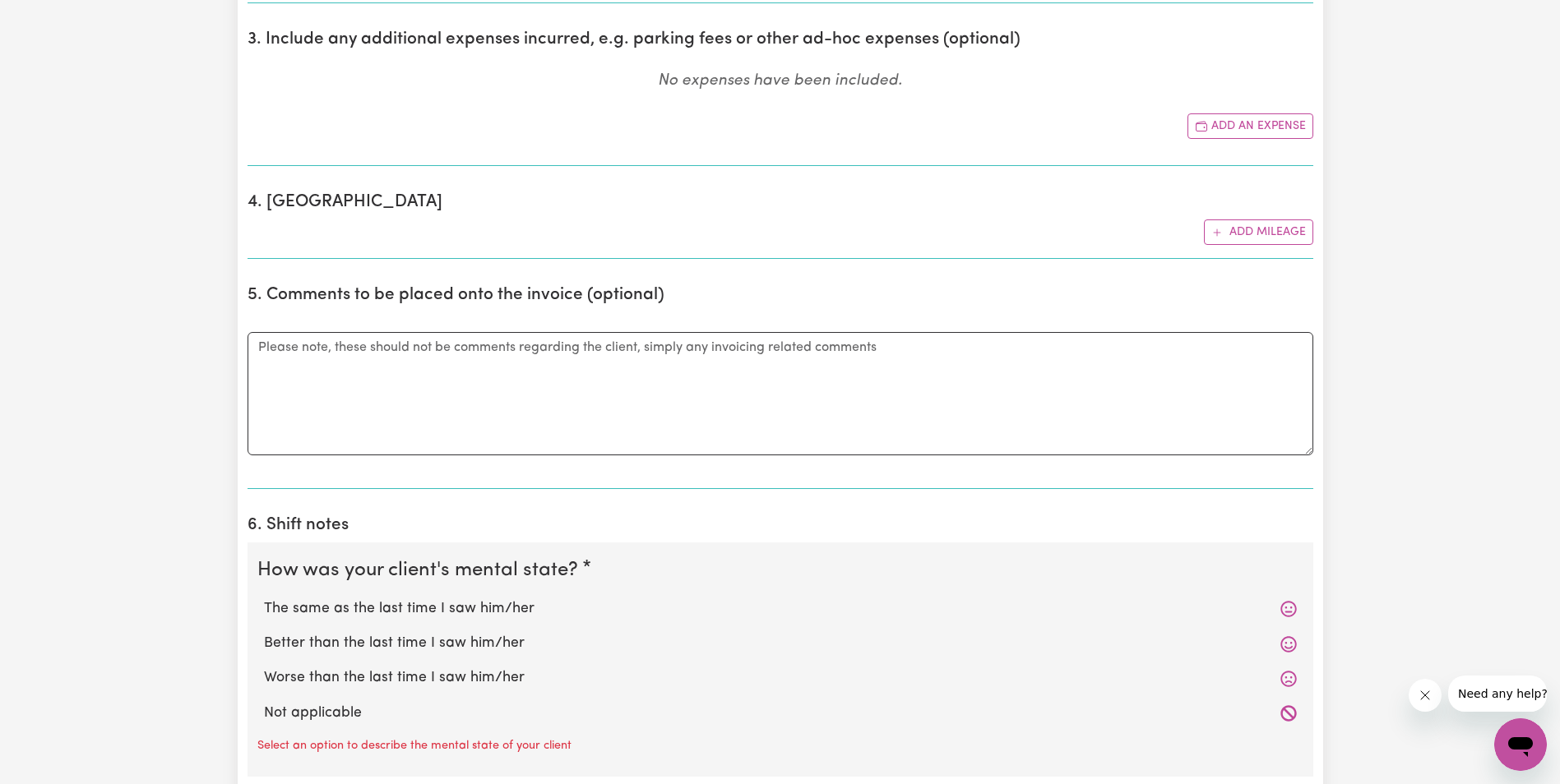
click at [308, 609] on label "The same as the last time I saw him/her" at bounding box center [780, 609] width 1033 height 22
click at [264, 598] on input "The same as the last time I saw him/her" at bounding box center [263, 597] width 1 height 1
radio input "true"
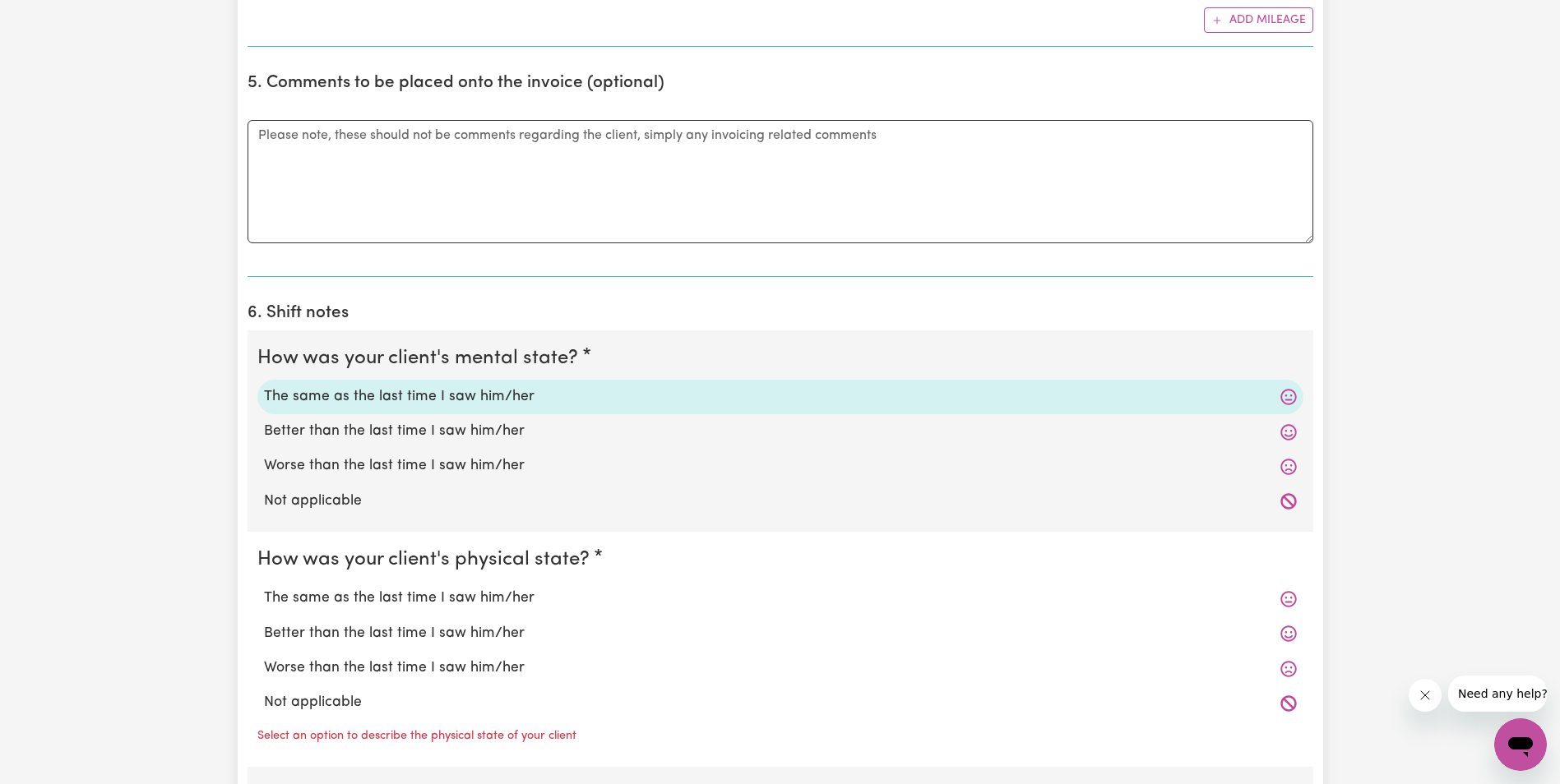
scroll to position [1069, 0]
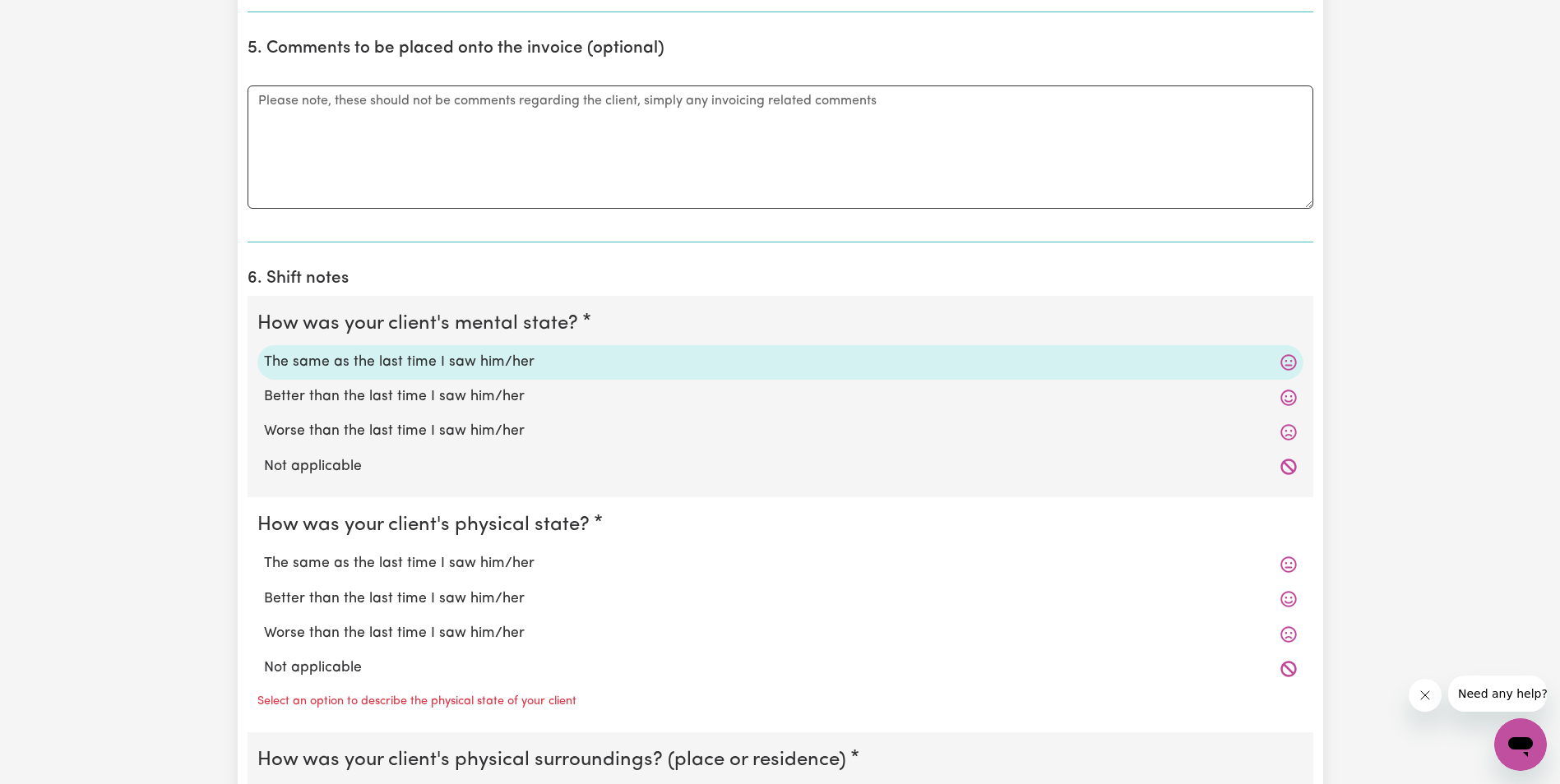
click at [294, 634] on label "Worse than the last time I saw him/her" at bounding box center [780, 634] width 1033 height 22
click at [264, 623] on input "Worse than the last time I saw him/her" at bounding box center [263, 623] width 1 height 1
radio input "true"
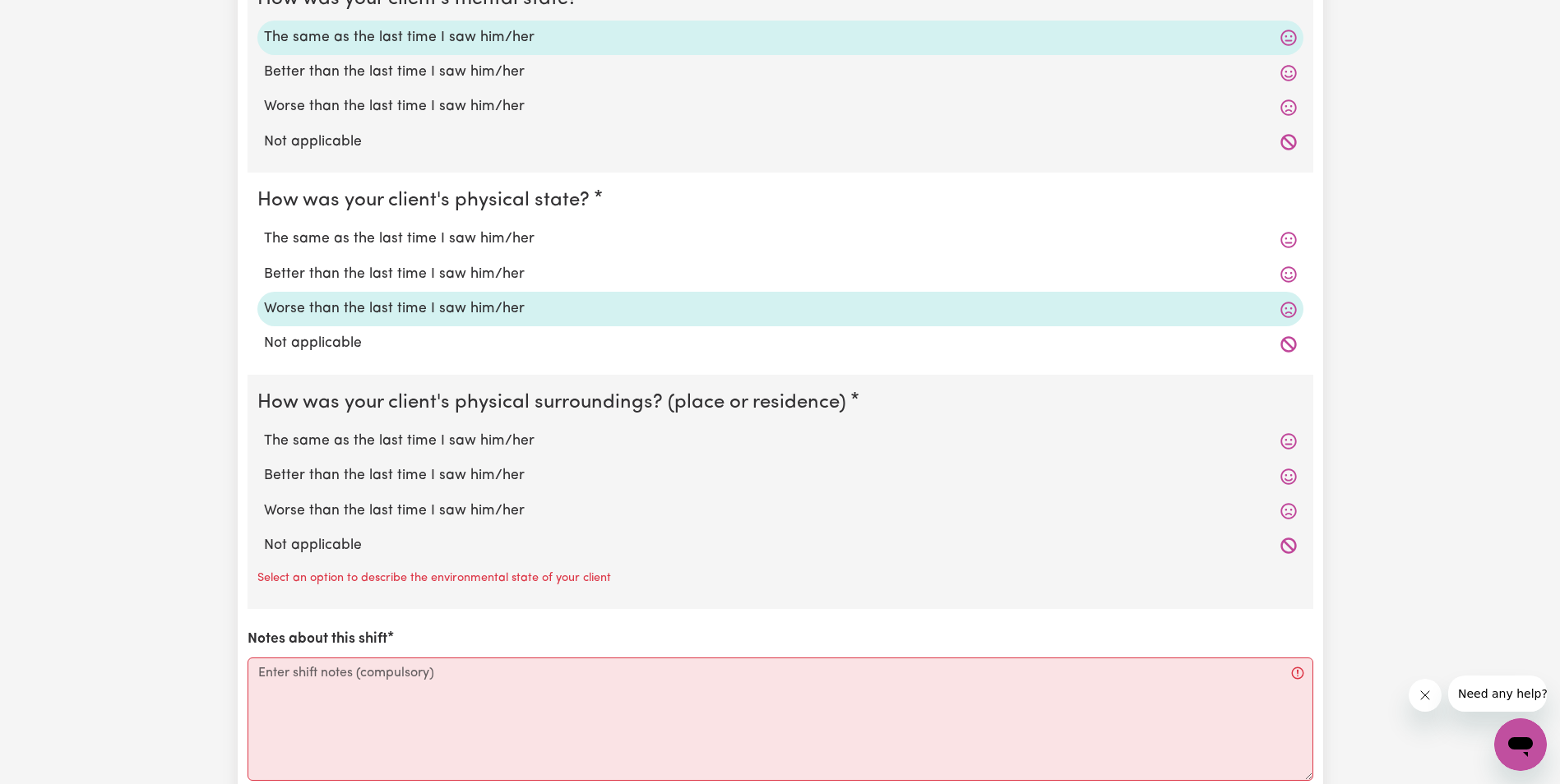
scroll to position [1398, 0]
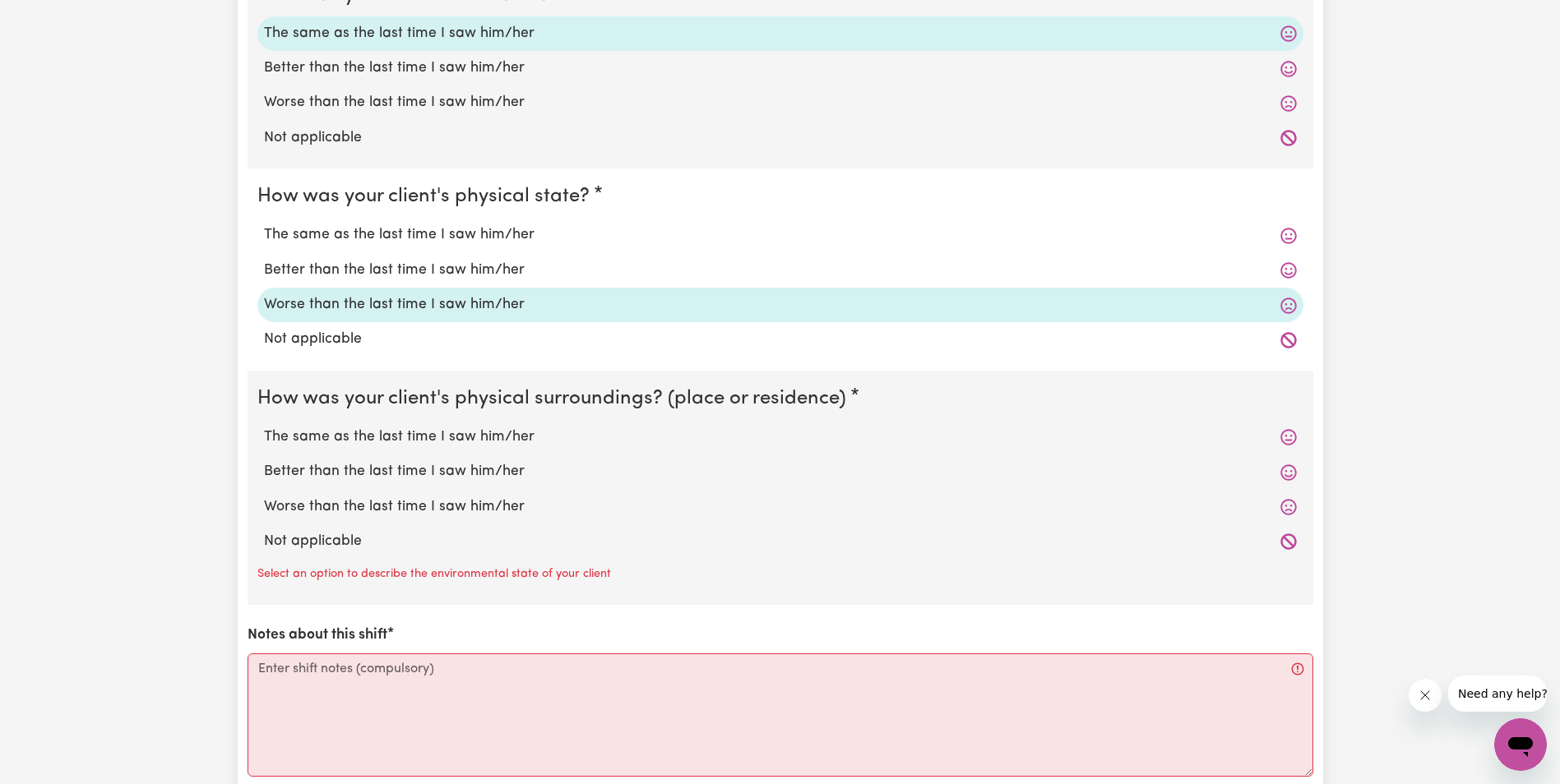
click at [326, 438] on label "The same as the last time I saw him/her" at bounding box center [780, 437] width 1033 height 22
click at [264, 426] on input "The same as the last time I saw him/her" at bounding box center [263, 425] width 1 height 1
radio input "true"
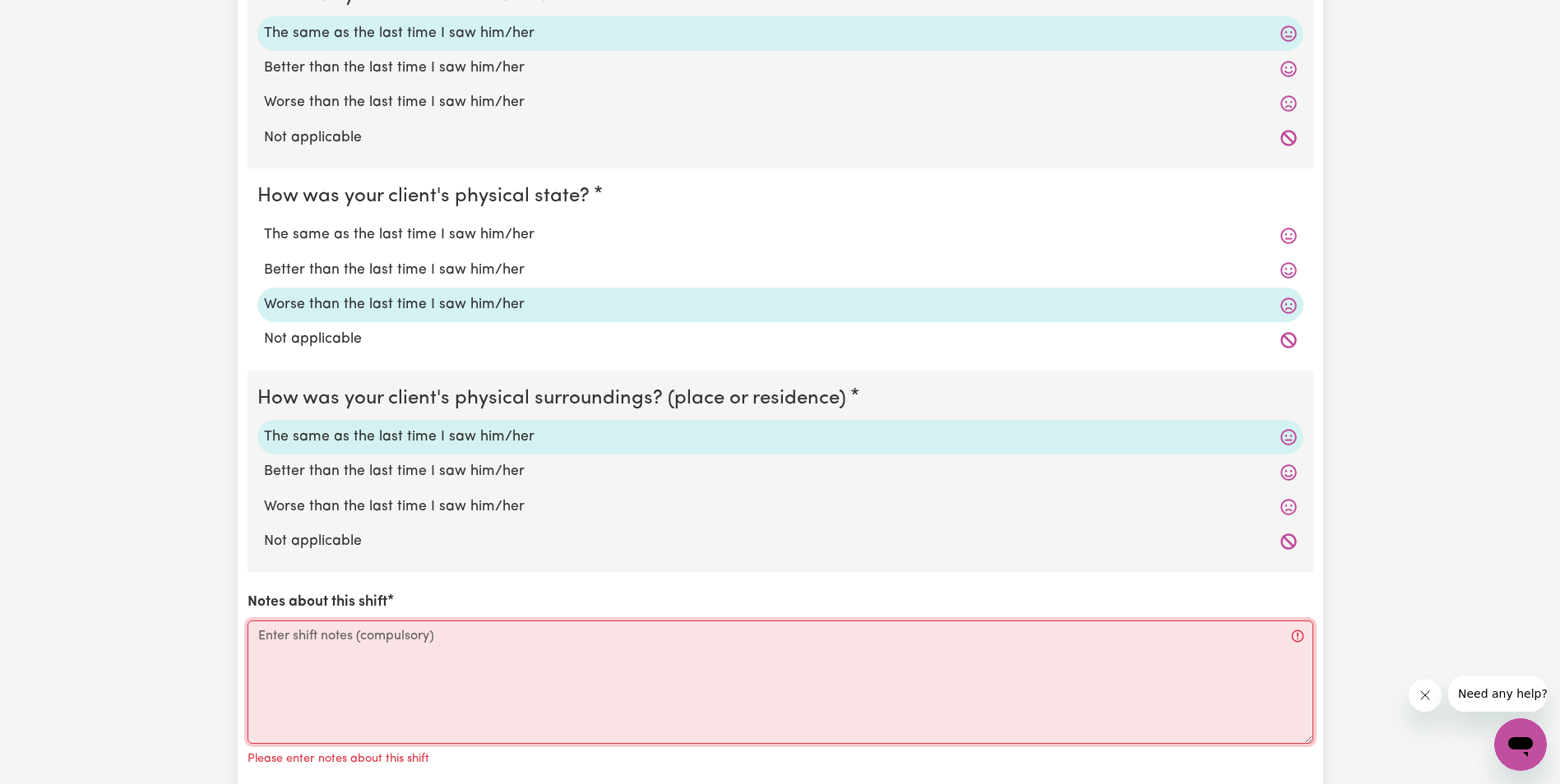
click at [286, 649] on textarea "Notes about this shift" at bounding box center [780, 682] width 1066 height 123
paste textarea "[PERSON_NAME] was up and sitting in her Wheelchair at the table, [PERSON_NAME] …"
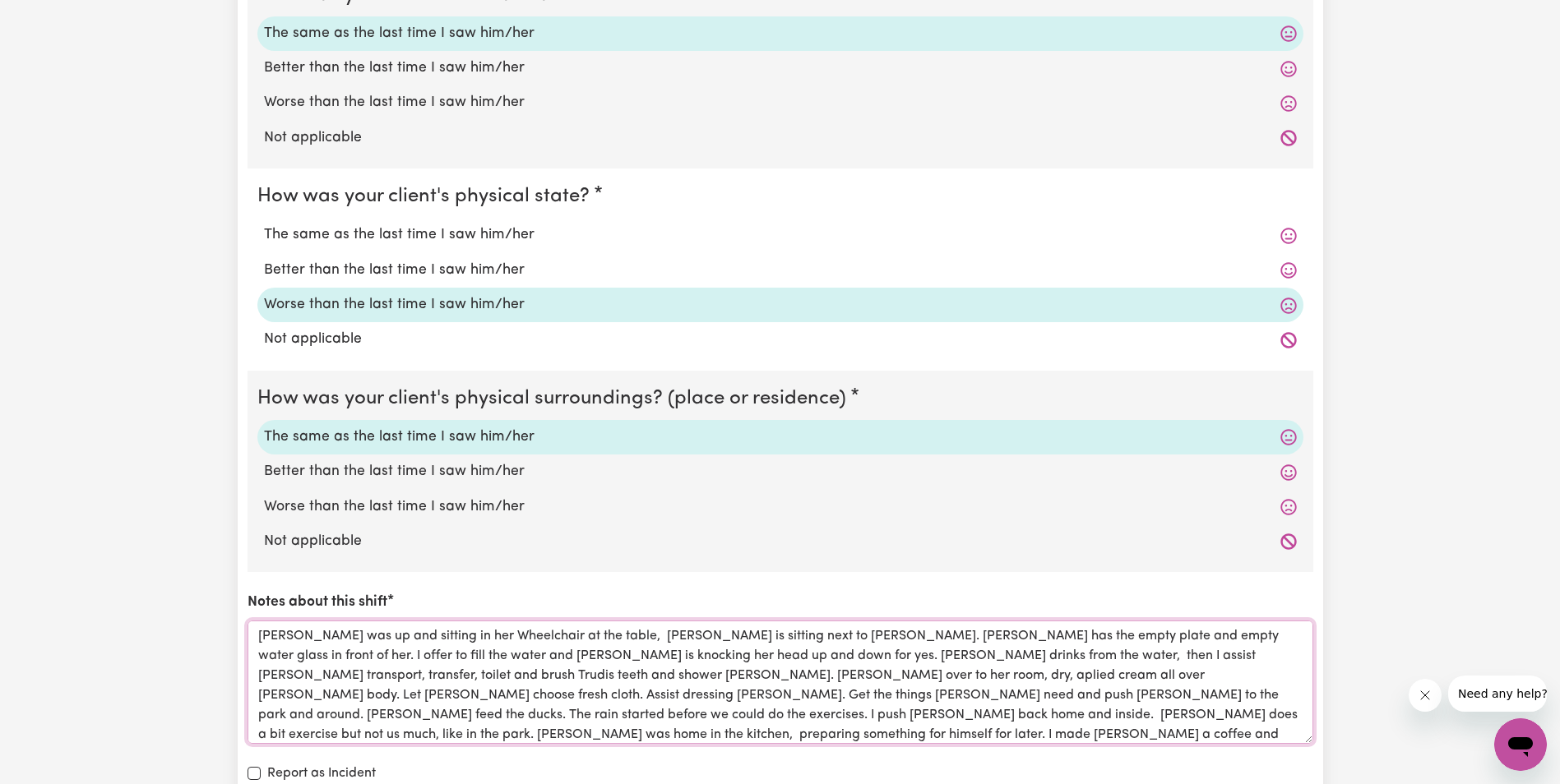
scroll to position [20, 0]
type textarea "[PERSON_NAME] was up and sitting in her Wheelchair at the table, [PERSON_NAME] …"
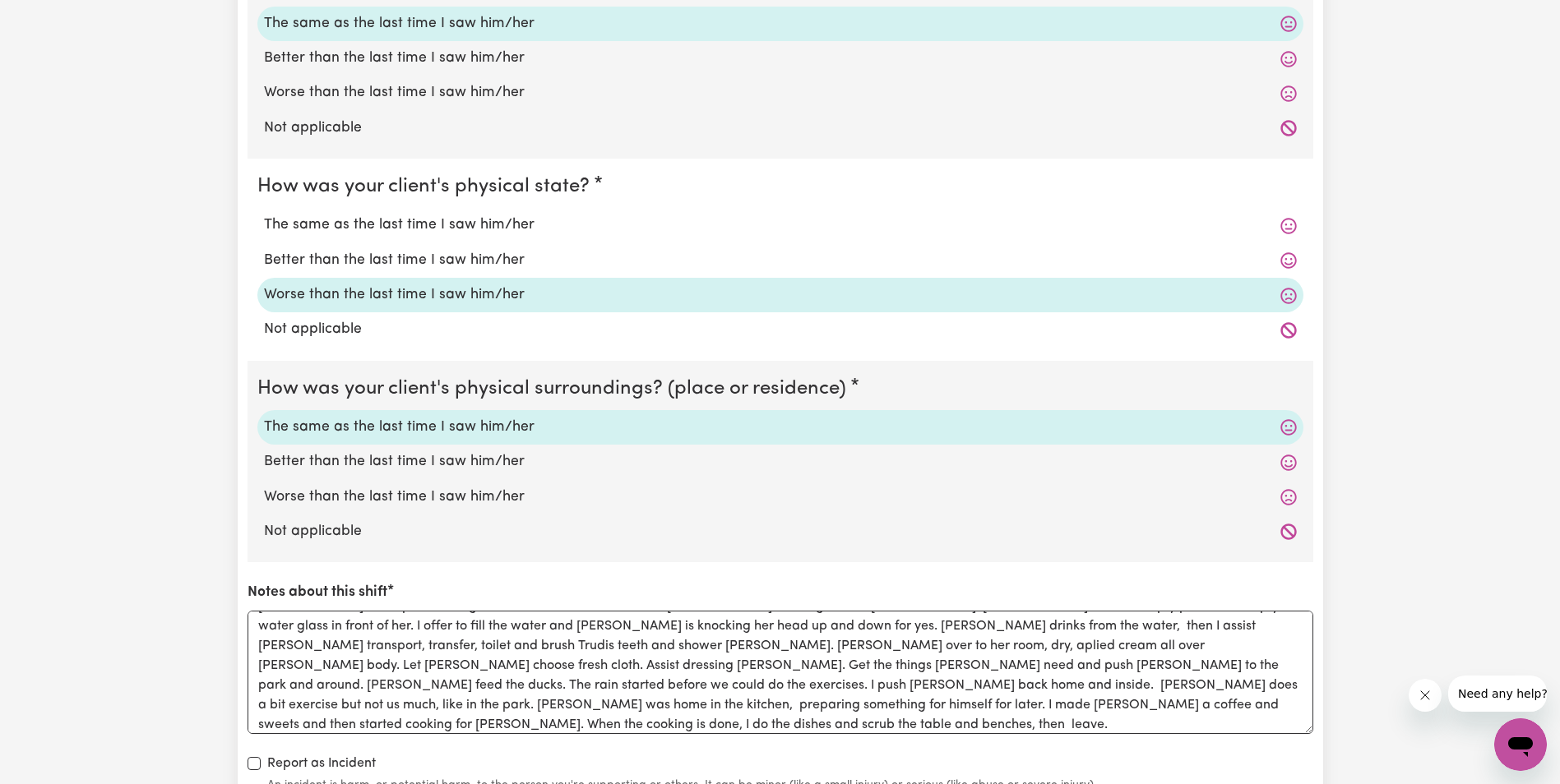
scroll to position [1479, 0]
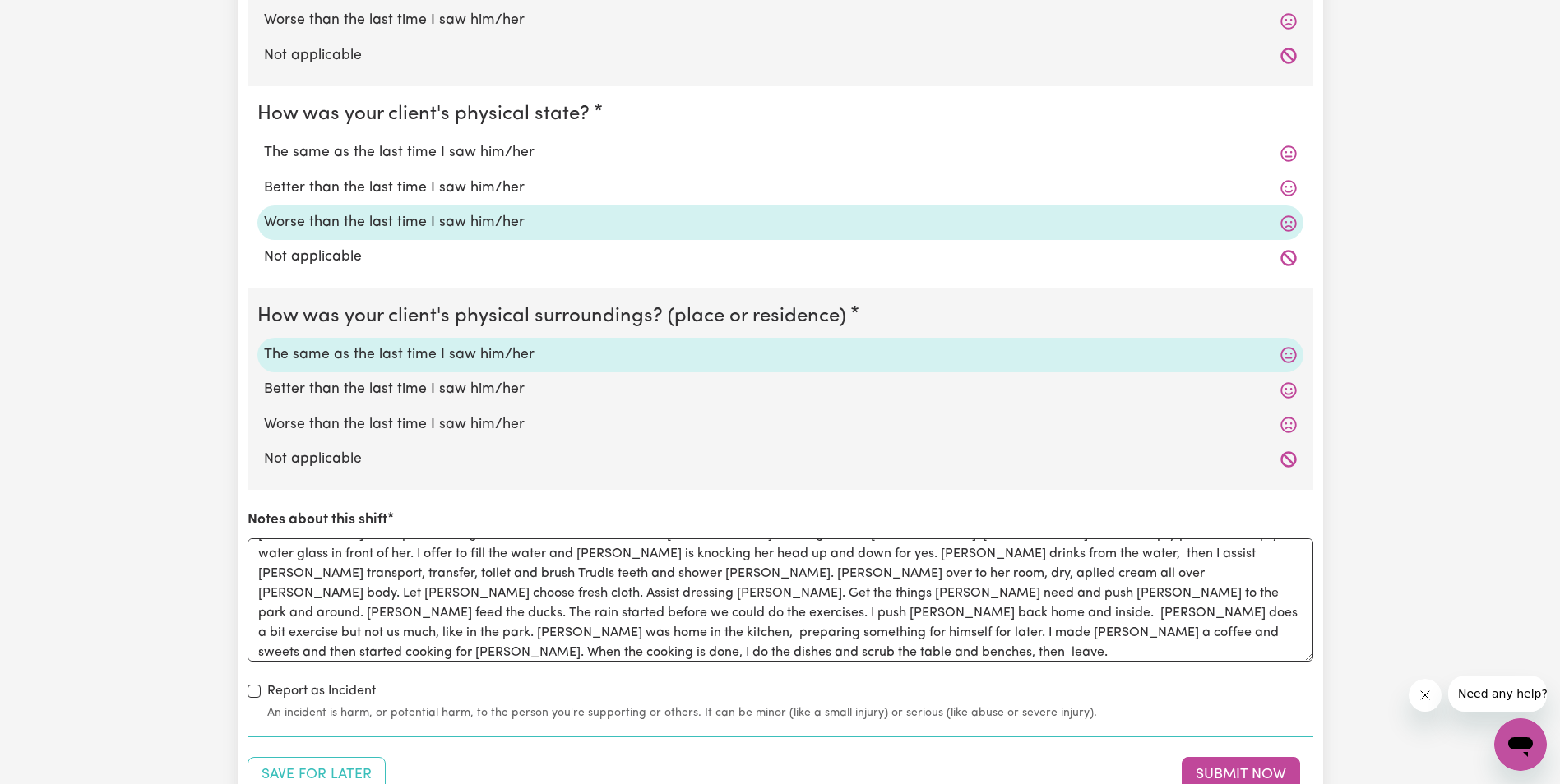
click at [356, 151] on label "The same as the last time I saw him/her" at bounding box center [780, 153] width 1033 height 22
click at [264, 142] on input "The same as the last time I saw him/her" at bounding box center [263, 142] width 1 height 1
radio input "true"
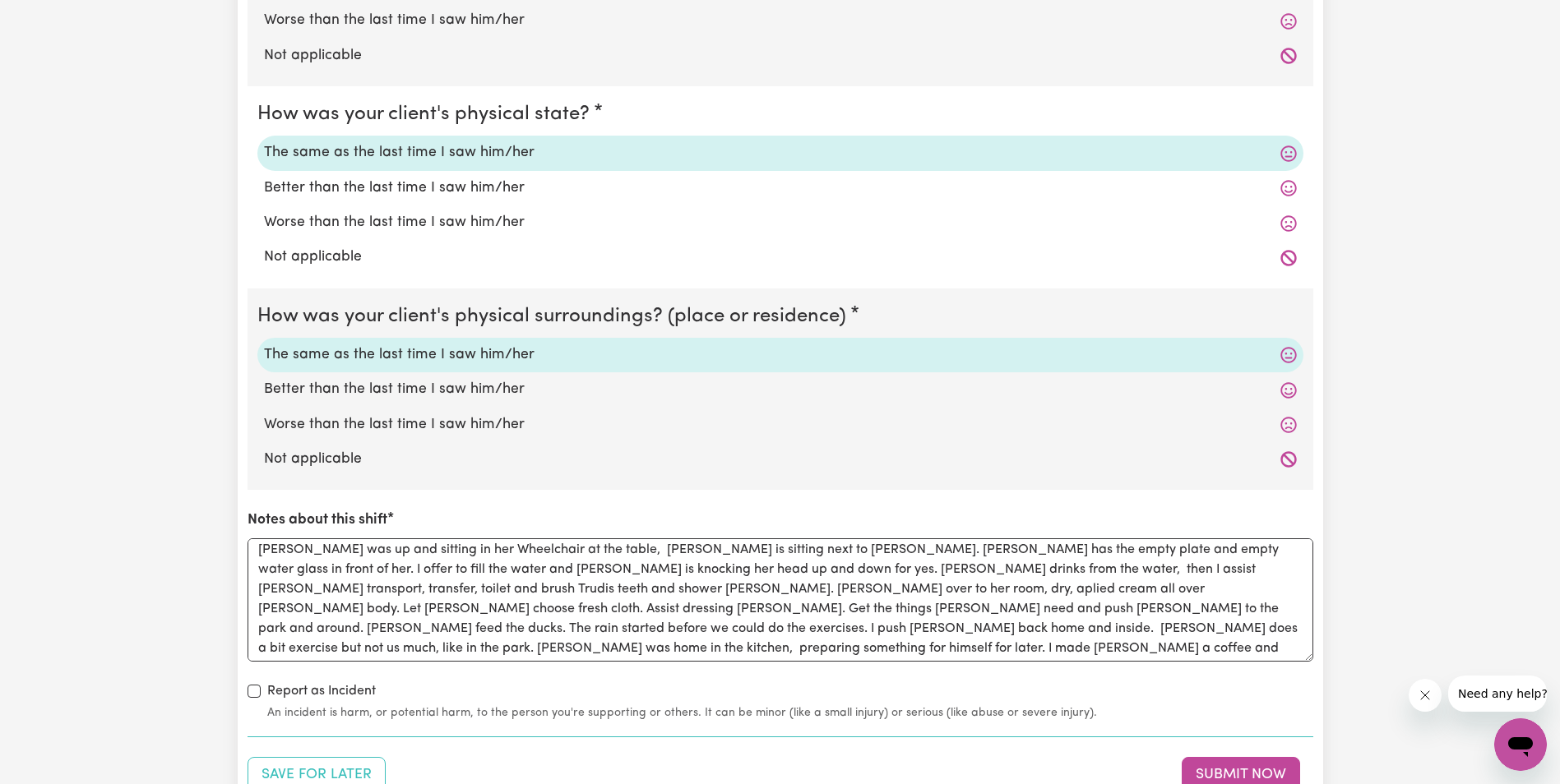
scroll to position [0, 0]
drag, startPoint x: 286, startPoint y: 634, endPoint x: 250, endPoint y: 637, distance: 36.1
click at [250, 637] on textarea "[PERSON_NAME] was up and sitting in her Wheelchair at the table, [PERSON_NAME] …" at bounding box center [780, 600] width 1066 height 123
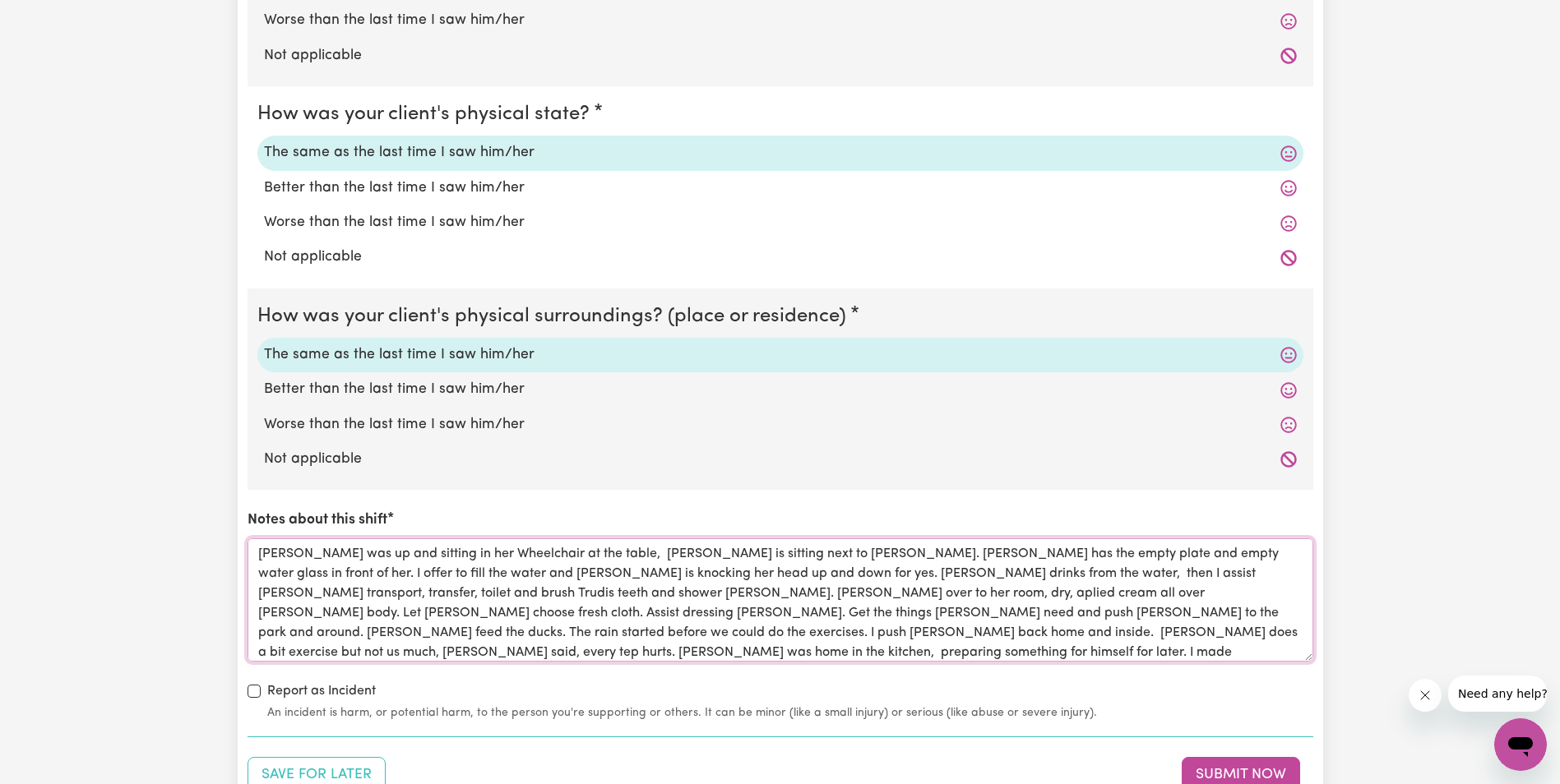
click at [292, 638] on textarea "[PERSON_NAME] was up and sitting in her Wheelchair at the table, [PERSON_NAME] …" at bounding box center [780, 600] width 1066 height 123
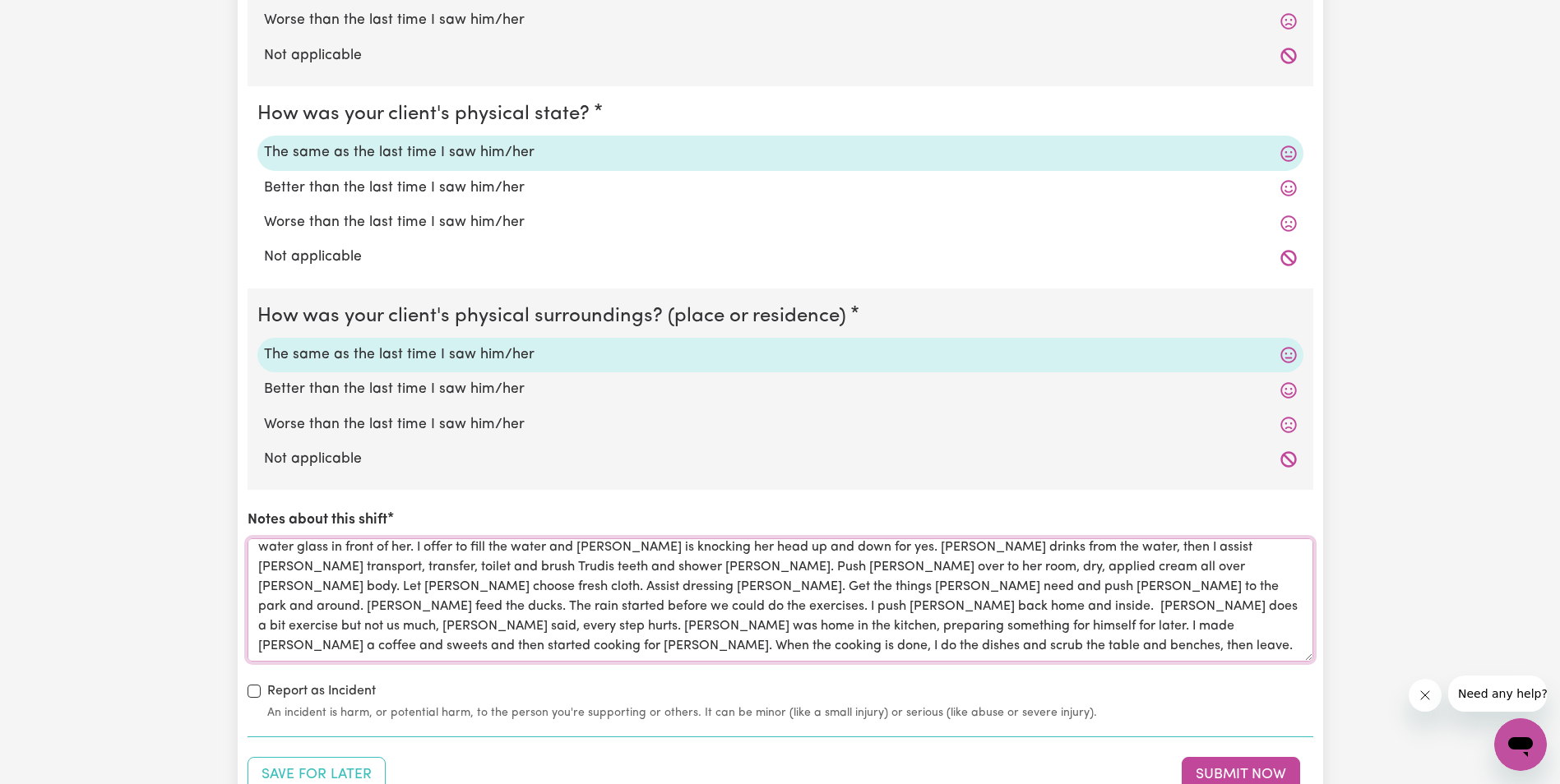
drag, startPoint x: 725, startPoint y: 654, endPoint x: 378, endPoint y: 649, distance: 347.0
click at [378, 649] on textarea "[PERSON_NAME] was up and sitting in her Wheelchair at the table, [PERSON_NAME] …" at bounding box center [780, 600] width 1066 height 123
click at [255, 626] on textarea "[PERSON_NAME] was up and sitting in her Wheelchair at the table, [PERSON_NAME] …" at bounding box center [780, 600] width 1066 height 123
click at [734, 646] on textarea "[PERSON_NAME] was up and sitting in her Wheelchair at the table, [PERSON_NAME] …" at bounding box center [780, 600] width 1066 height 123
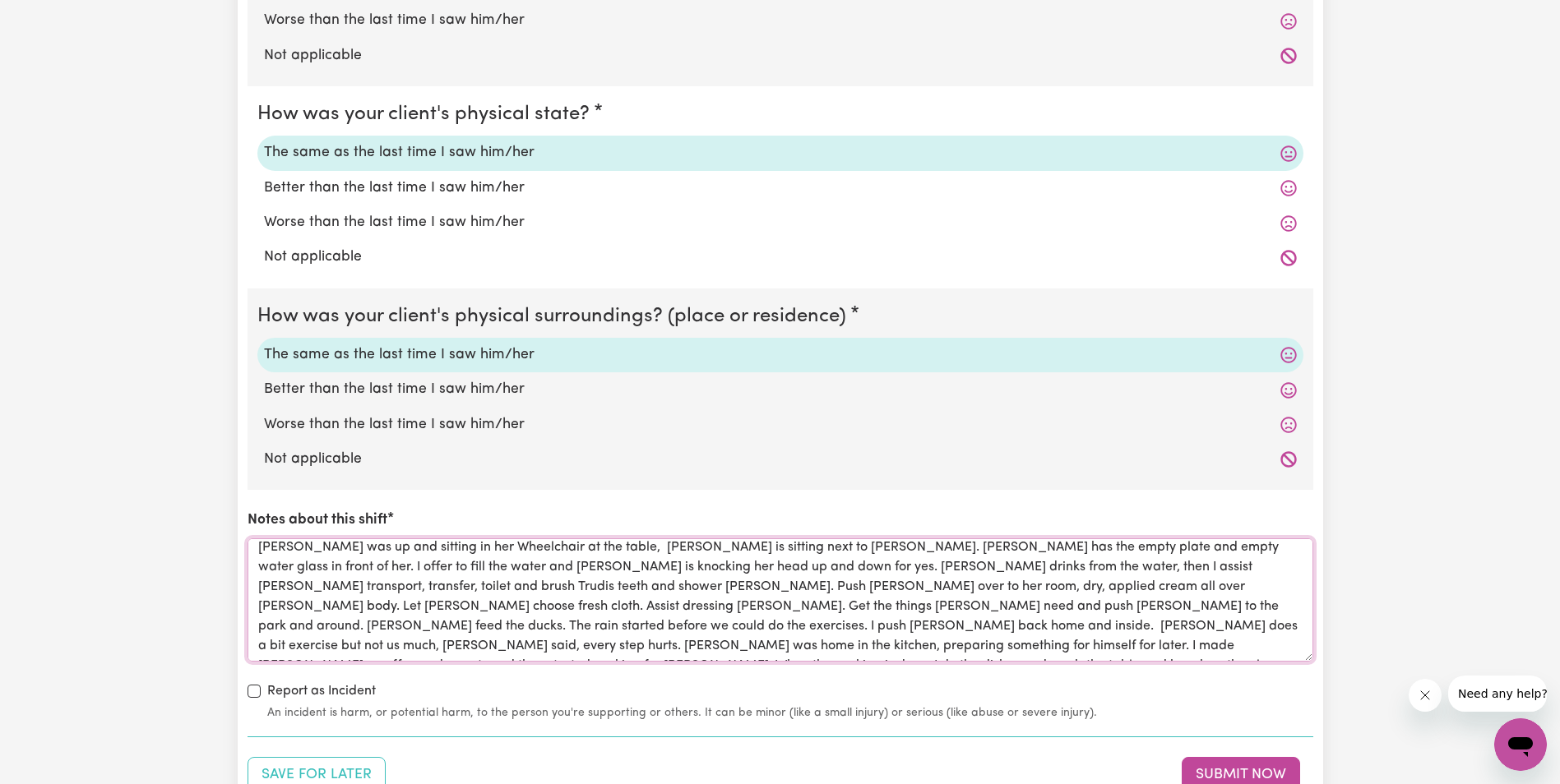
scroll to position [0, 0]
drag, startPoint x: 724, startPoint y: 646, endPoint x: 253, endPoint y: 546, distance: 481.5
click at [253, 546] on textarea "[PERSON_NAME] was up and sitting in her Wheelchair at the table, [PERSON_NAME] …" at bounding box center [780, 600] width 1066 height 123
click at [853, 655] on textarea "[PERSON_NAME] was up and sitting in her Wheelchair at the table, [PERSON_NAME] …" at bounding box center [780, 600] width 1066 height 123
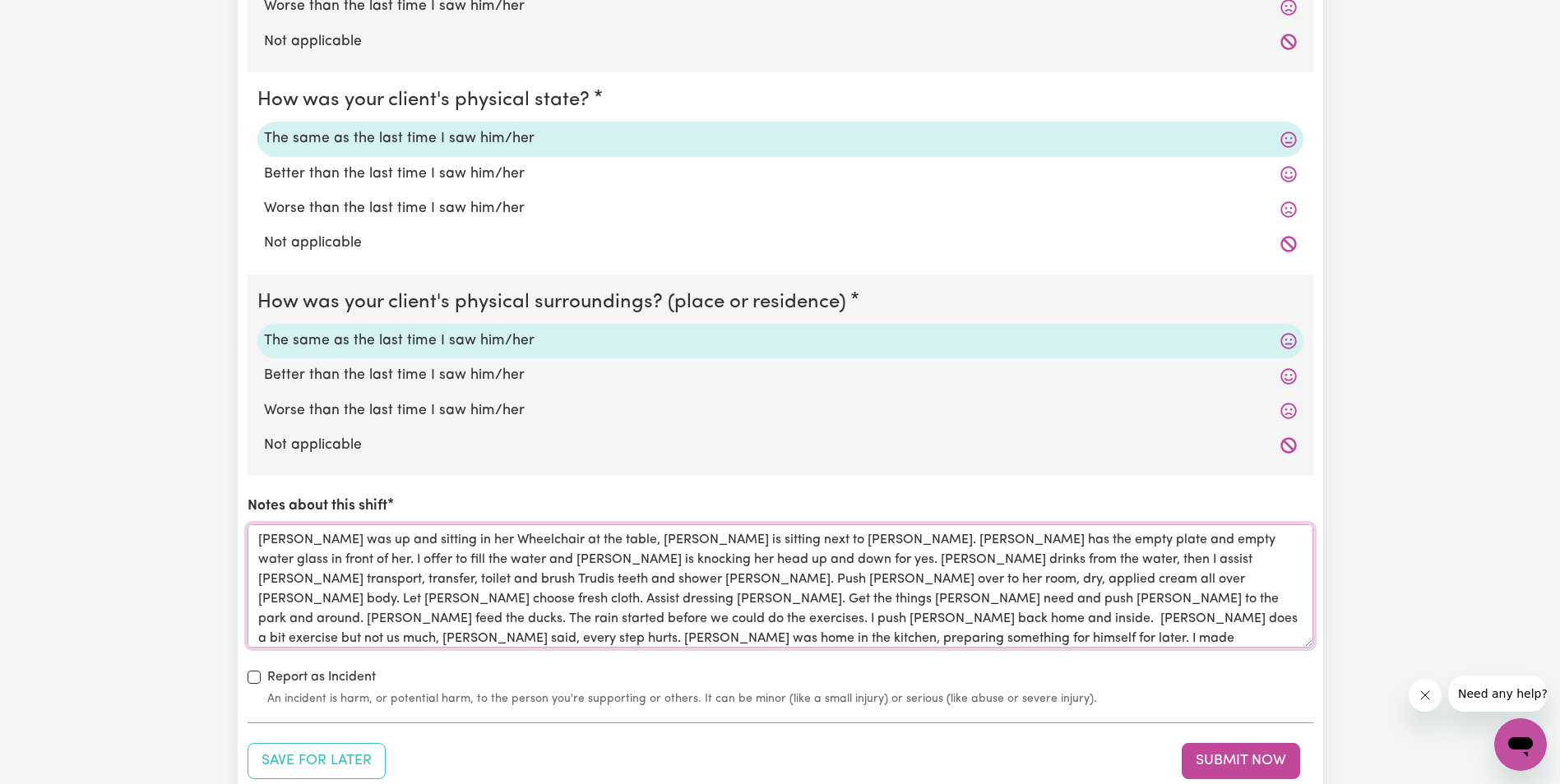
scroll to position [1562, 0]
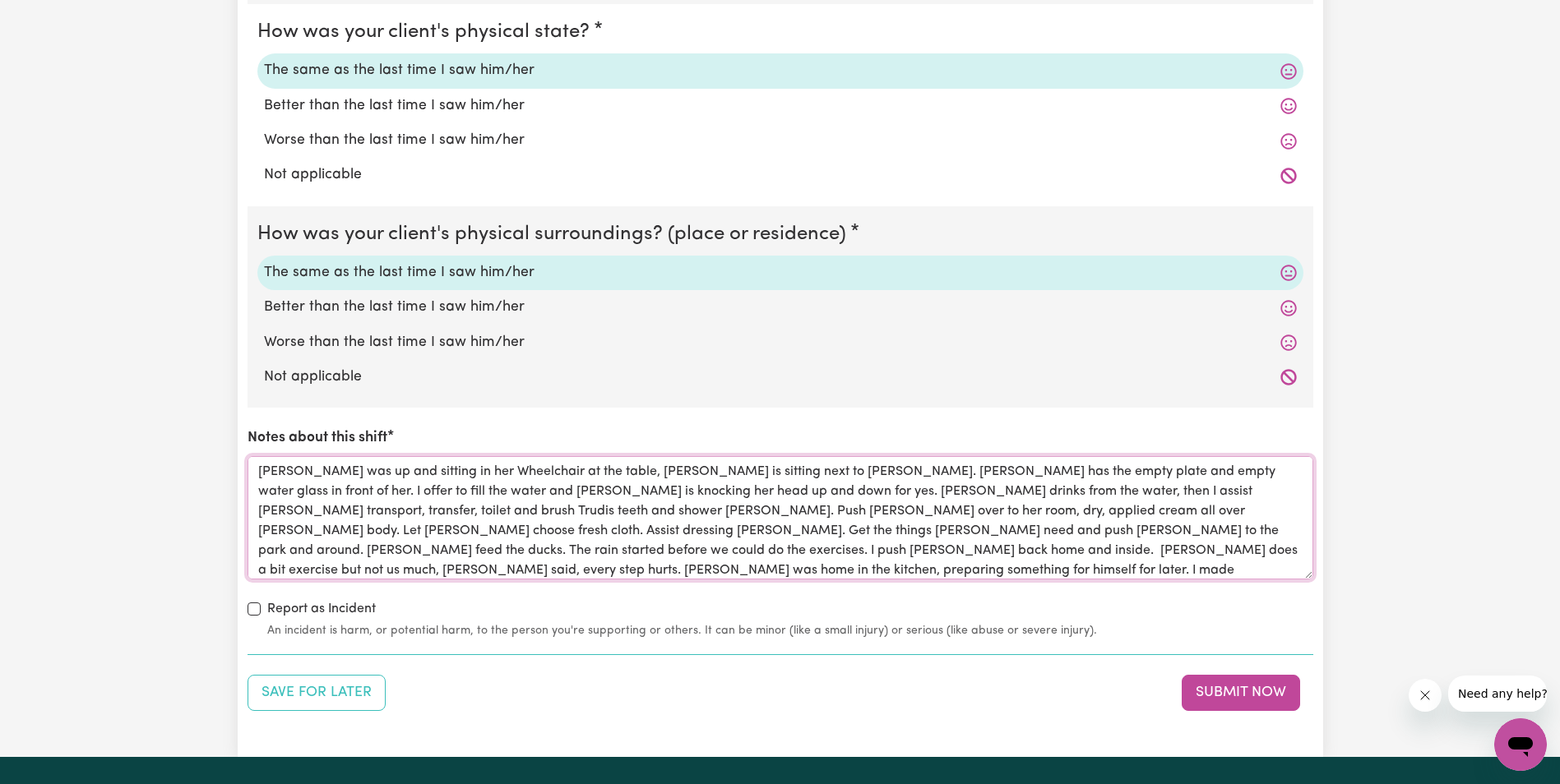
type textarea "[PERSON_NAME] was up and sitting in her Wheelchair at the table, [PERSON_NAME] …"
click at [911, 696] on div "Save for Later Submit Now" at bounding box center [780, 693] width 1066 height 36
click at [1229, 695] on button "Submit Now" at bounding box center [1241, 693] width 118 height 36
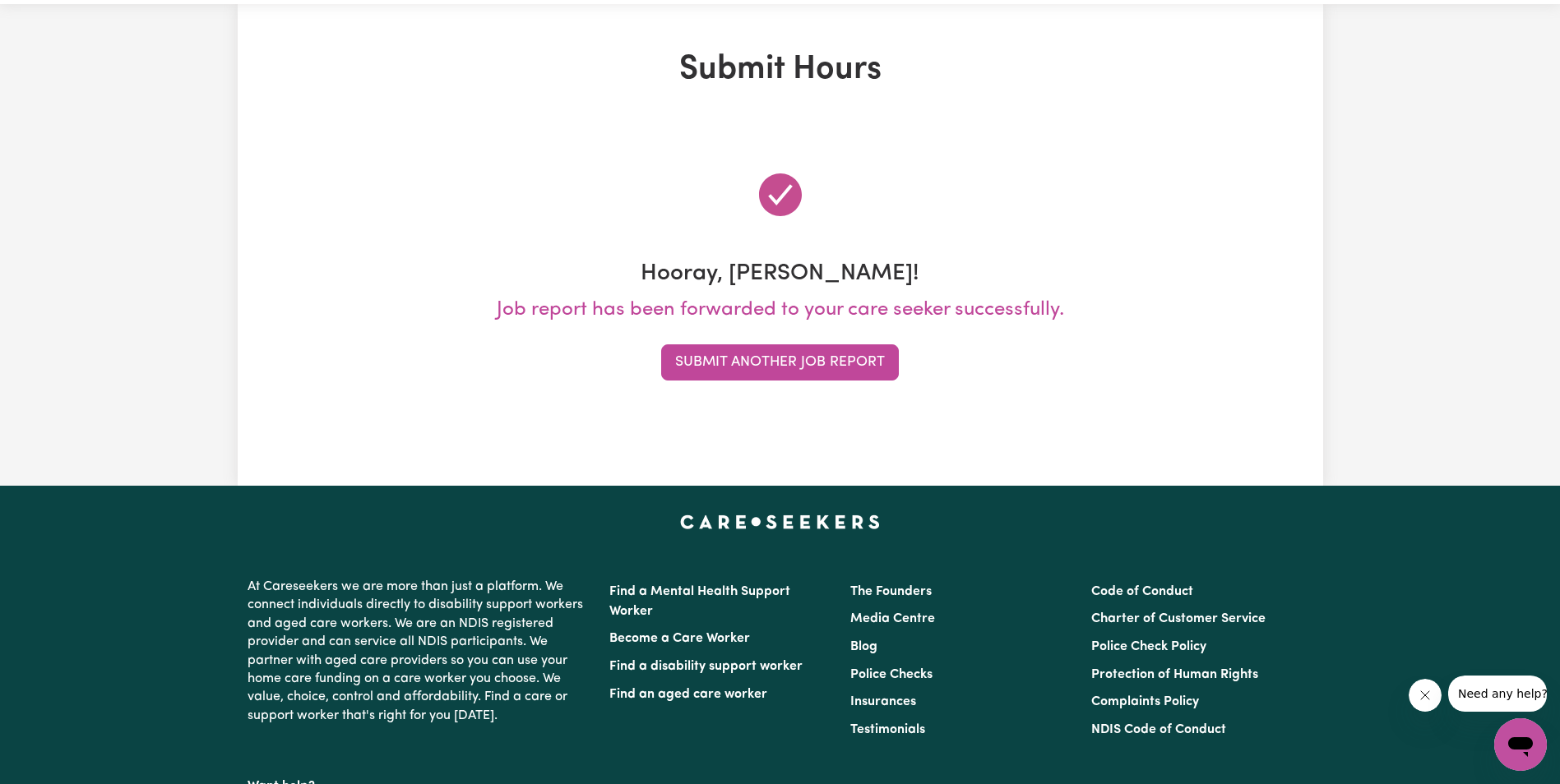
scroll to position [0, 0]
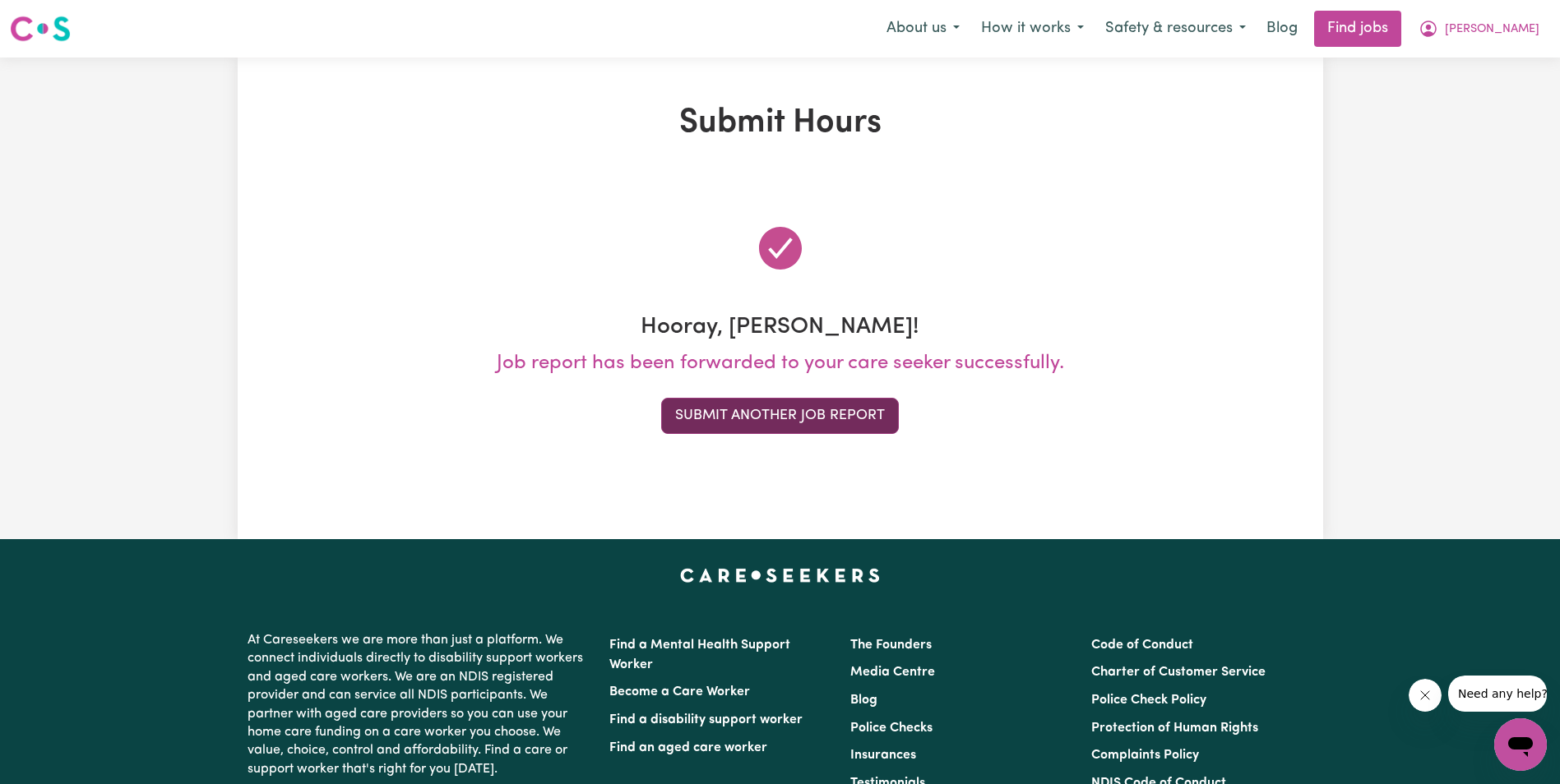
click at [760, 419] on button "Submit Another Job Report" at bounding box center [780, 416] width 238 height 36
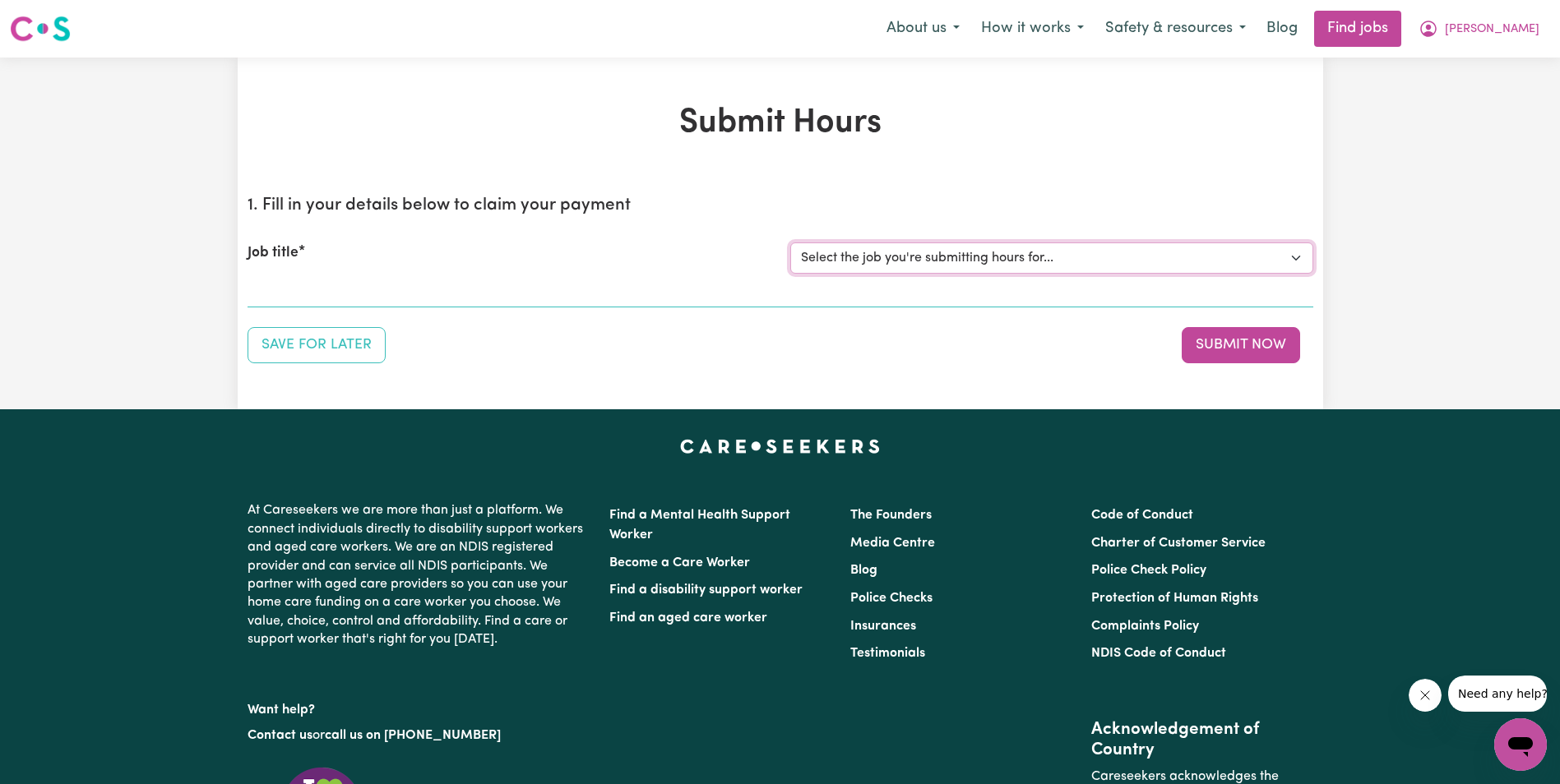
click at [1093, 259] on select "Select the job you're submitting hours for... [[PERSON_NAME]] Support Worker in…" at bounding box center [1052, 258] width 523 height 31
